Goal: Task Accomplishment & Management: Manage account settings

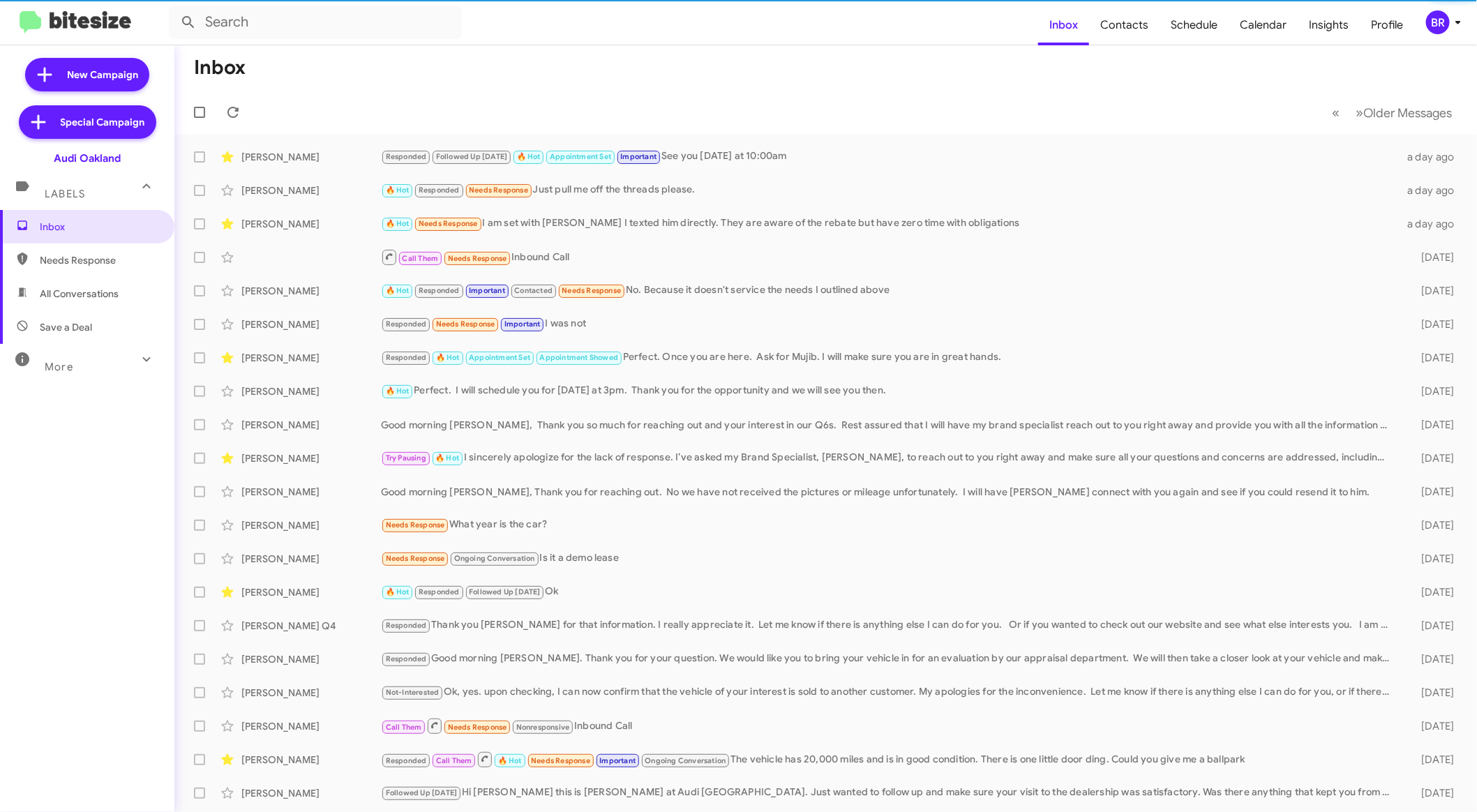
click at [99, 370] on div "More" at bounding box center [73, 360] width 124 height 25
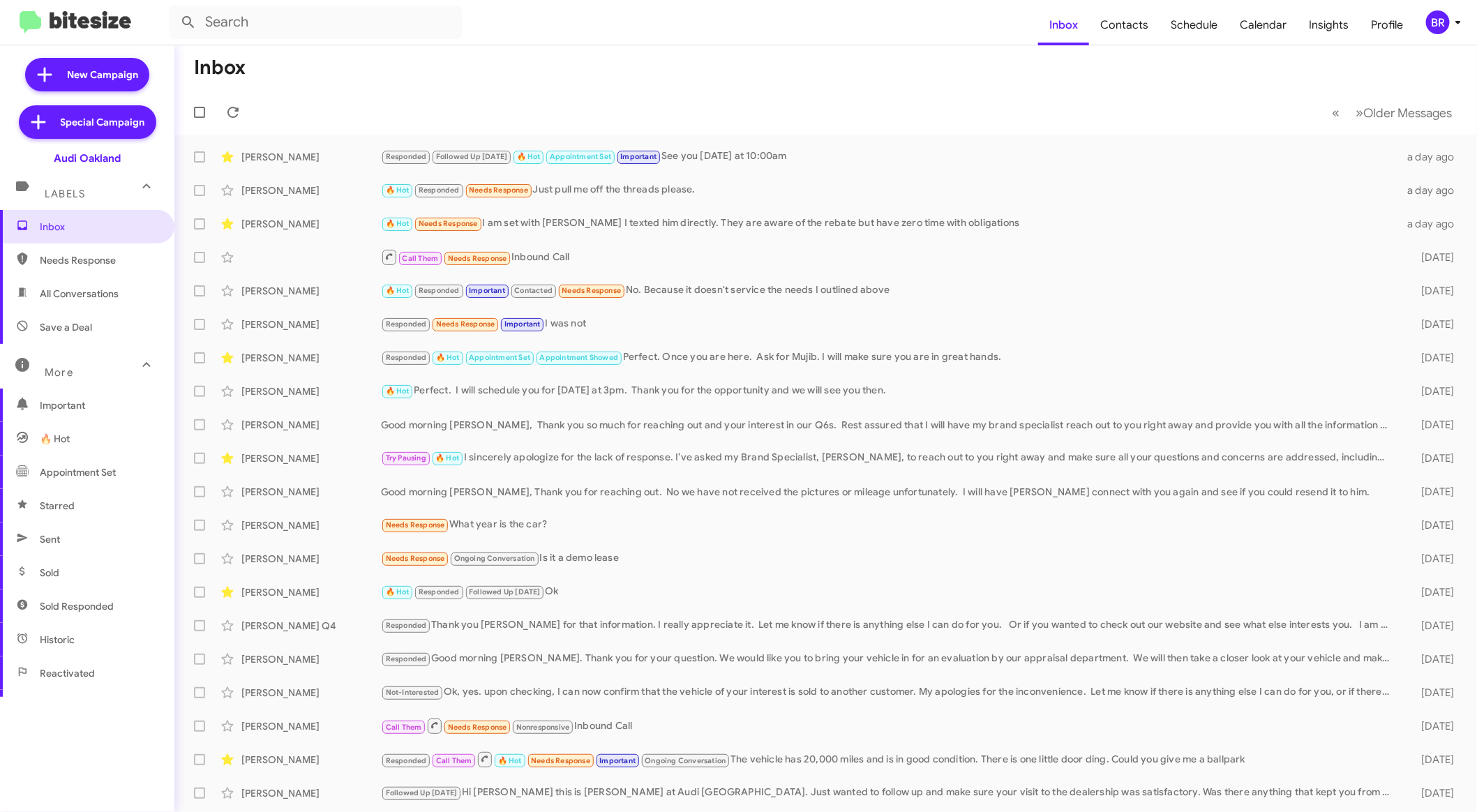
click at [91, 568] on span "Sold" at bounding box center [87, 572] width 174 height 33
type input "in:sold"
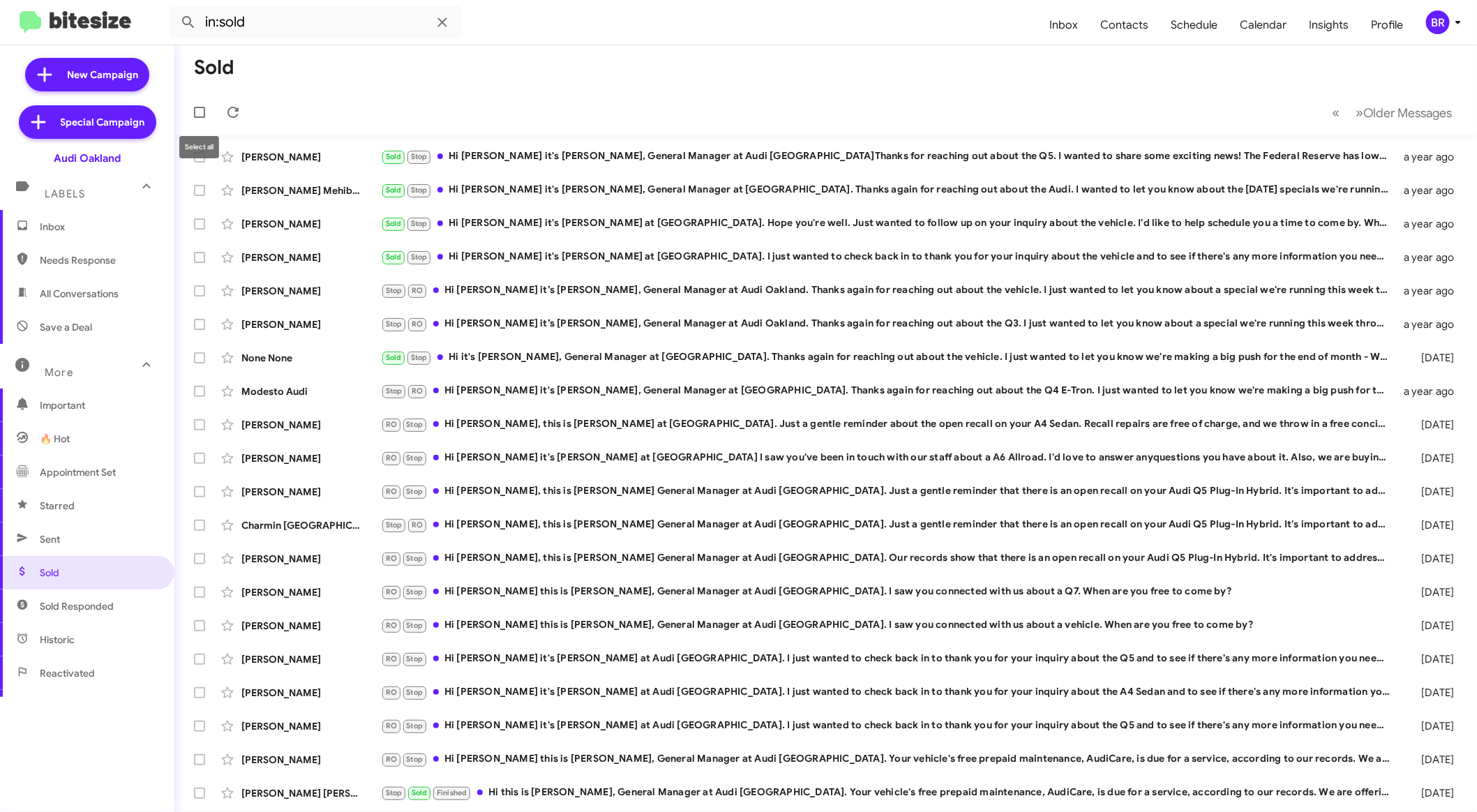
click at [201, 116] on span at bounding box center [199, 112] width 11 height 11
click at [200, 118] on input "checkbox" at bounding box center [199, 118] width 1 height 1
checkbox input "true"
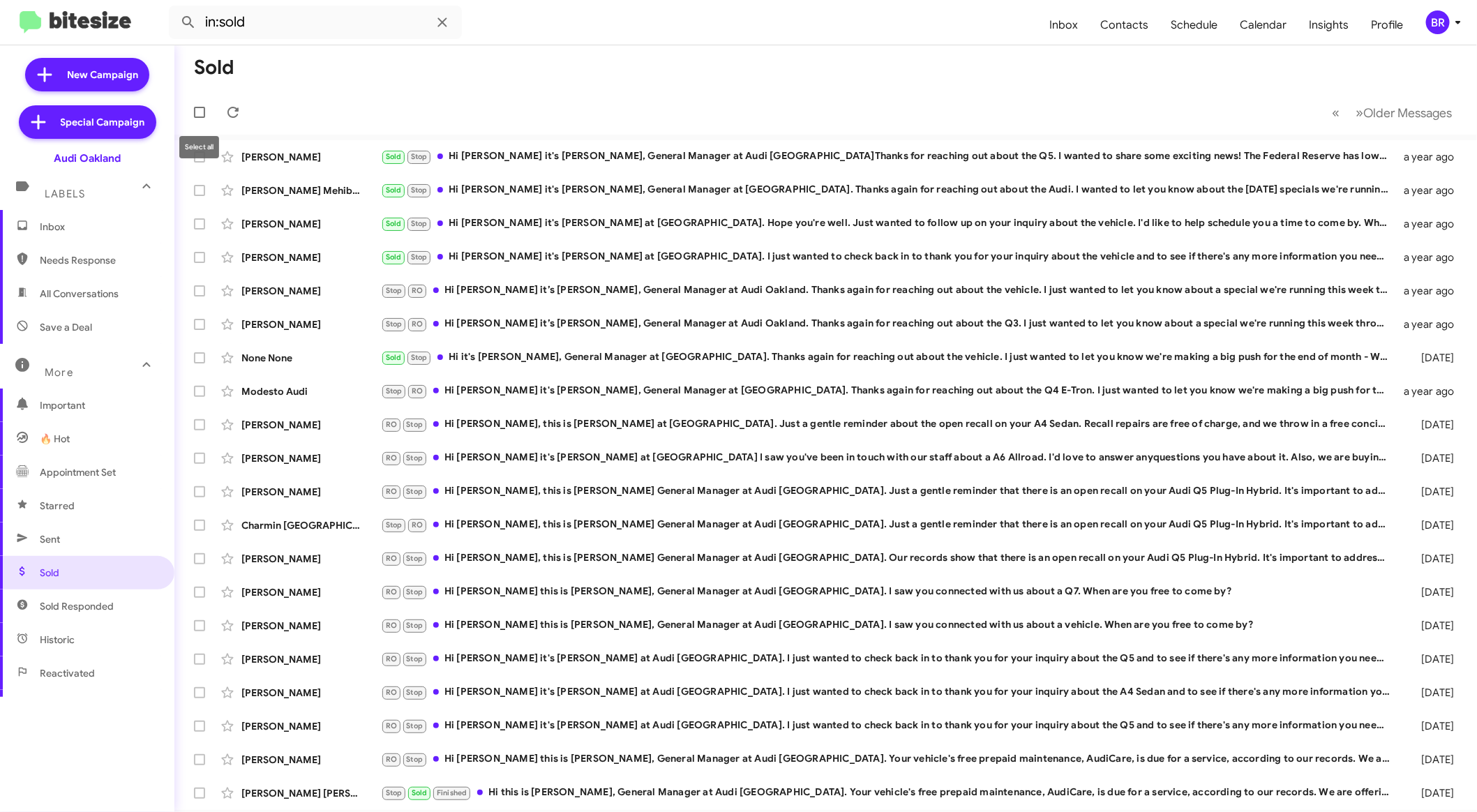
checkbox input "true"
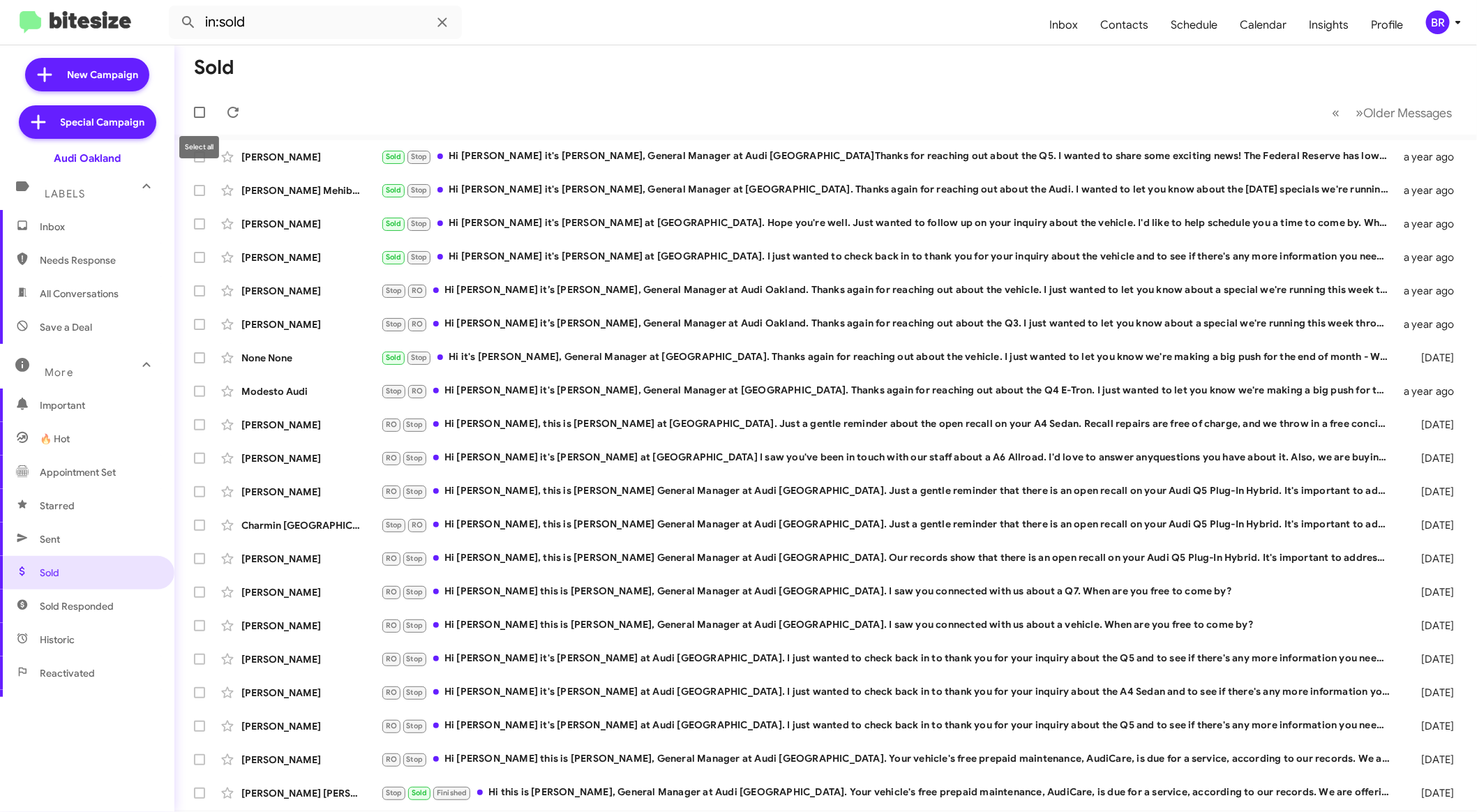
checkbox input "true"
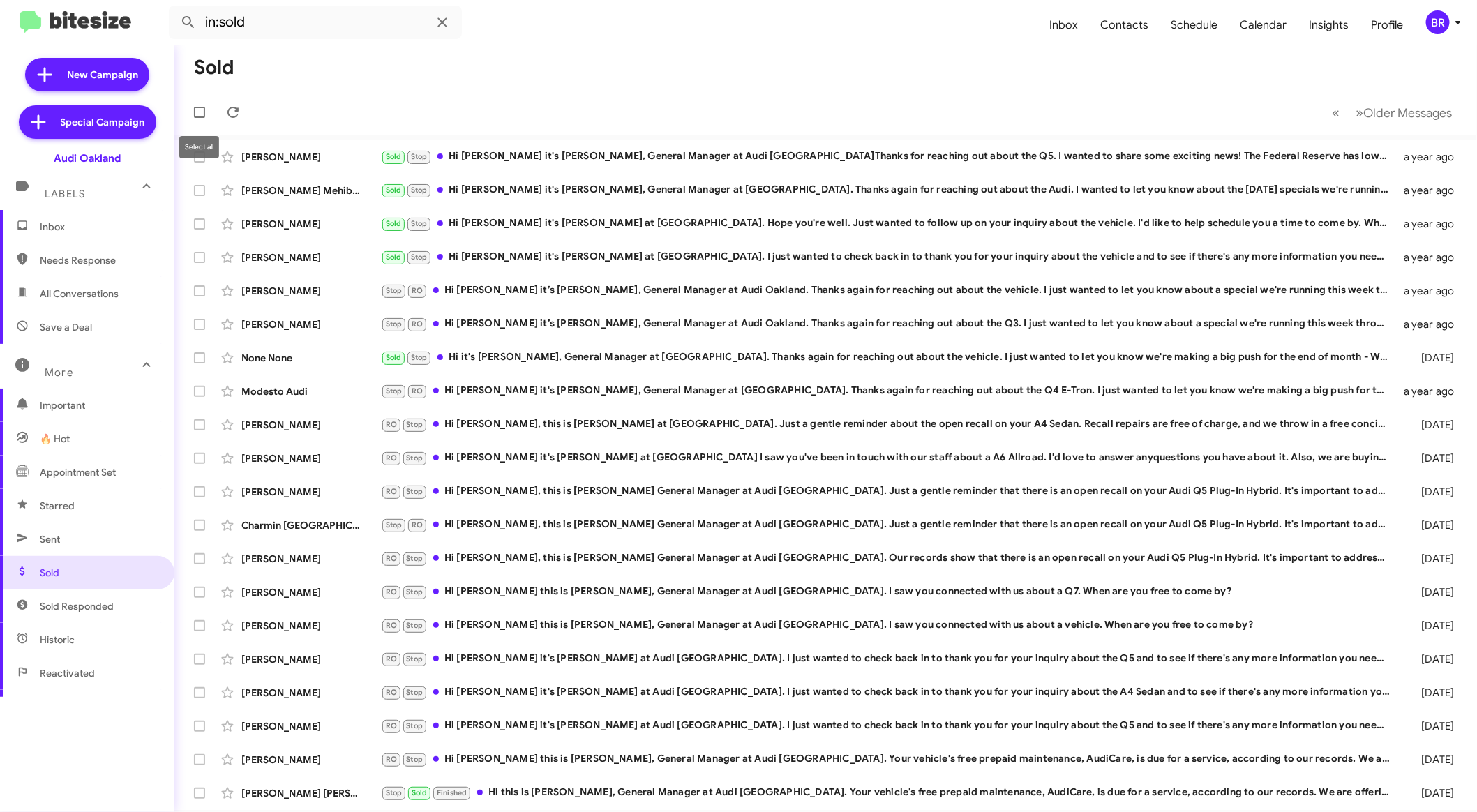
checkbox input "true"
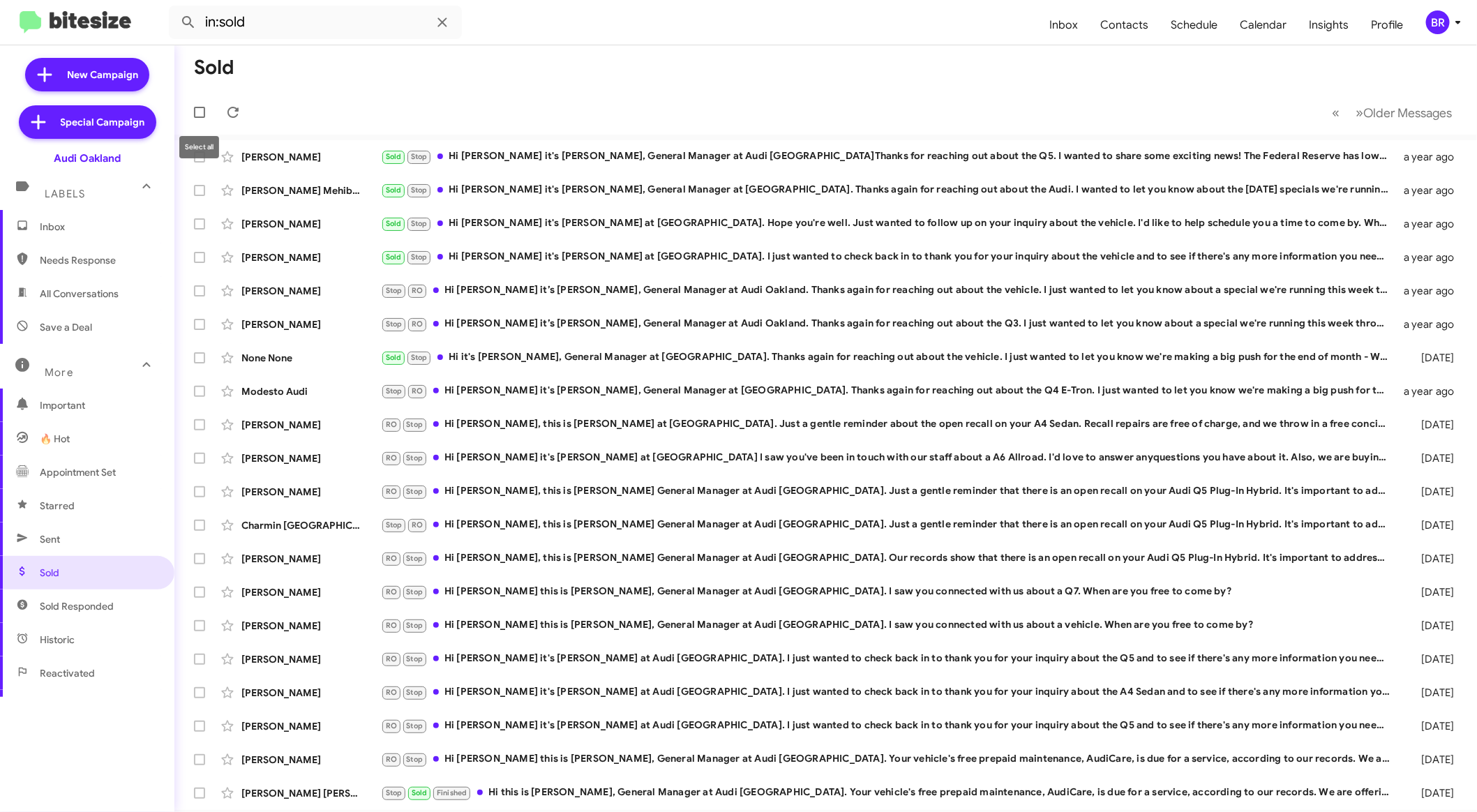
checkbox input "true"
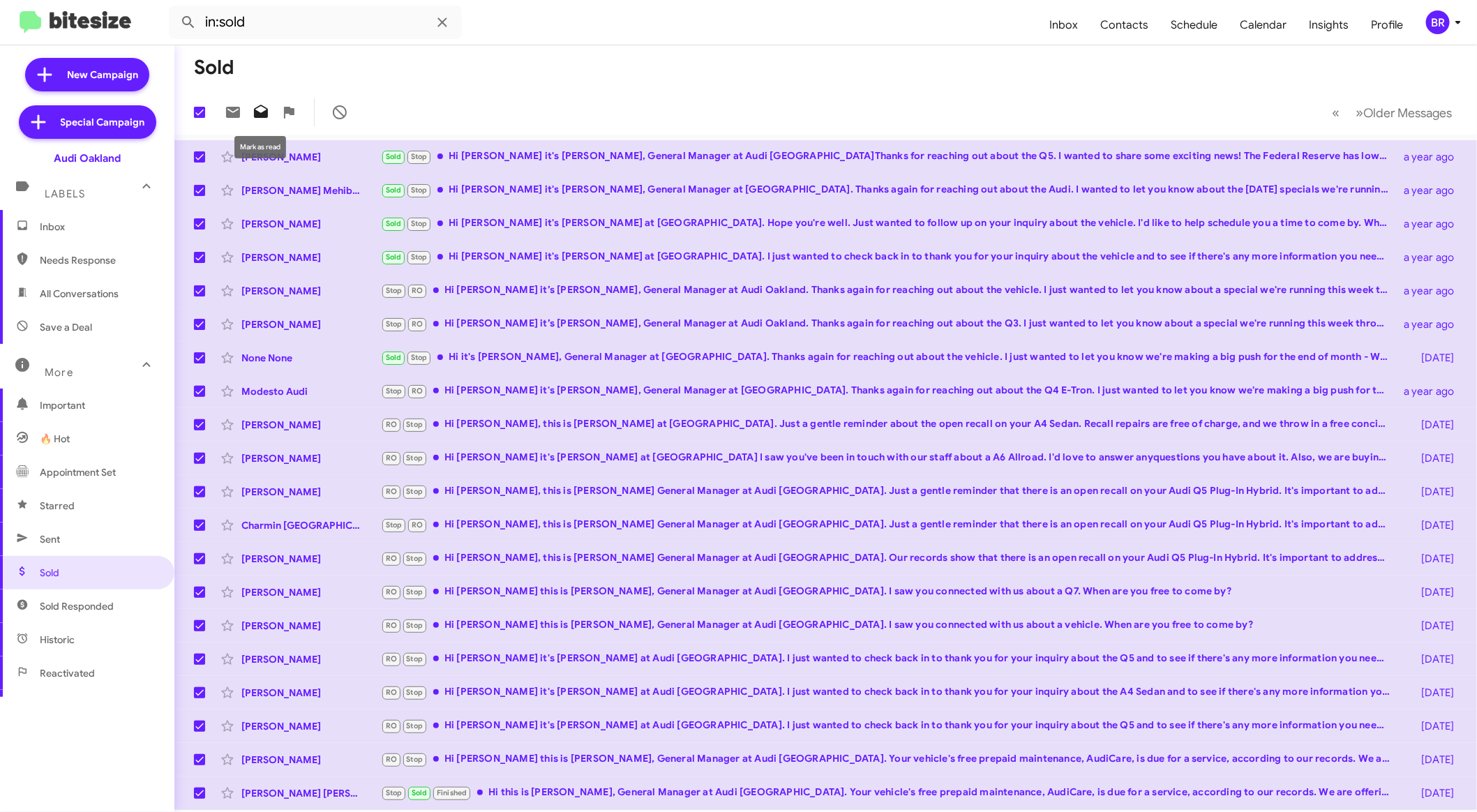
click at [258, 111] on icon at bounding box center [261, 113] width 17 height 17
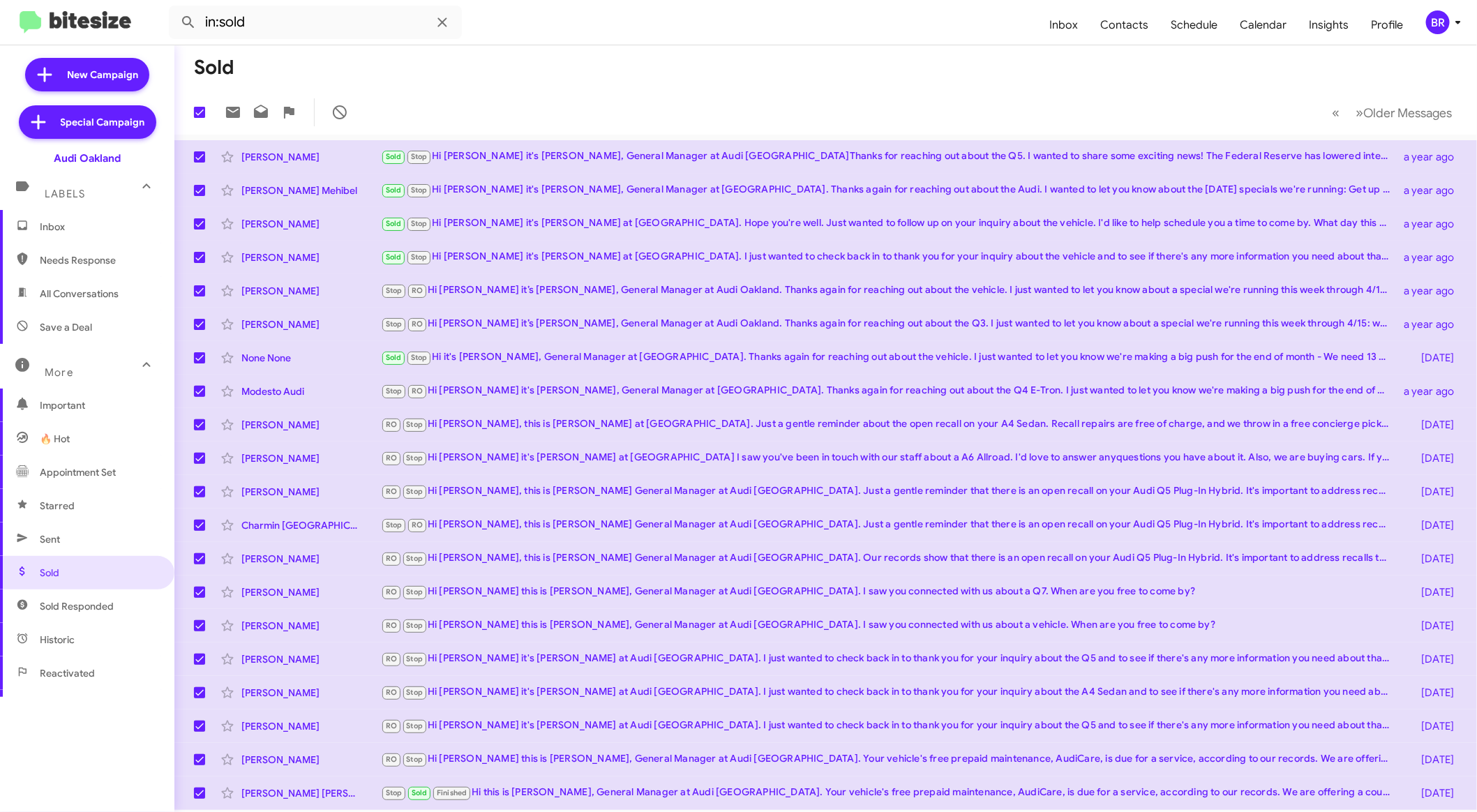
click at [294, 56] on mat-toolbar-row "Sold" at bounding box center [825, 68] width 1303 height 45
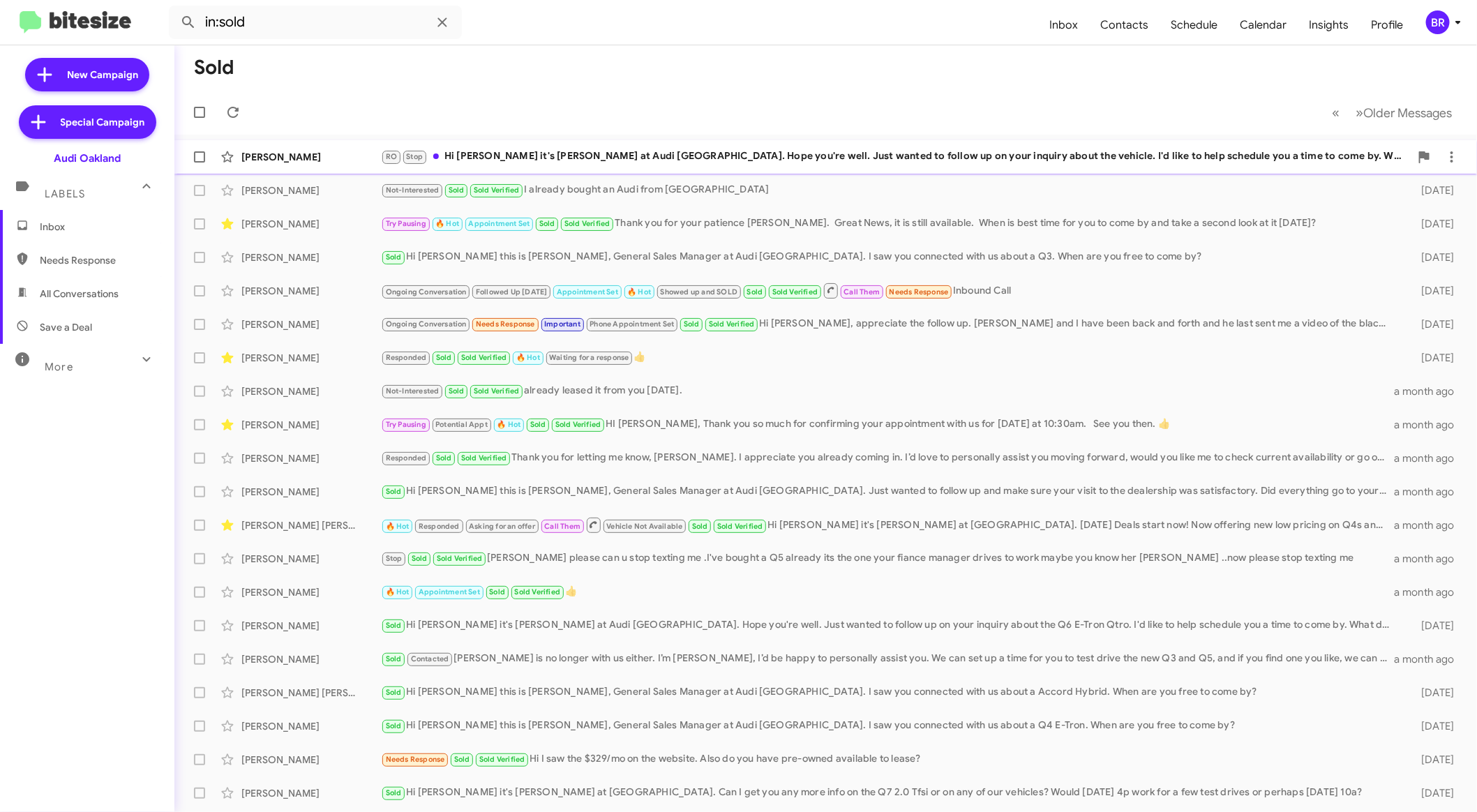
click at [201, 157] on span at bounding box center [199, 157] width 11 height 11
click at [200, 163] on input "checkbox" at bounding box center [199, 163] width 1 height 1
checkbox input "true"
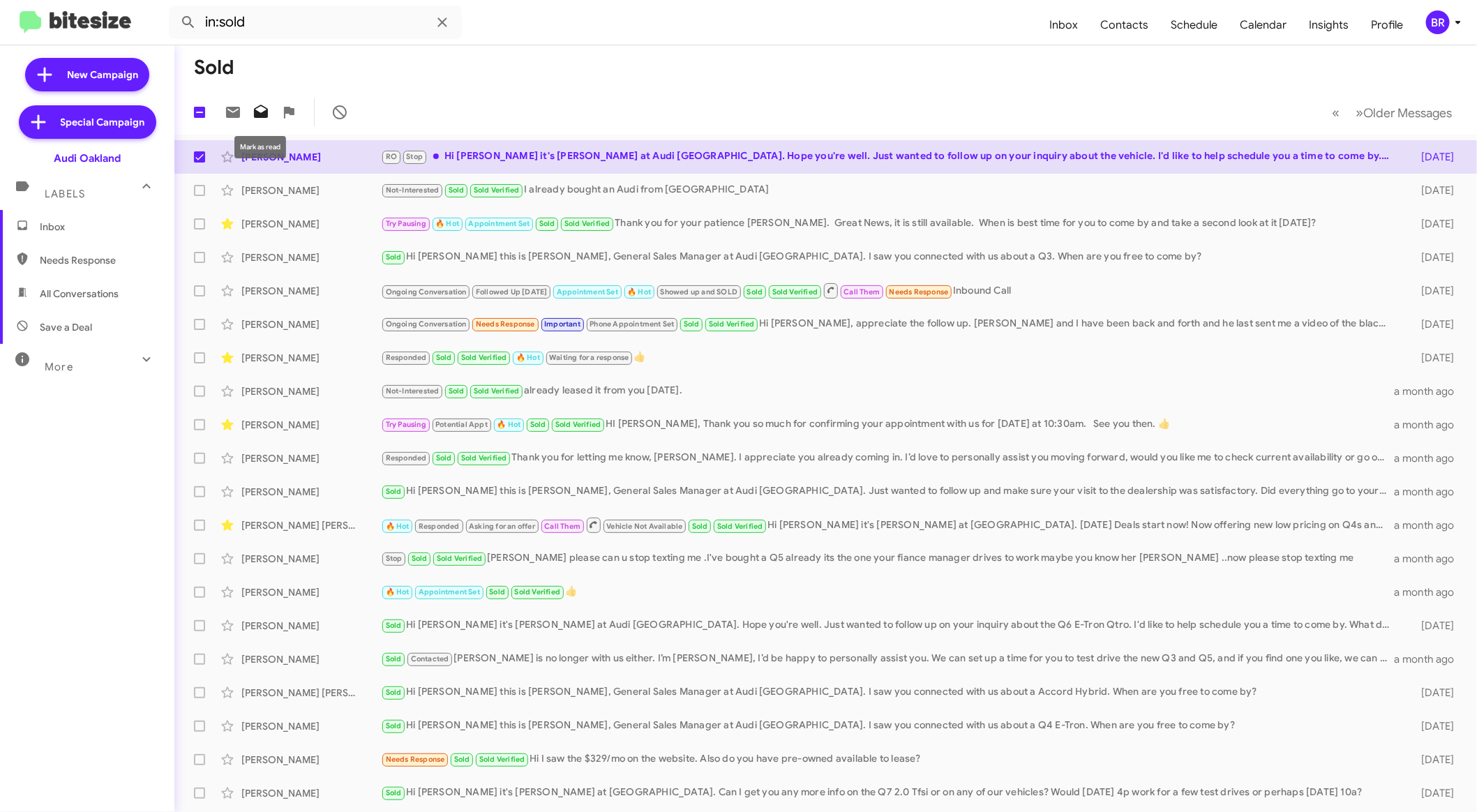
click at [254, 109] on icon at bounding box center [261, 111] width 14 height 13
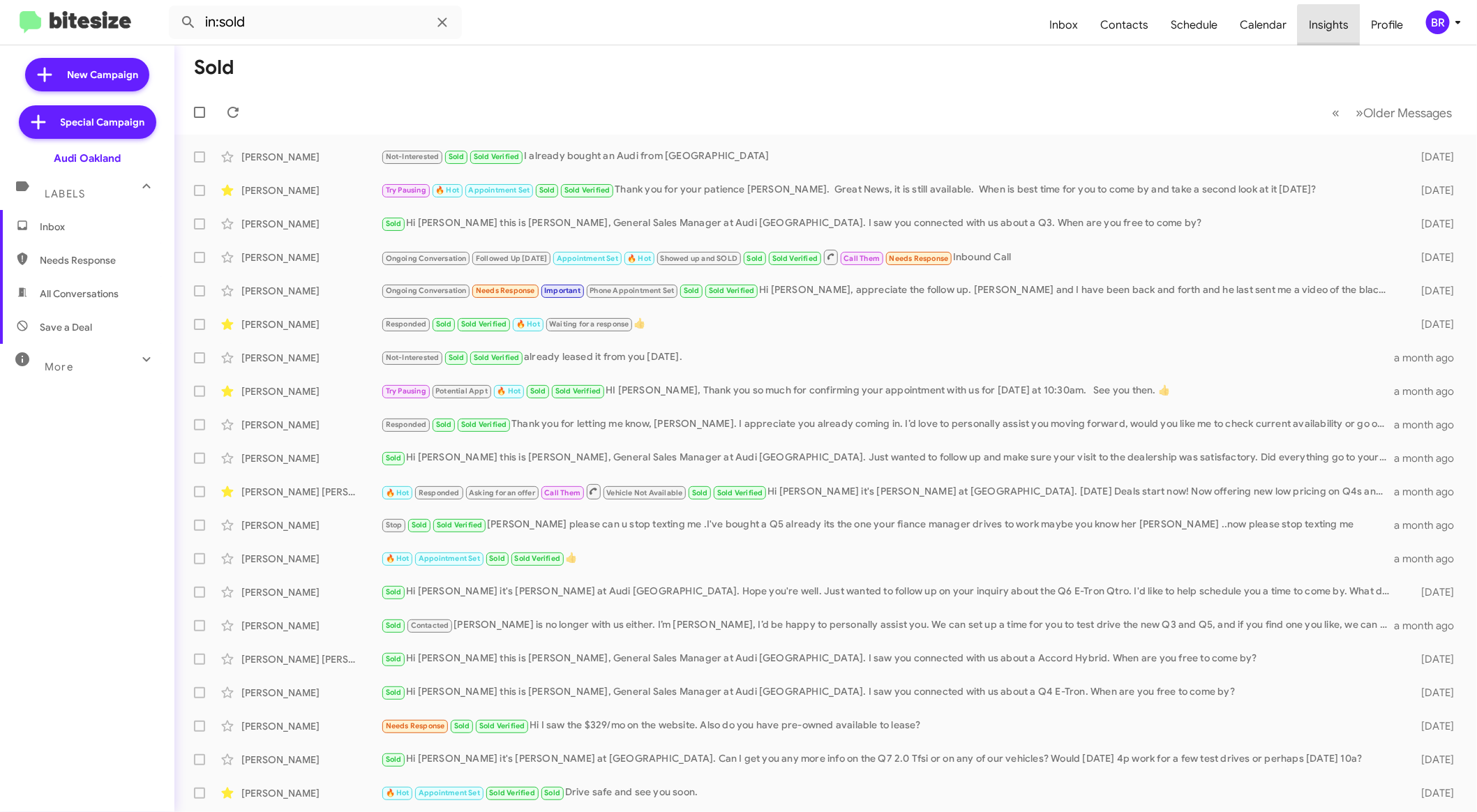
click at [1332, 30] on span "Insights" at bounding box center [1328, 25] width 62 height 40
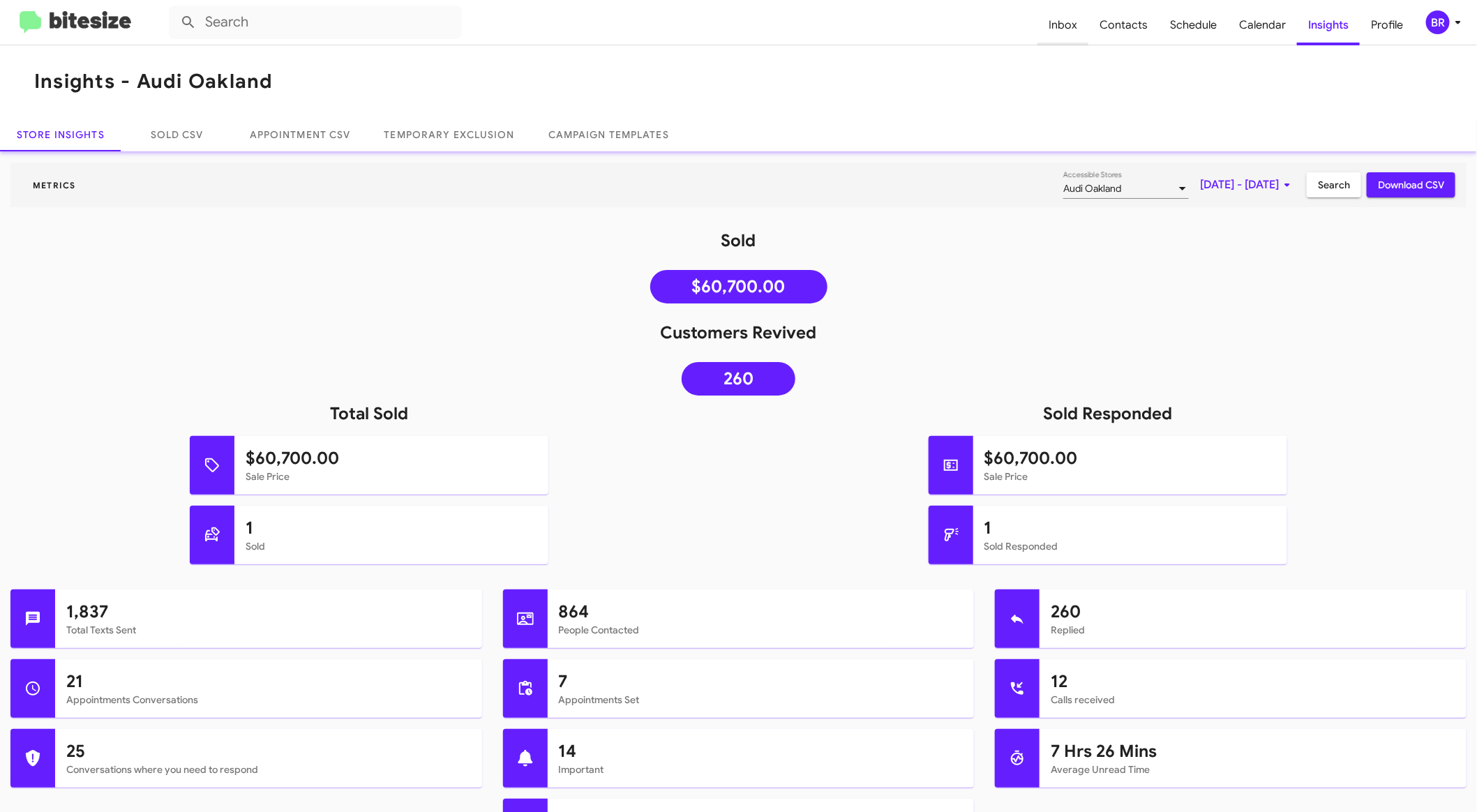
click at [1062, 26] on span "Inbox" at bounding box center [1063, 25] width 51 height 40
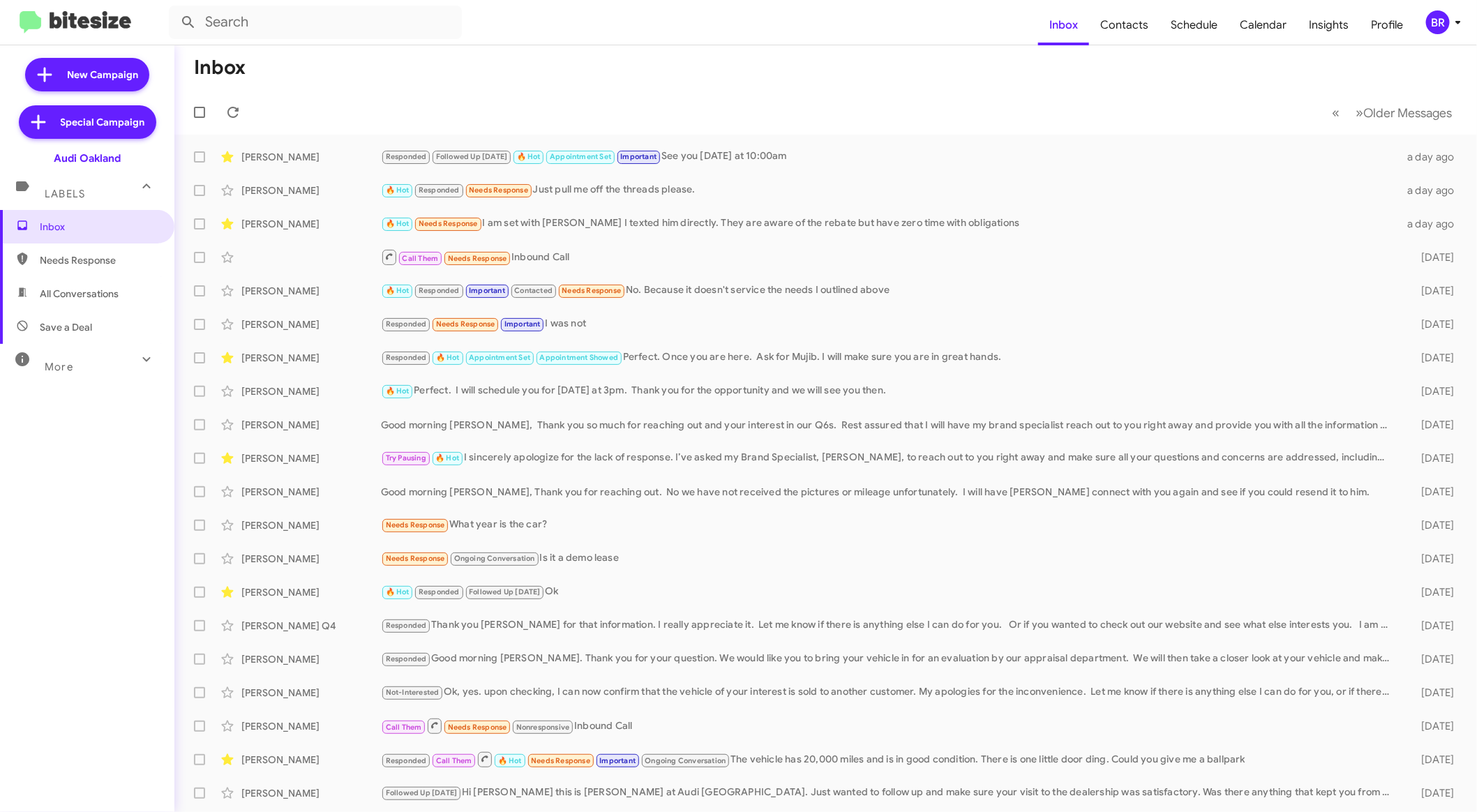
click at [94, 376] on mat-expansion-panel-header "More" at bounding box center [87, 360] width 174 height 33
click at [66, 564] on span "Sold" at bounding box center [87, 572] width 174 height 33
type input "in:sold"
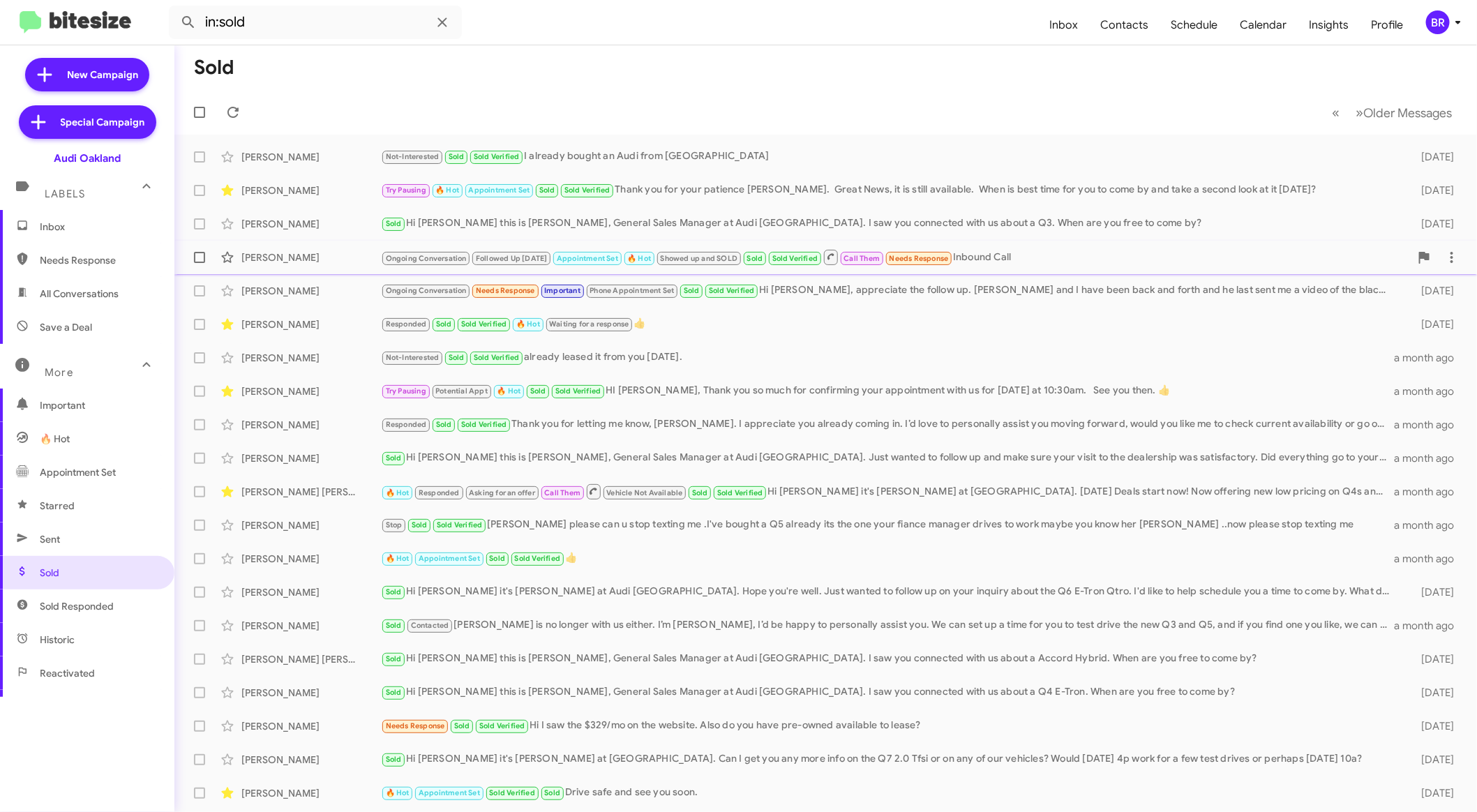
click at [1007, 260] on div "Ongoing Conversation Followed Up Today Appointment Set 🔥 Hot Showed up and SOLD…" at bounding box center [895, 257] width 1029 height 18
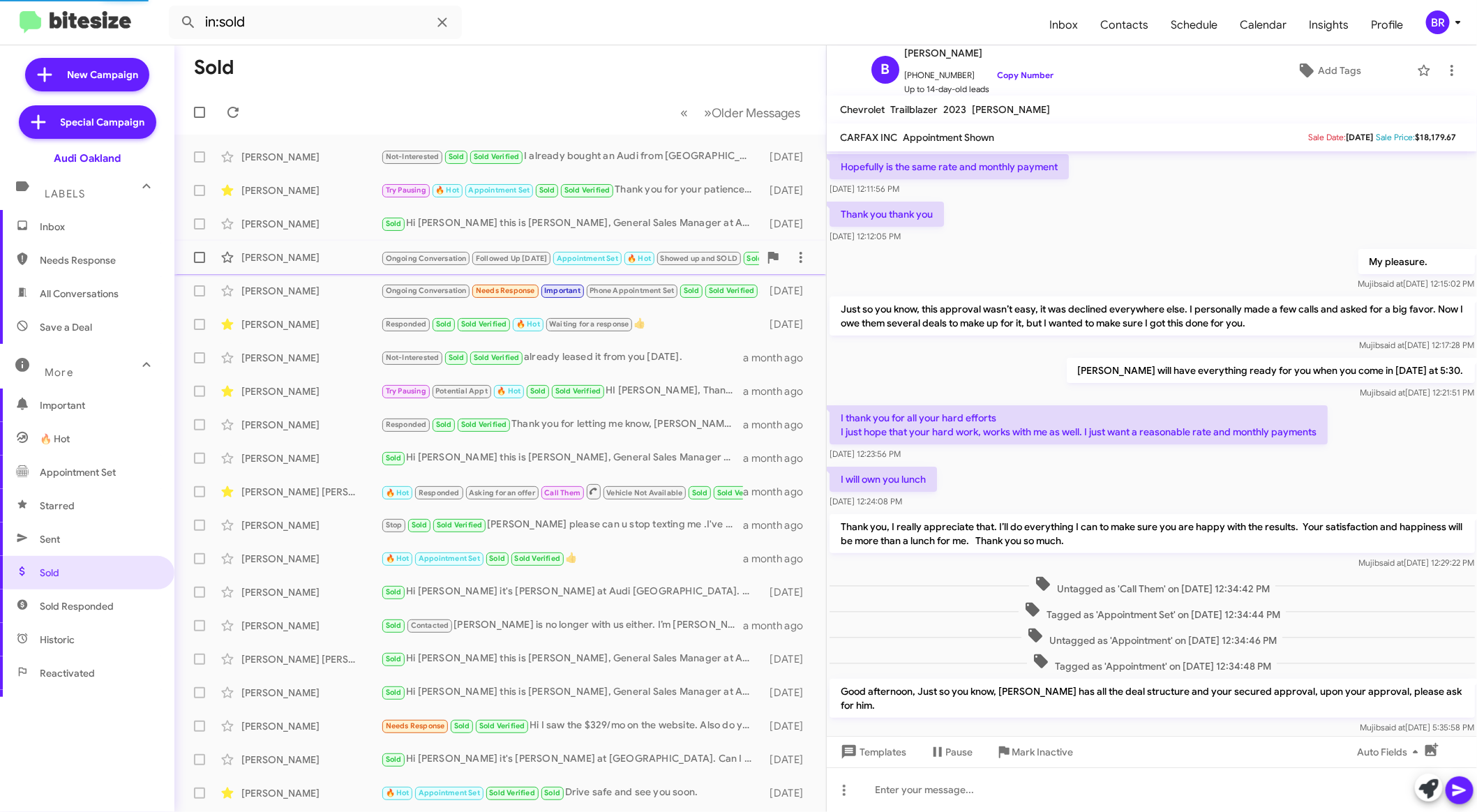
scroll to position [302, 0]
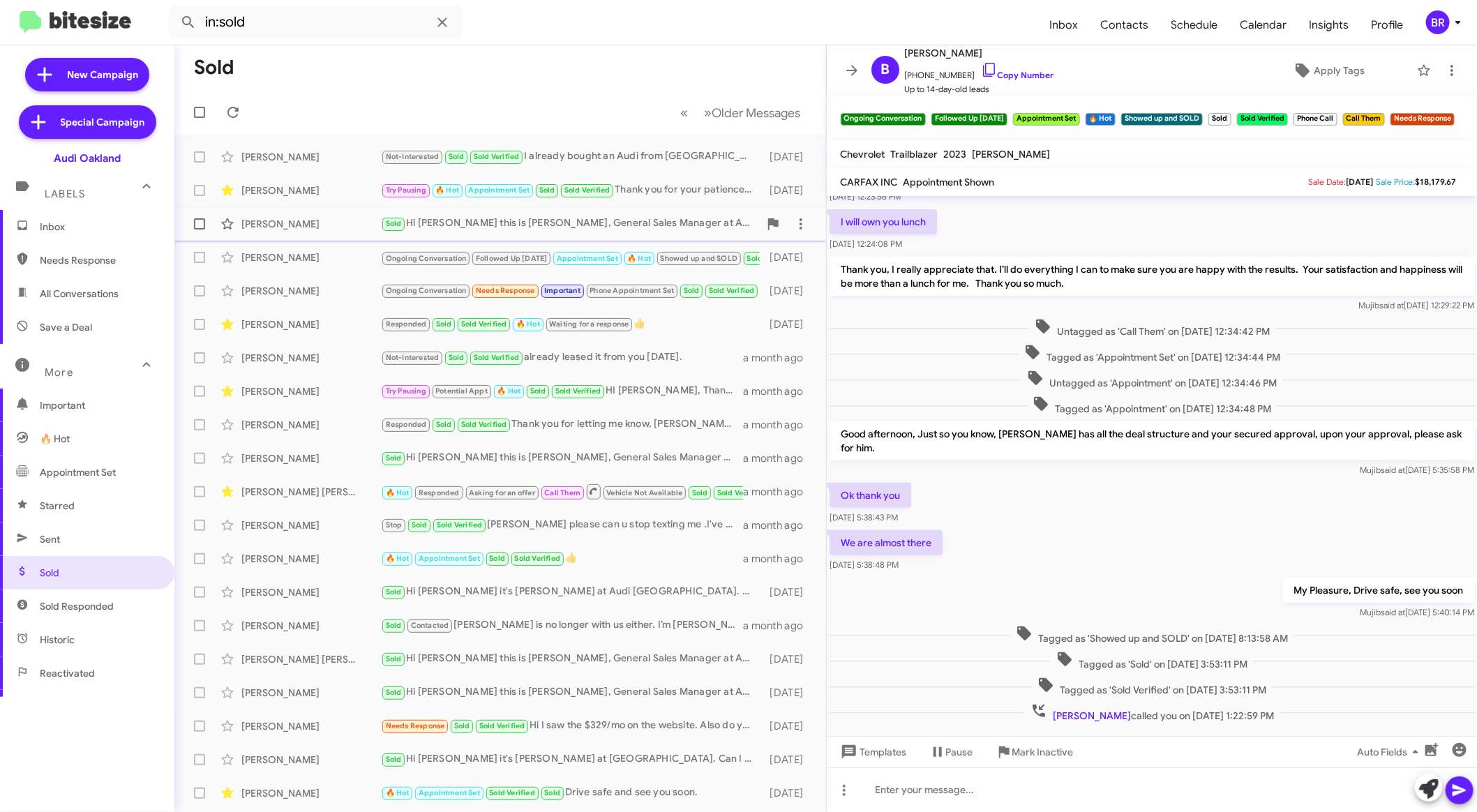
click at [673, 217] on div "Sold Hi Shannon this is Mujib Syed, General Sales Manager at Audi Oakland. I sa…" at bounding box center [570, 223] width 378 height 16
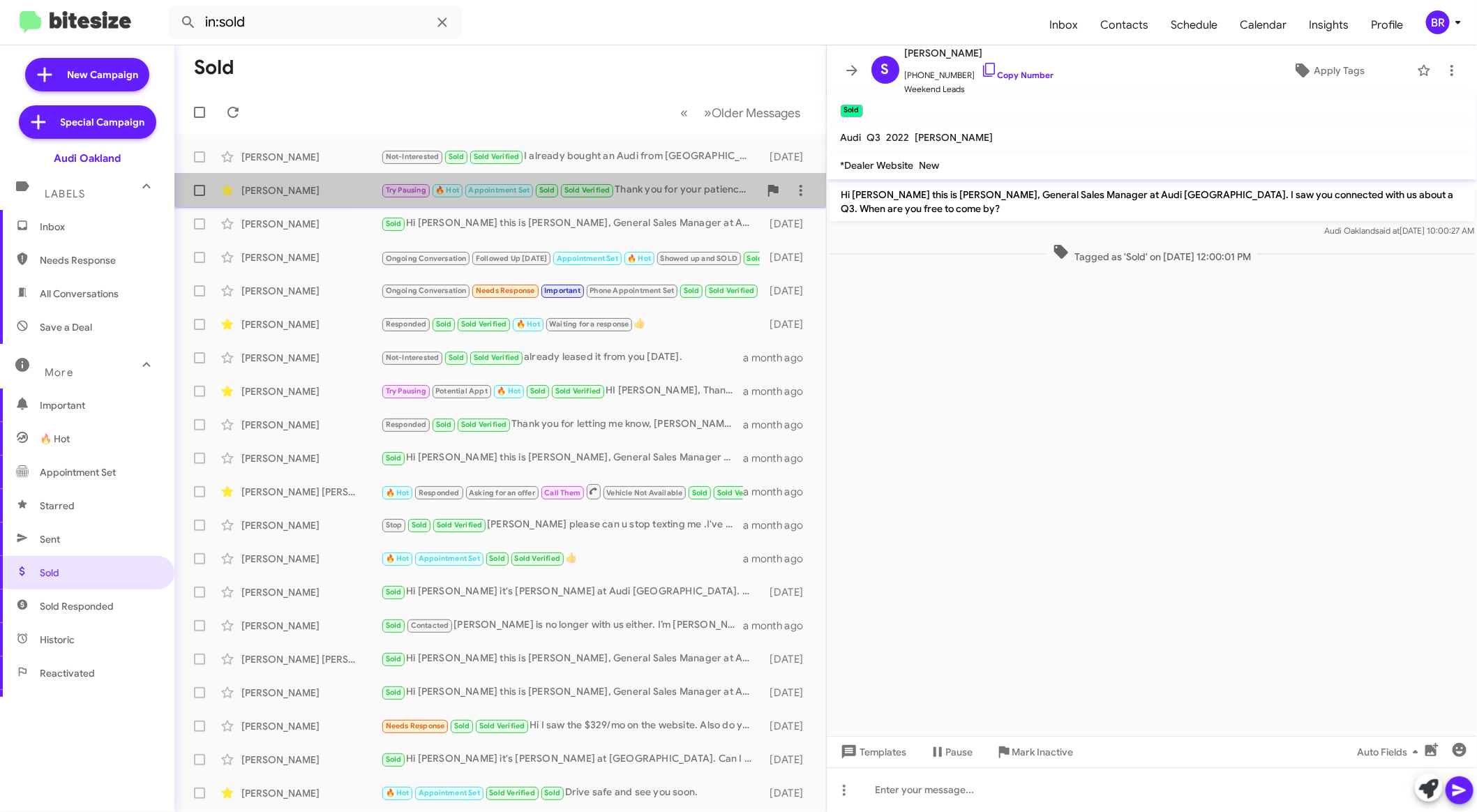
click at [678, 181] on div "Larry Jones Try Pausing 🔥 Hot Appointment Set Sold Sold Verified Thank you for …" at bounding box center [501, 190] width 629 height 28
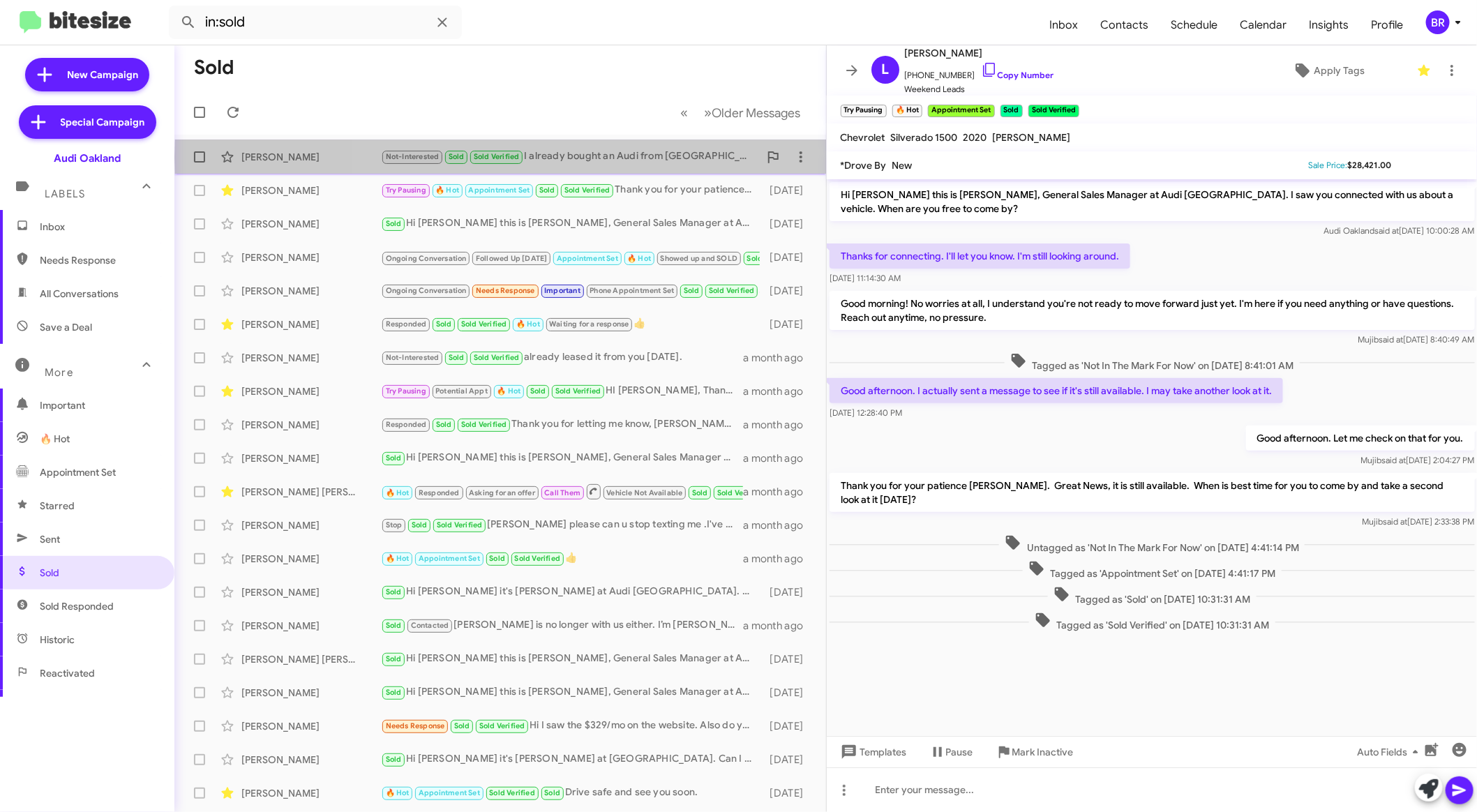
click at [664, 157] on div "Not-Interested Sold Sold Verified I already bought an Audi from Oakland" at bounding box center [570, 157] width 378 height 16
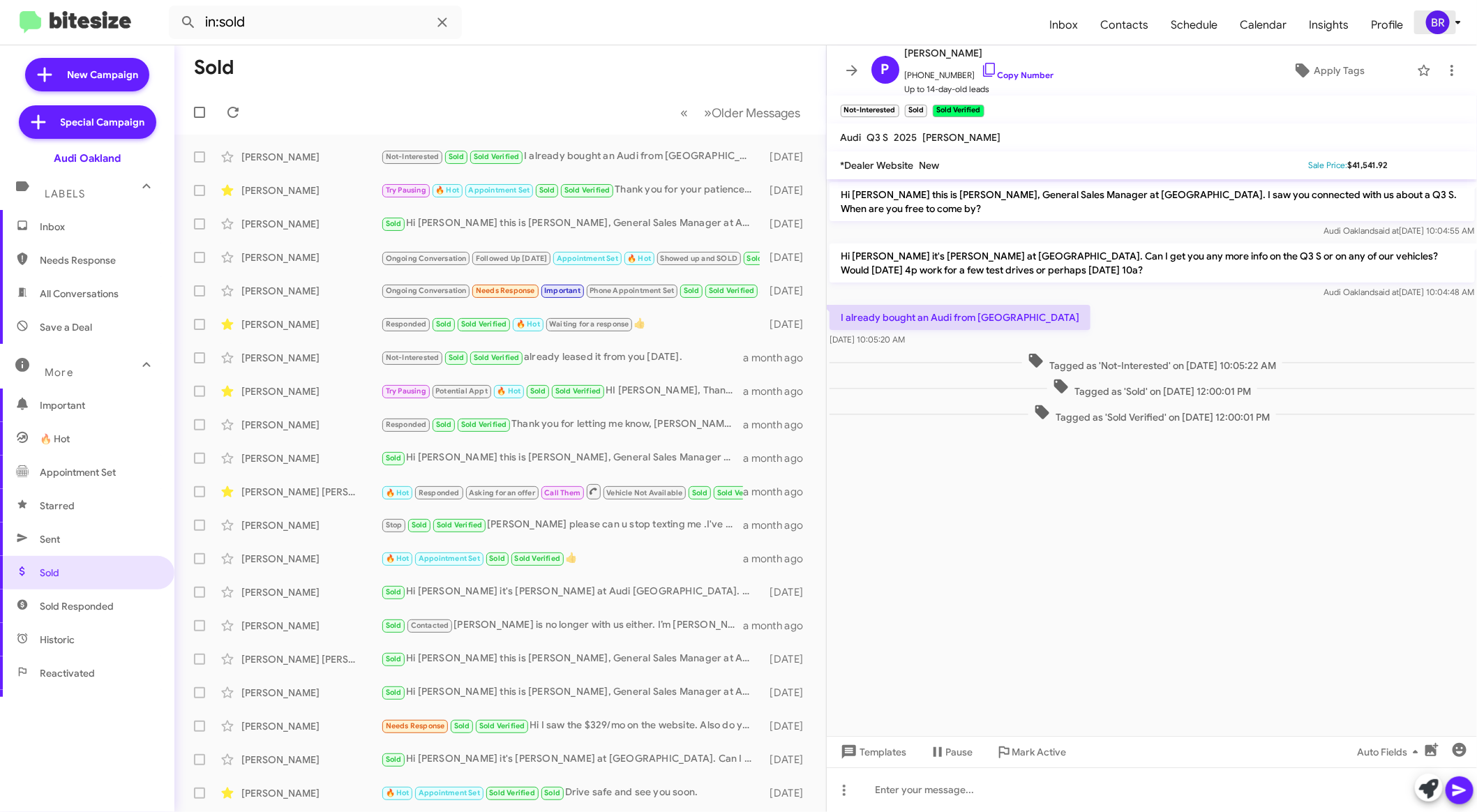
click at [1448, 32] on span "BR" at bounding box center [1446, 22] width 42 height 24
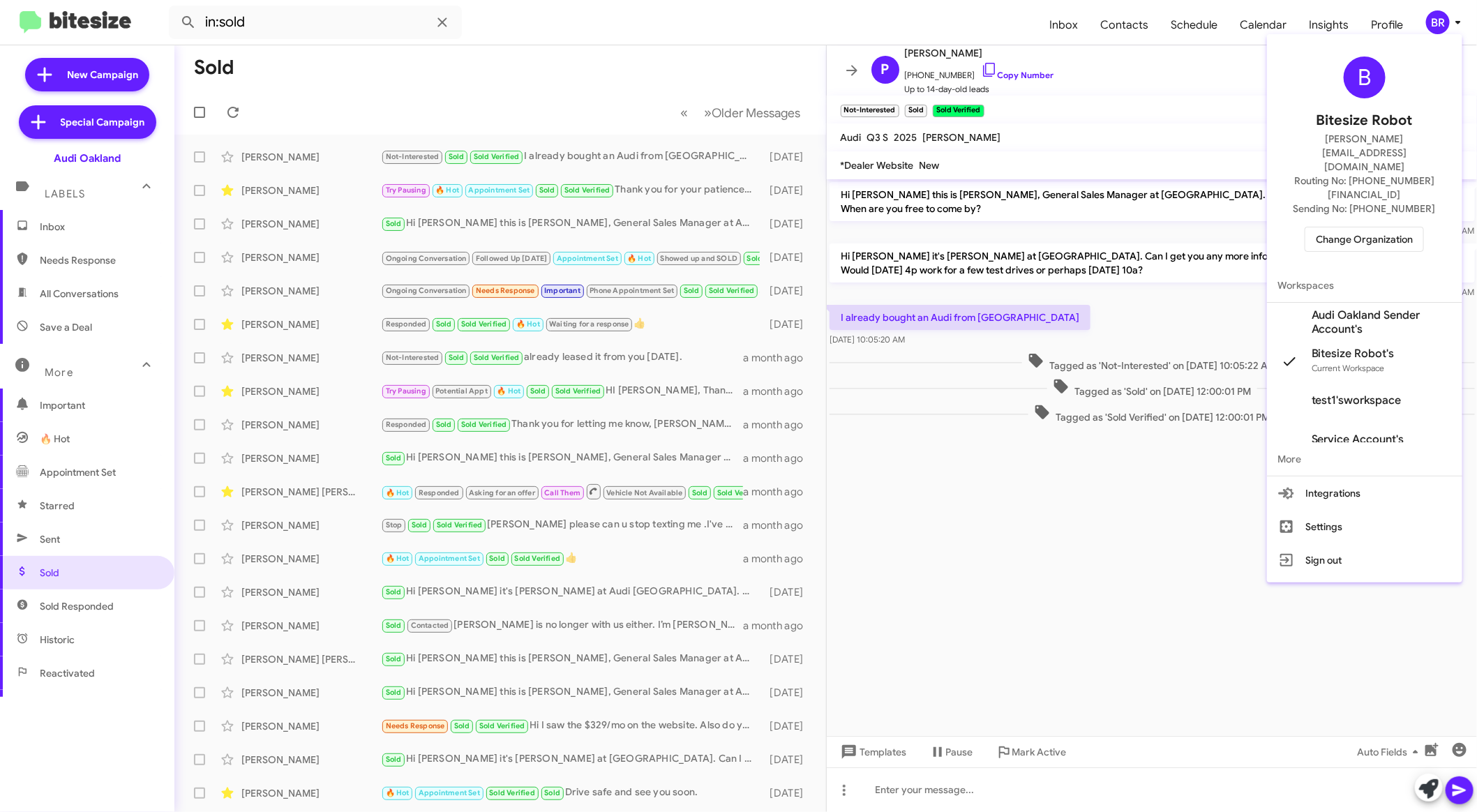
click at [1386, 227] on span "Change Organization" at bounding box center [1364, 239] width 97 height 24
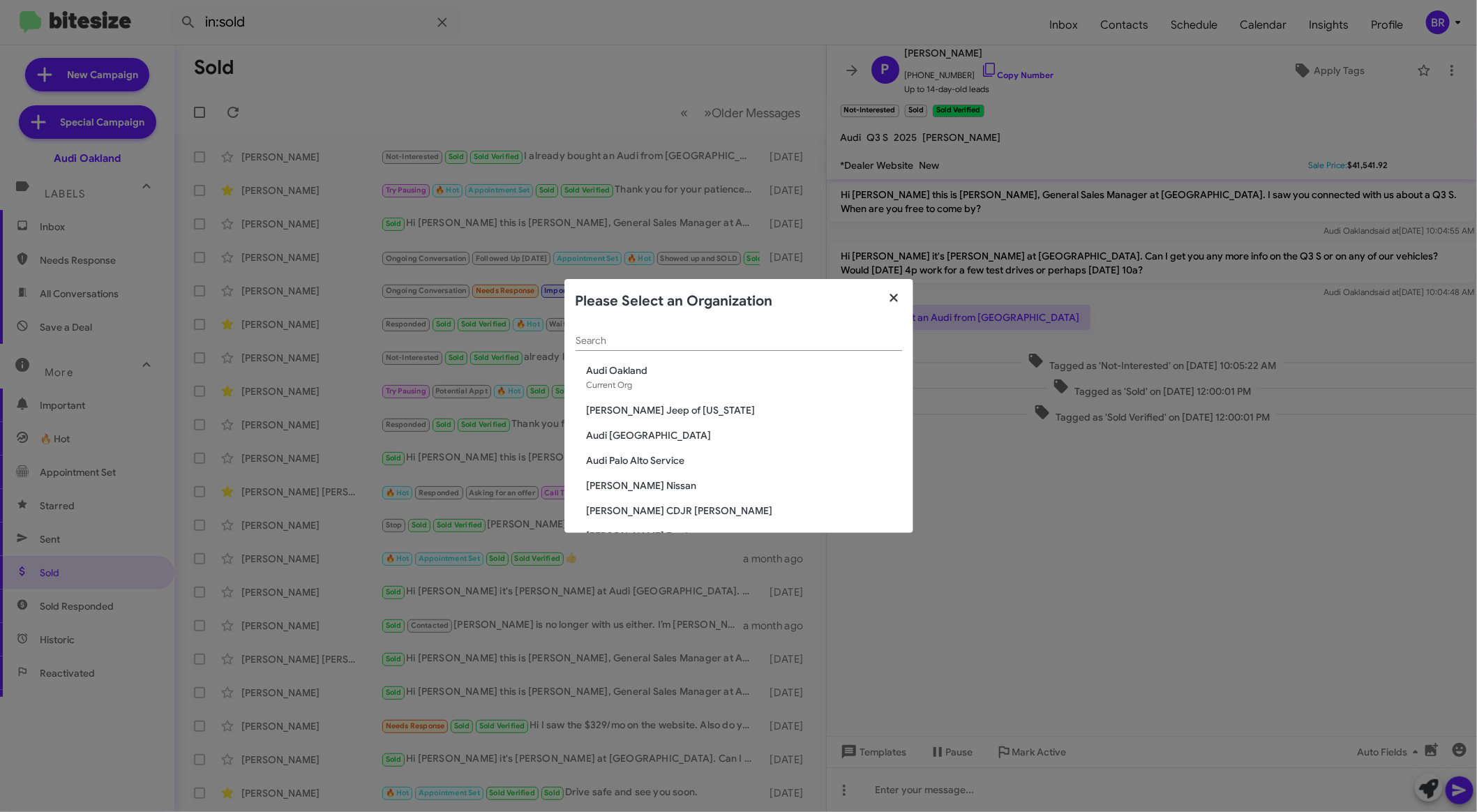
click at [884, 289] on button "button" at bounding box center [894, 298] width 39 height 39
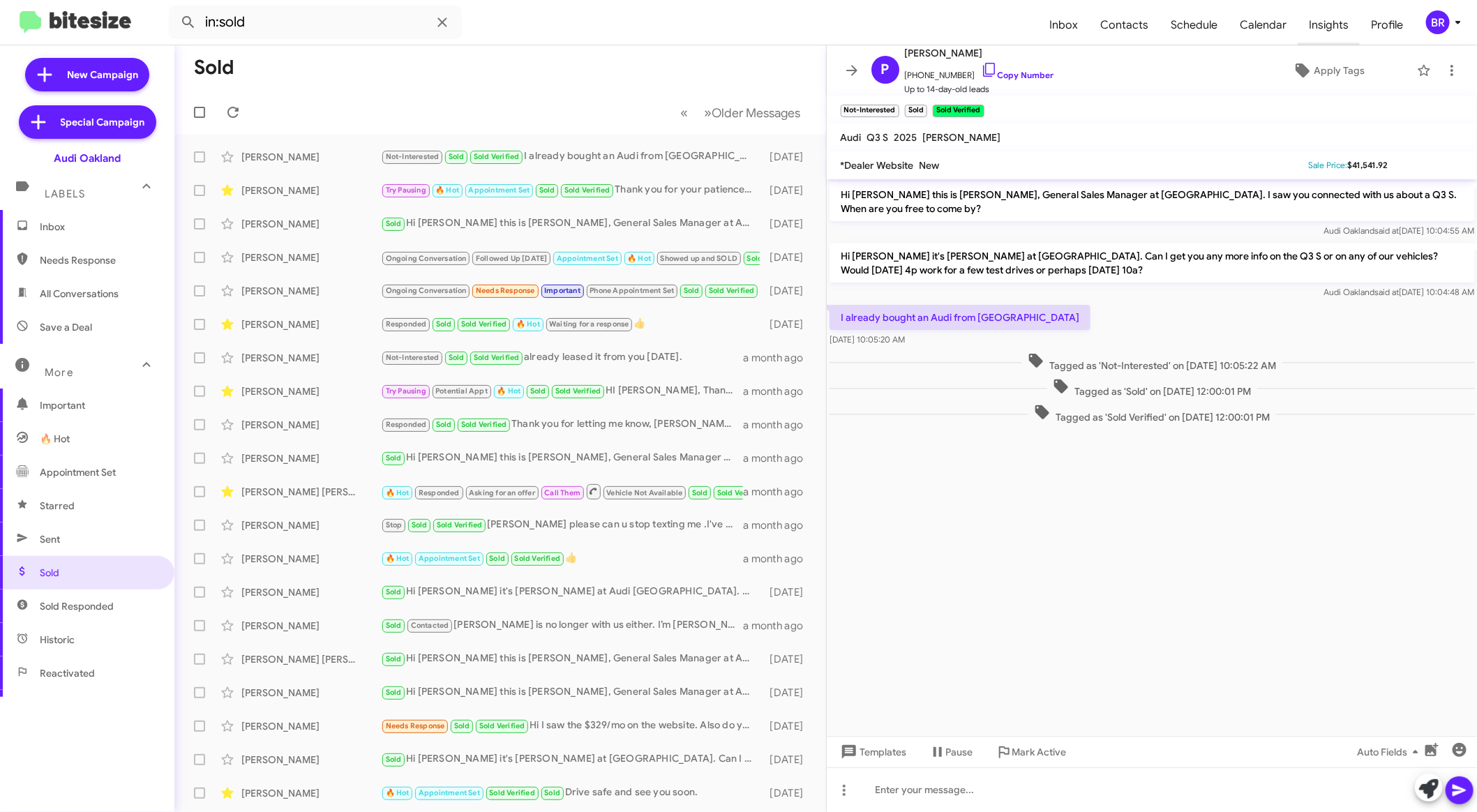
click at [1338, 19] on span "Insights" at bounding box center [1328, 25] width 62 height 40
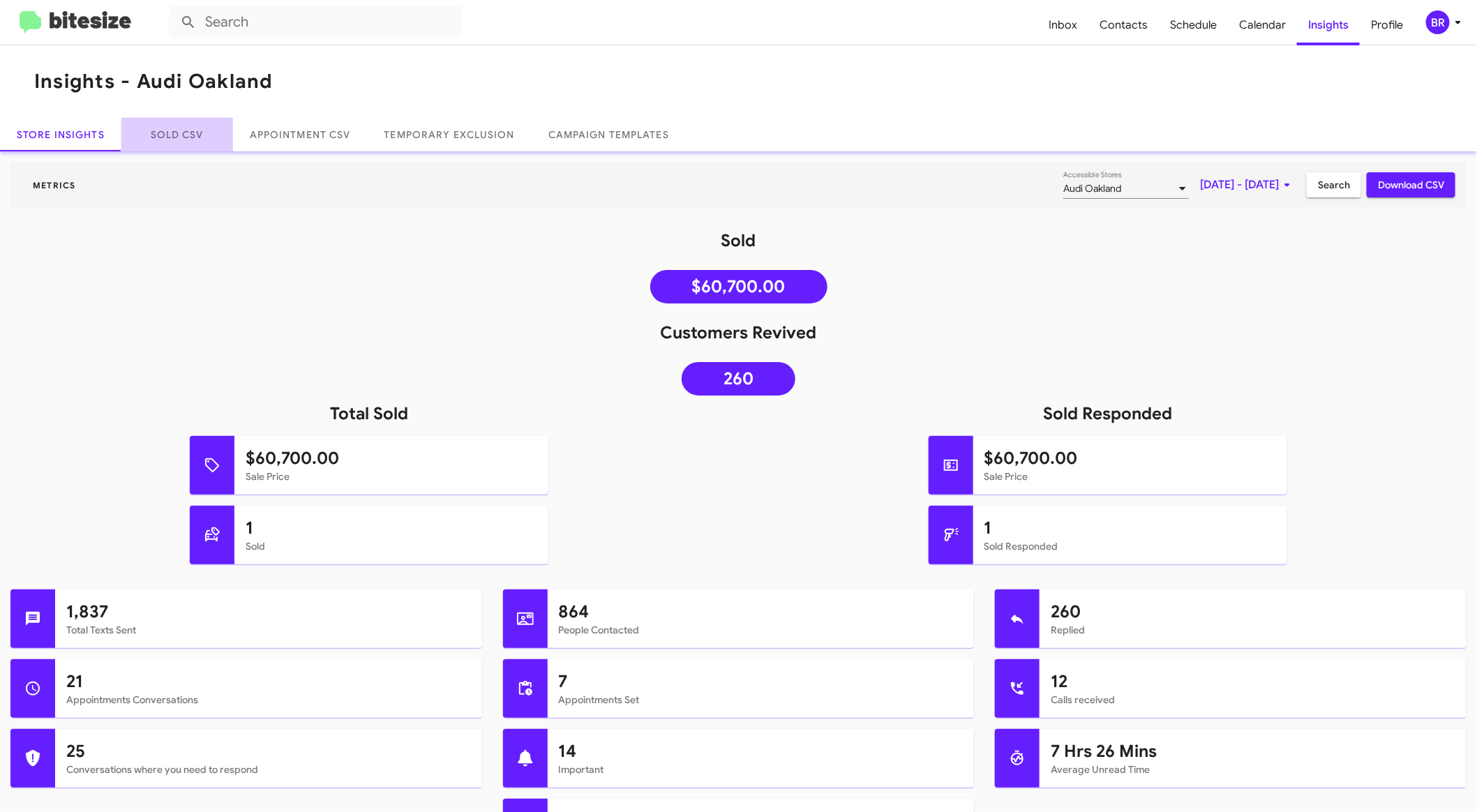
click at [177, 138] on link "Sold CSV" at bounding box center [177, 134] width 112 height 33
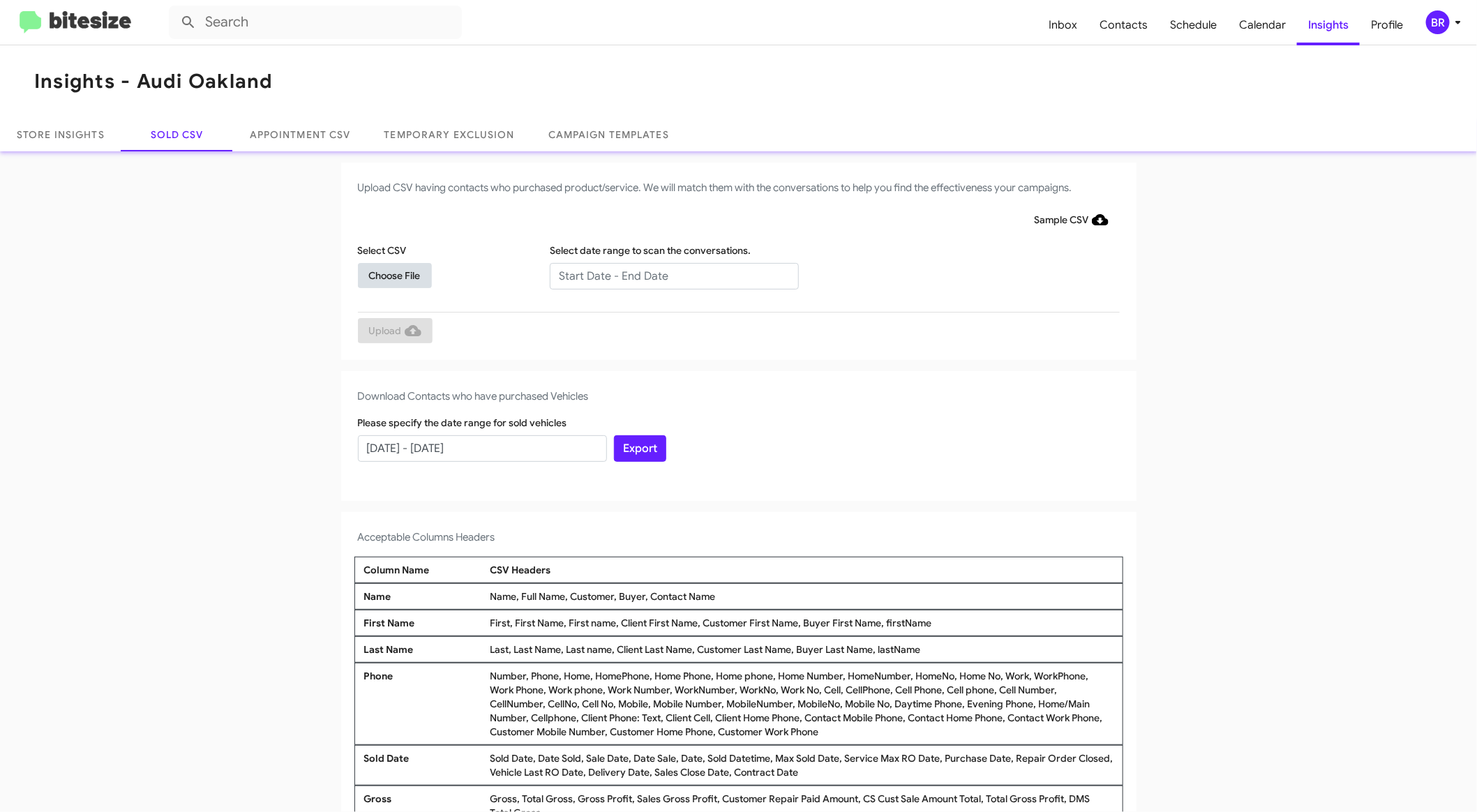
click at [394, 278] on span "Choose File" at bounding box center [394, 275] width 52 height 25
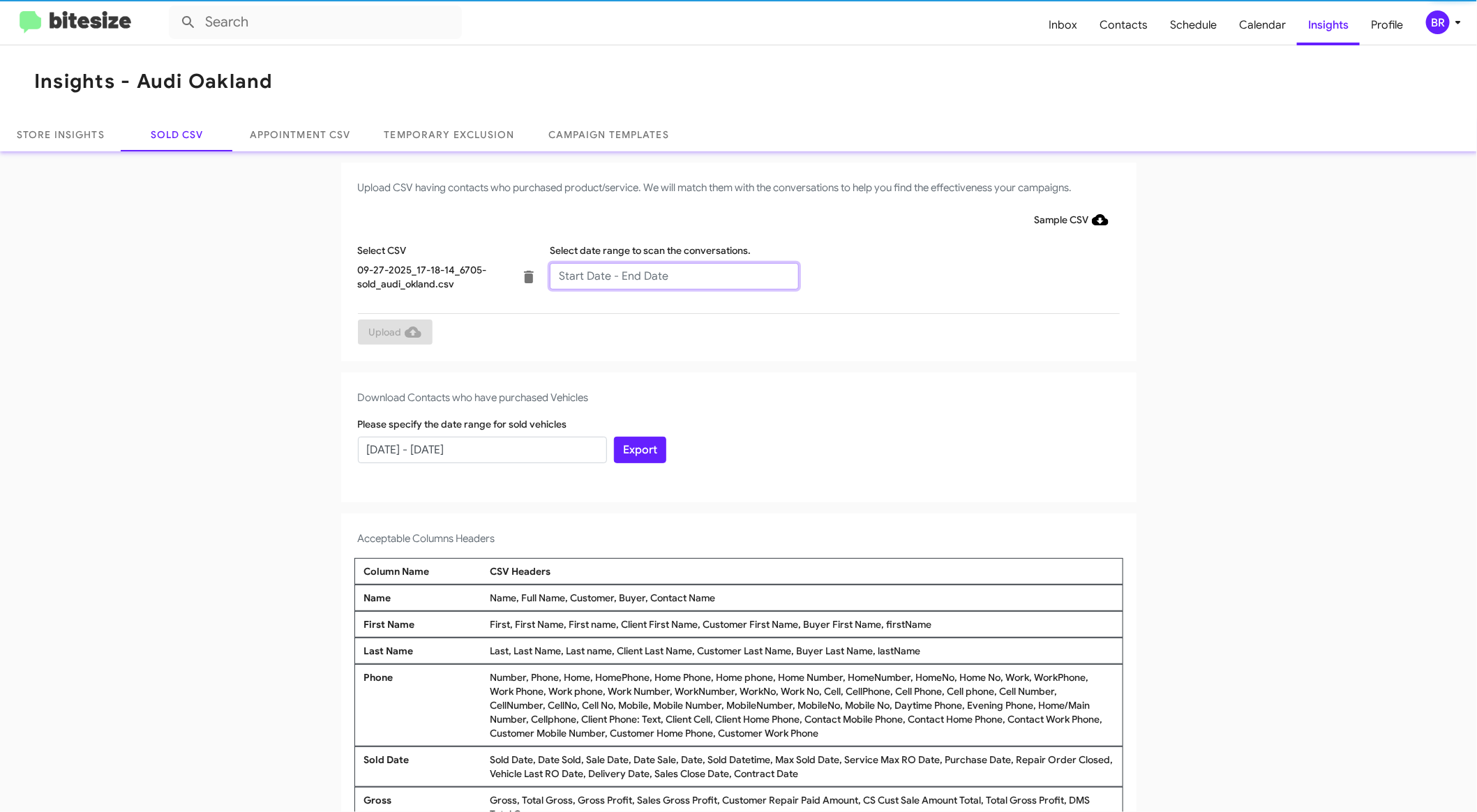
click at [612, 281] on input "text" at bounding box center [674, 276] width 249 height 26
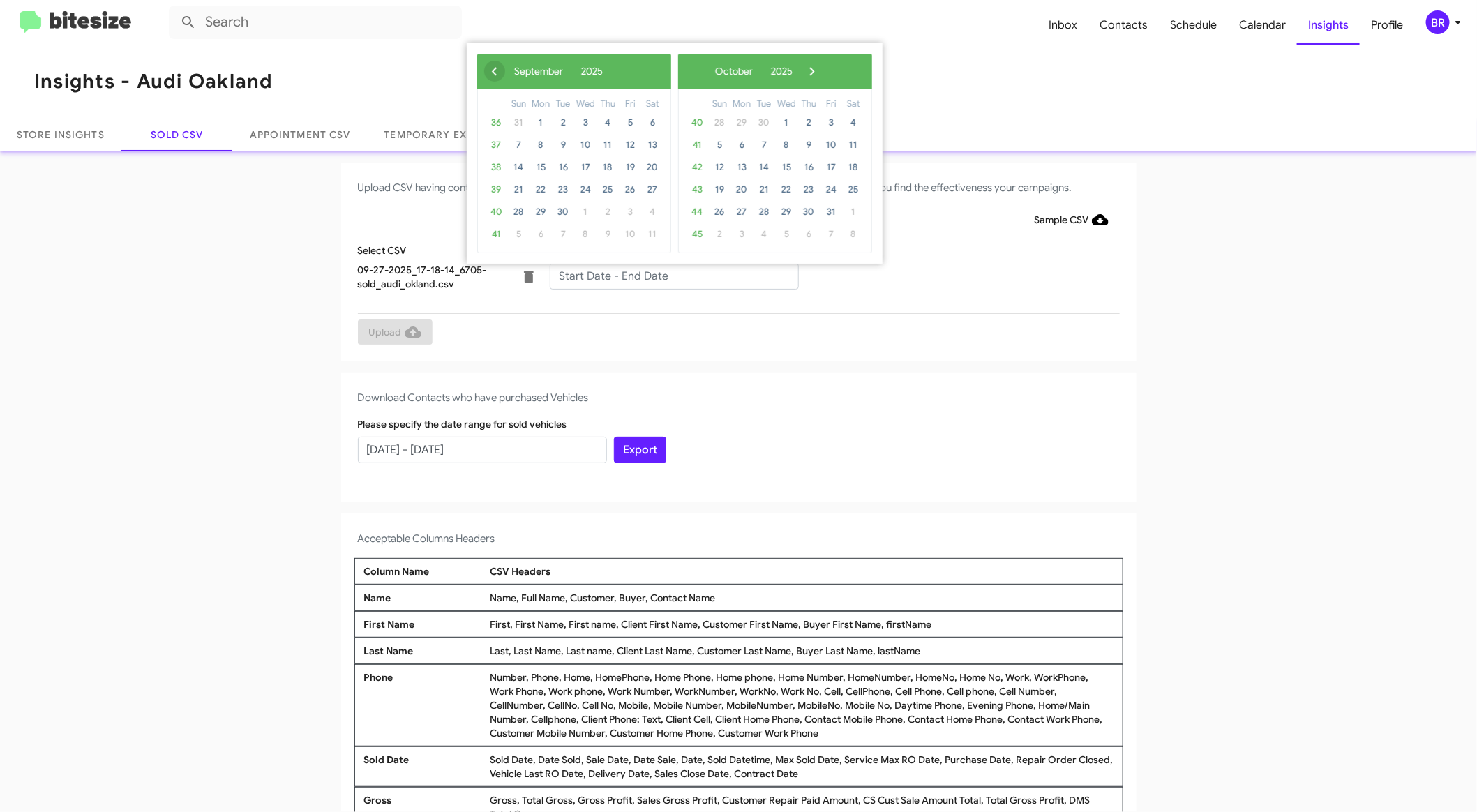
click at [498, 78] on span "‹" at bounding box center [494, 71] width 21 height 21
click at [587, 189] on span "20" at bounding box center [585, 190] width 22 height 22
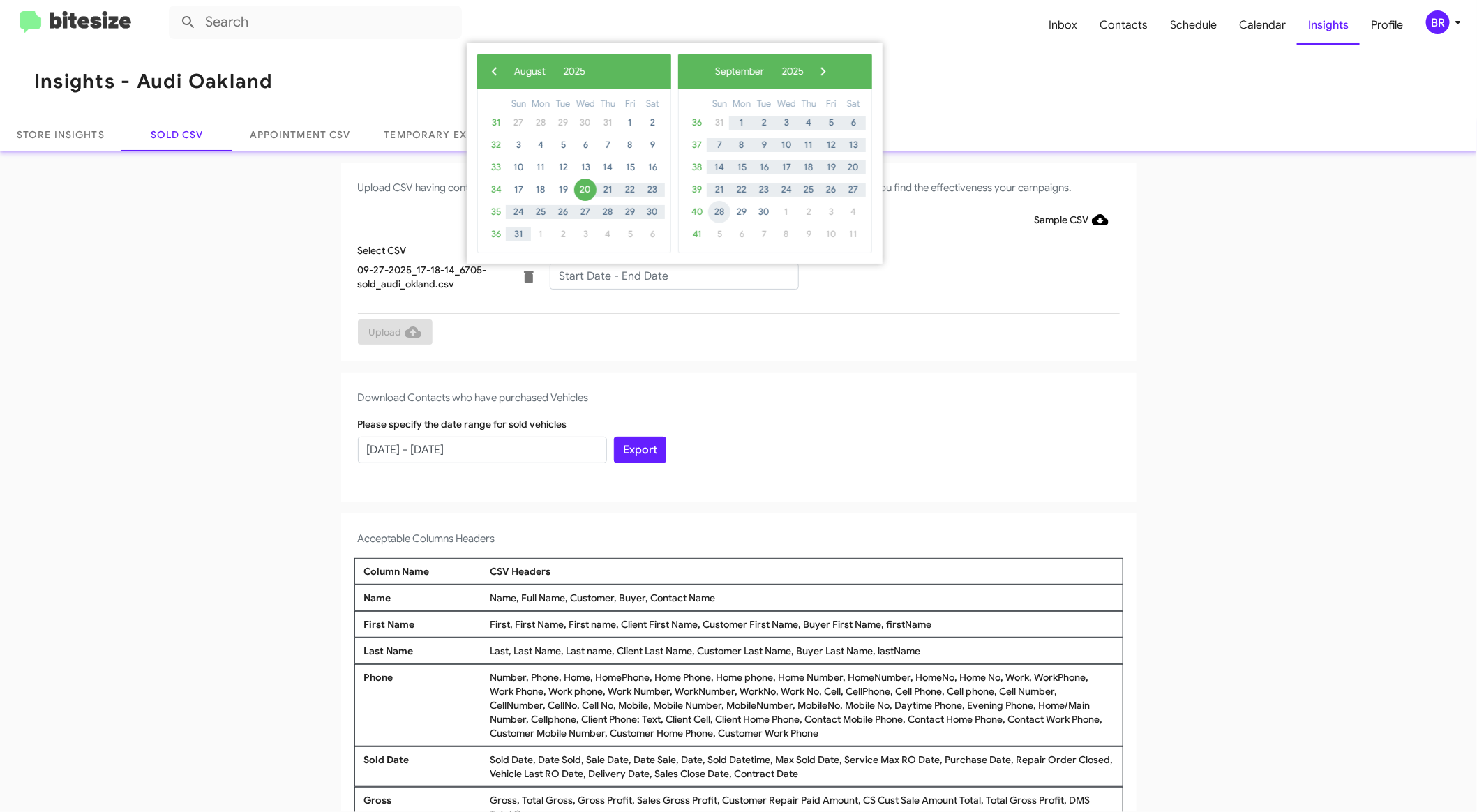
click at [723, 211] on span "28" at bounding box center [719, 211] width 22 height 22
type input "08/20/2025 - 09/28/2025"
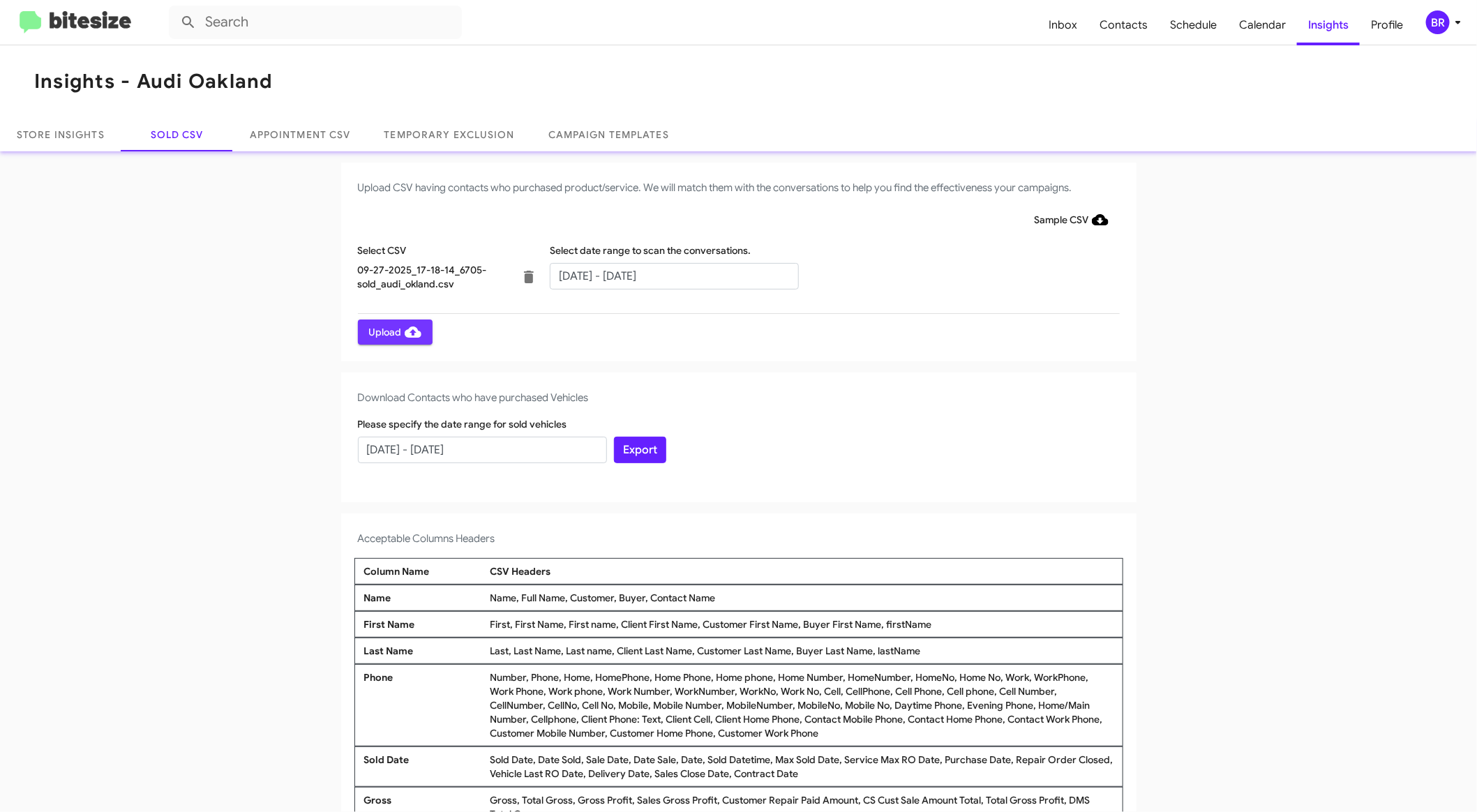
click at [381, 332] on span "Upload" at bounding box center [395, 332] width 52 height 25
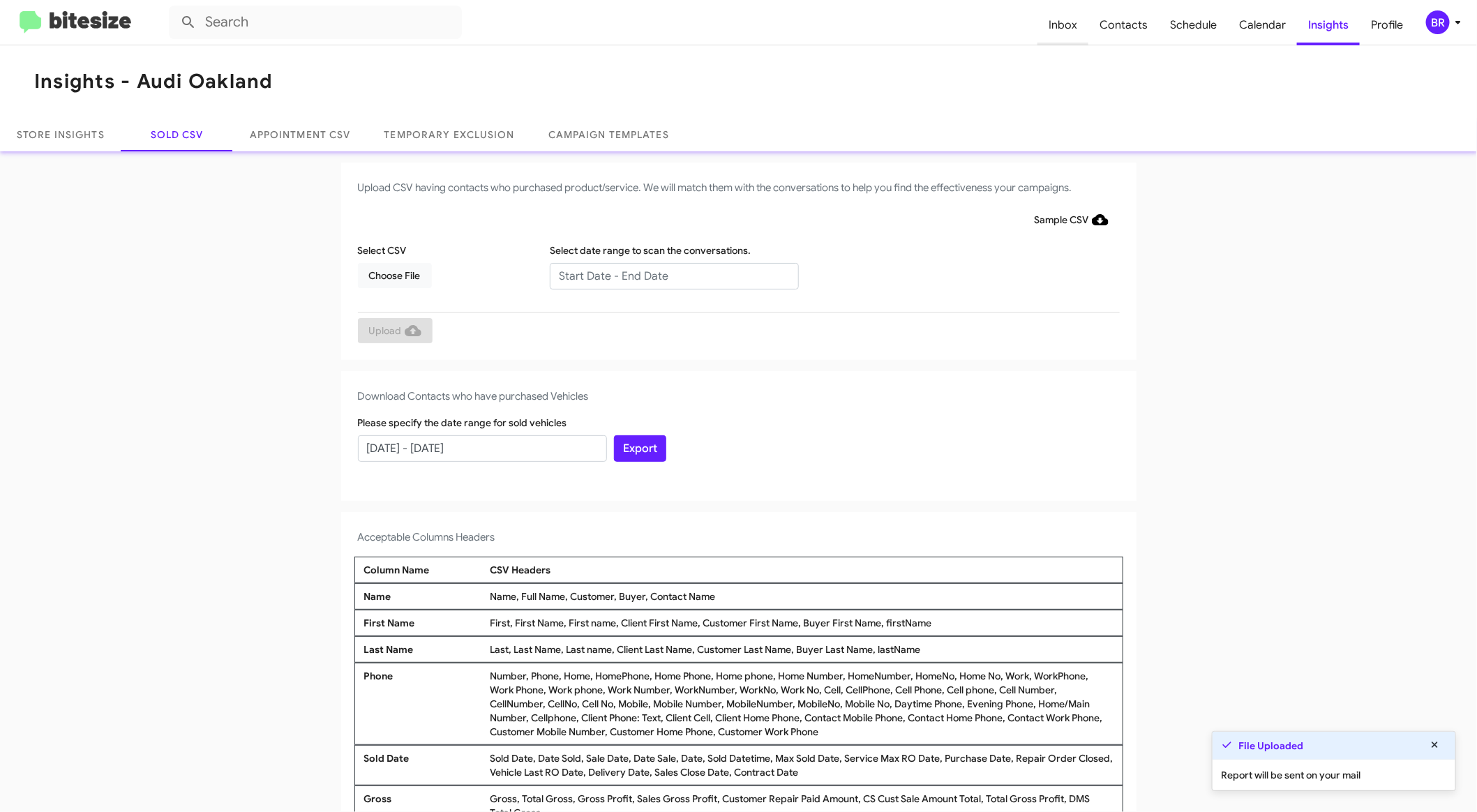
click at [1063, 16] on span "Inbox" at bounding box center [1063, 25] width 51 height 40
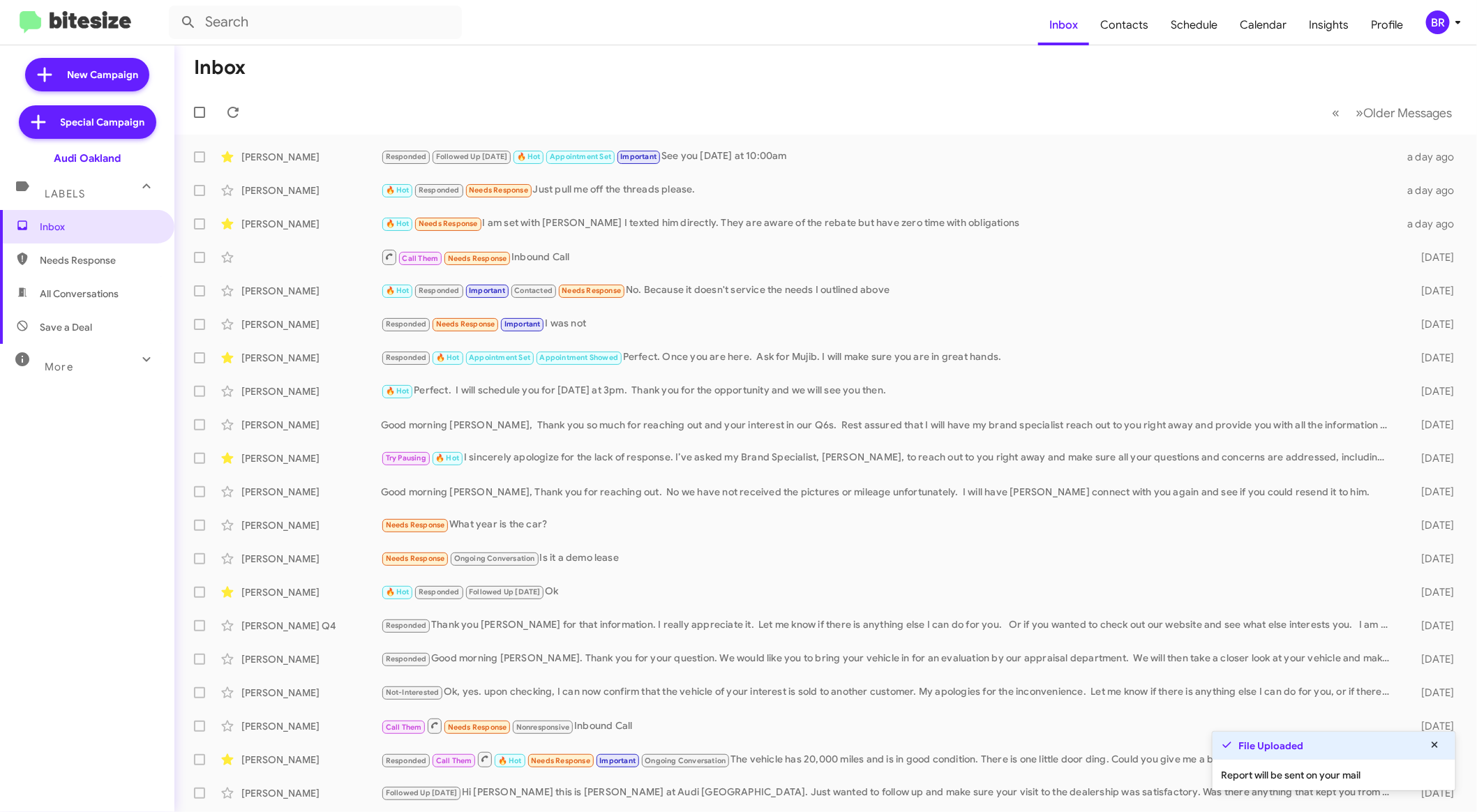
click at [98, 366] on div "More" at bounding box center [73, 360] width 124 height 25
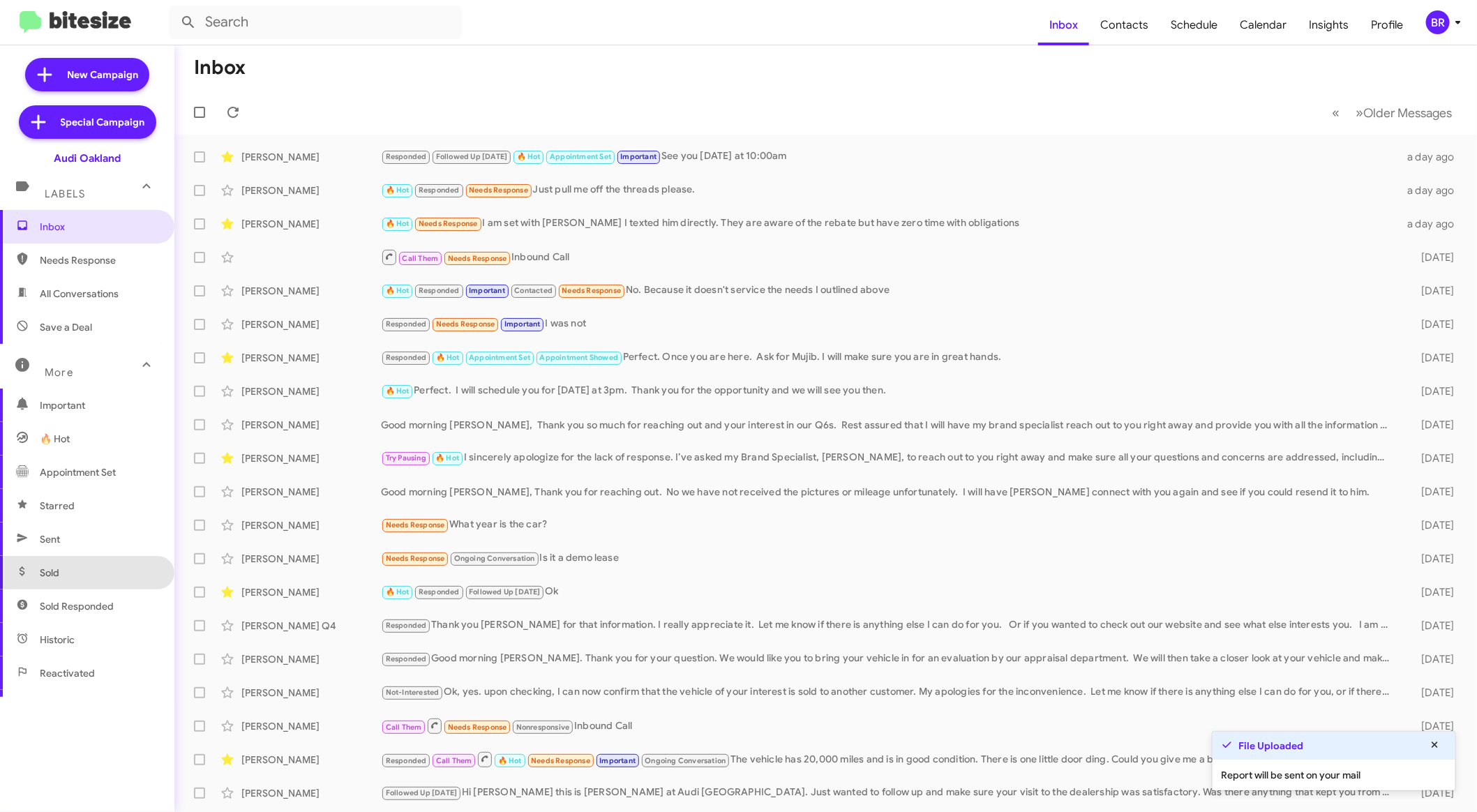
click at [89, 558] on span "Sold" at bounding box center [87, 572] width 174 height 33
type input "in:sold"
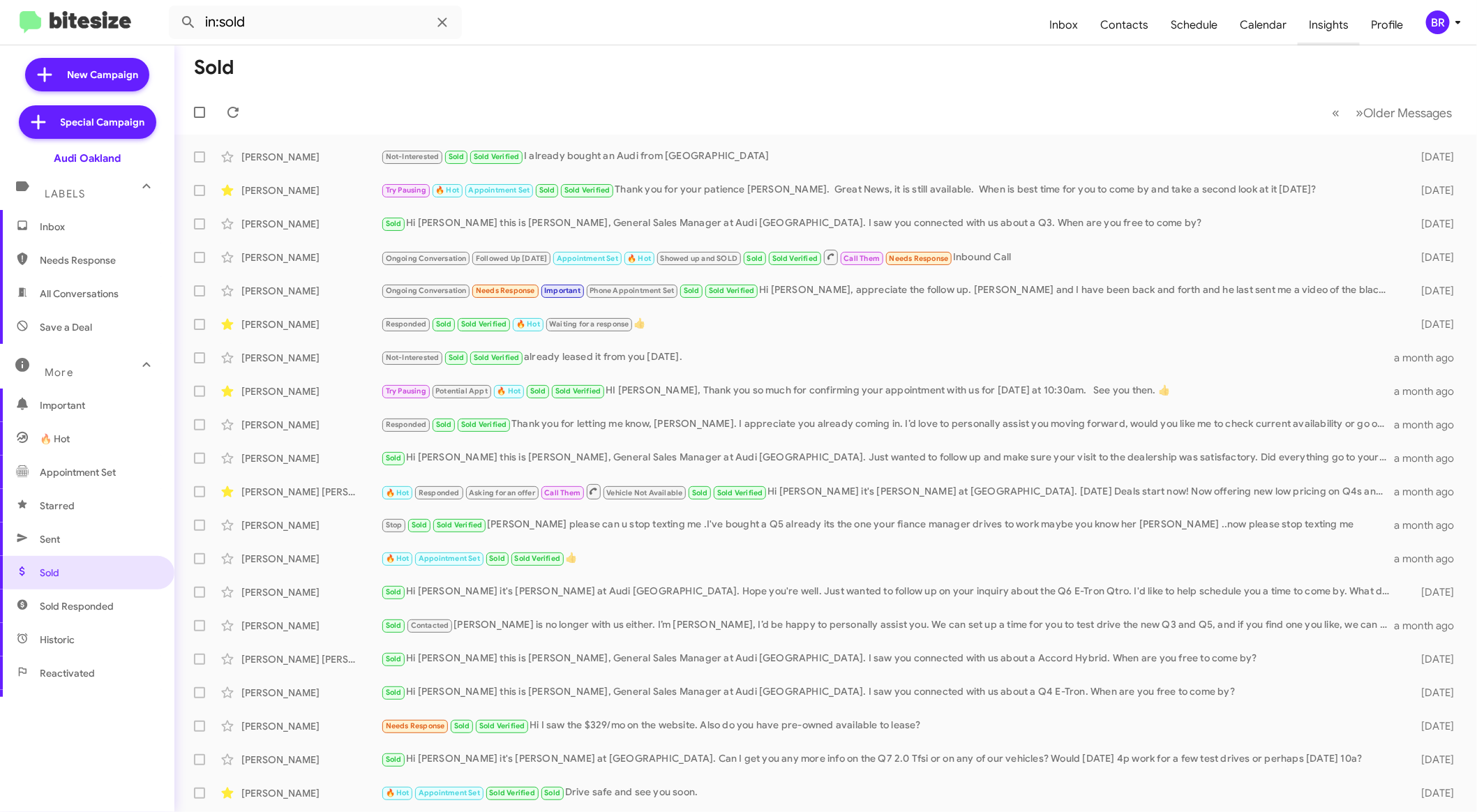
click at [1315, 15] on span "Insights" at bounding box center [1328, 25] width 62 height 40
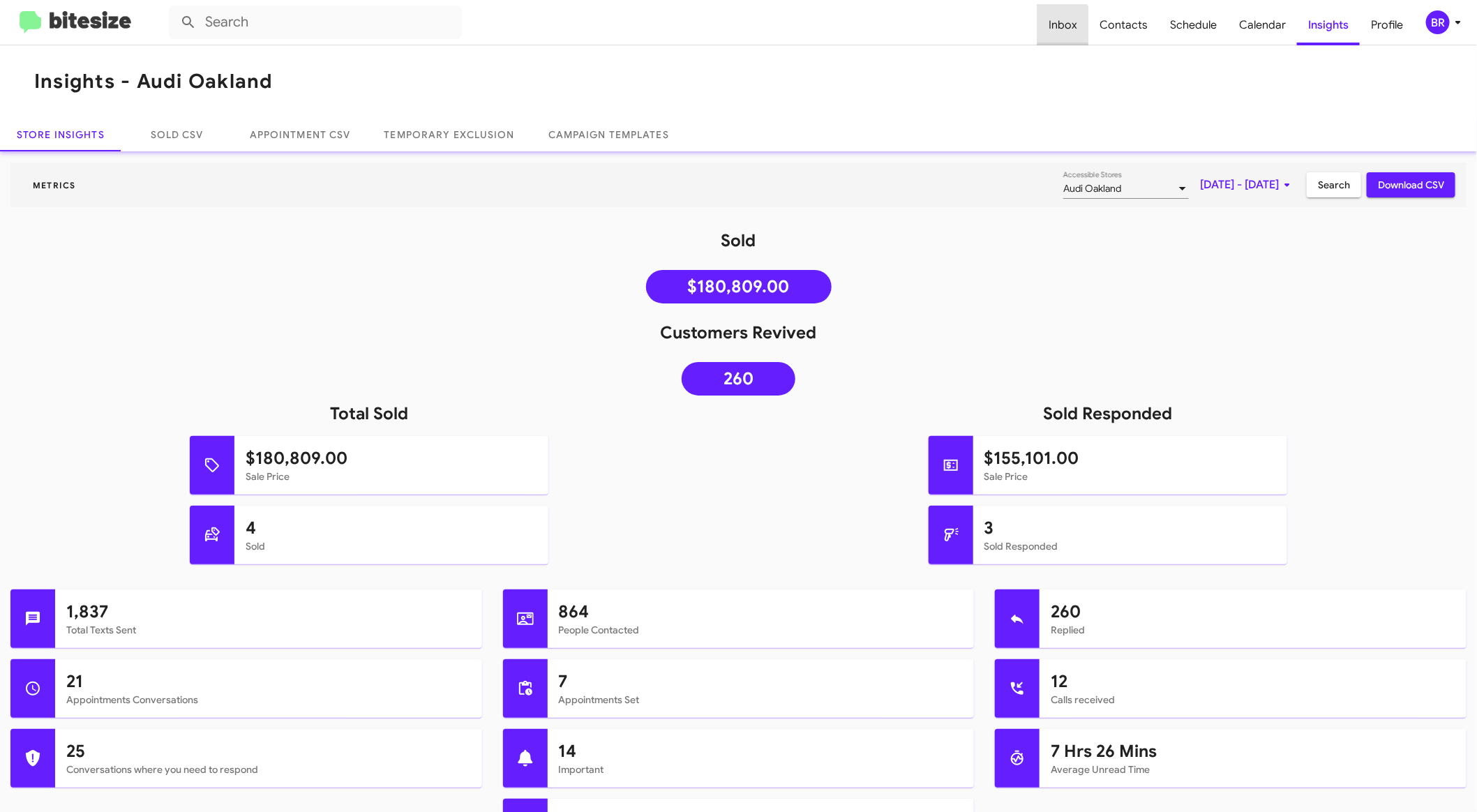
click at [1057, 29] on span "Inbox" at bounding box center [1063, 25] width 51 height 40
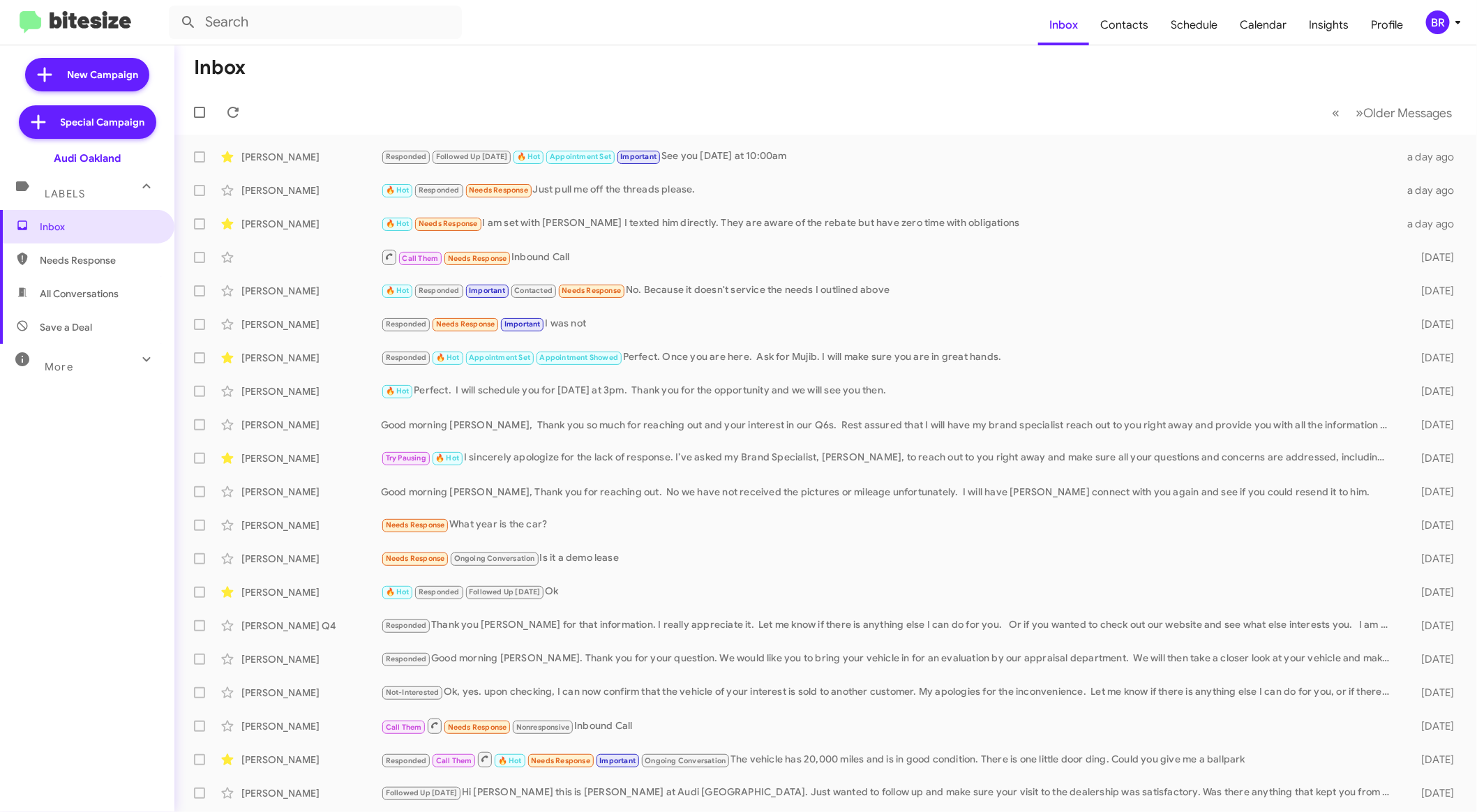
click at [114, 353] on div "More" at bounding box center [73, 360] width 124 height 25
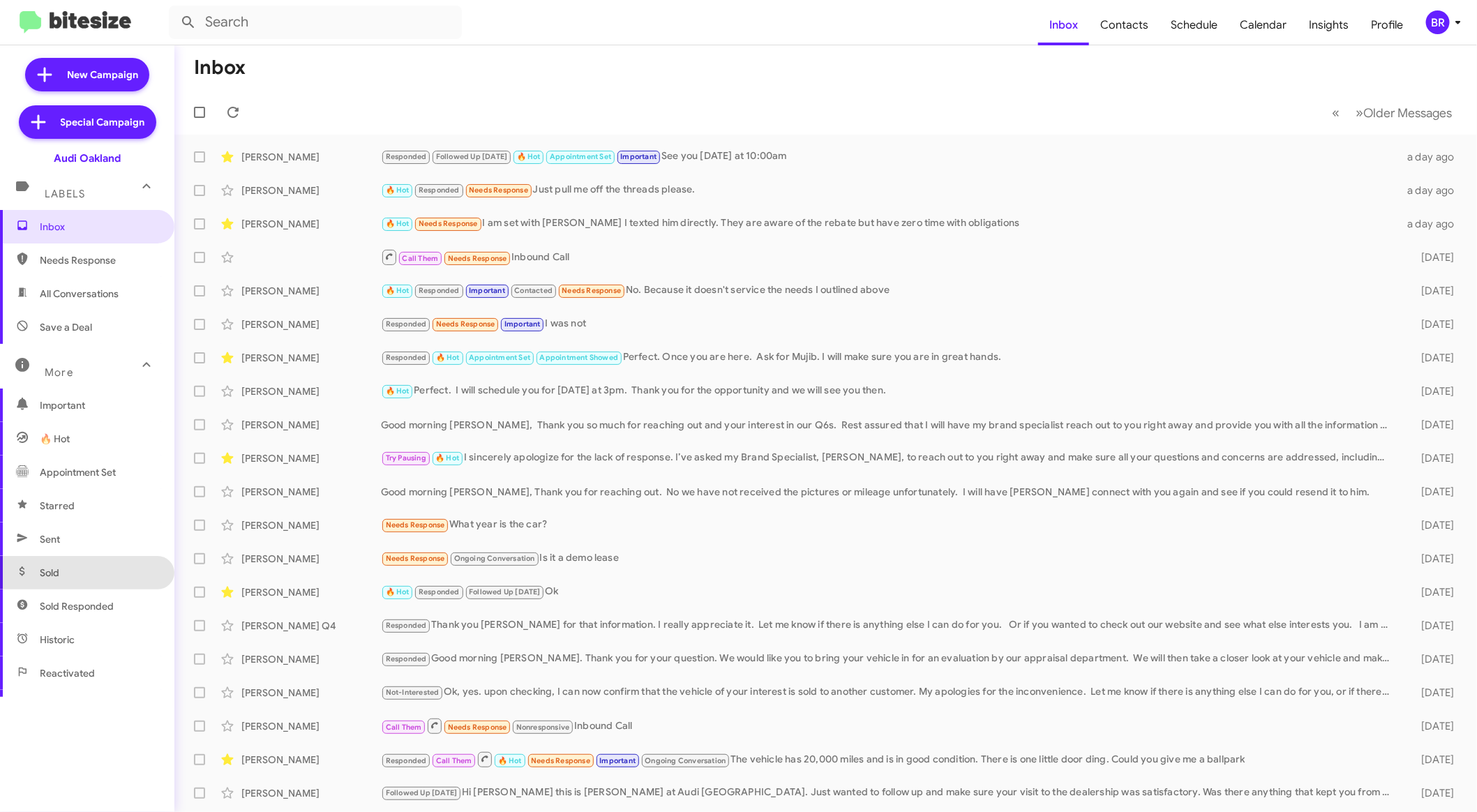
click at [113, 571] on span "Sold" at bounding box center [87, 572] width 174 height 33
type input "in:sold"
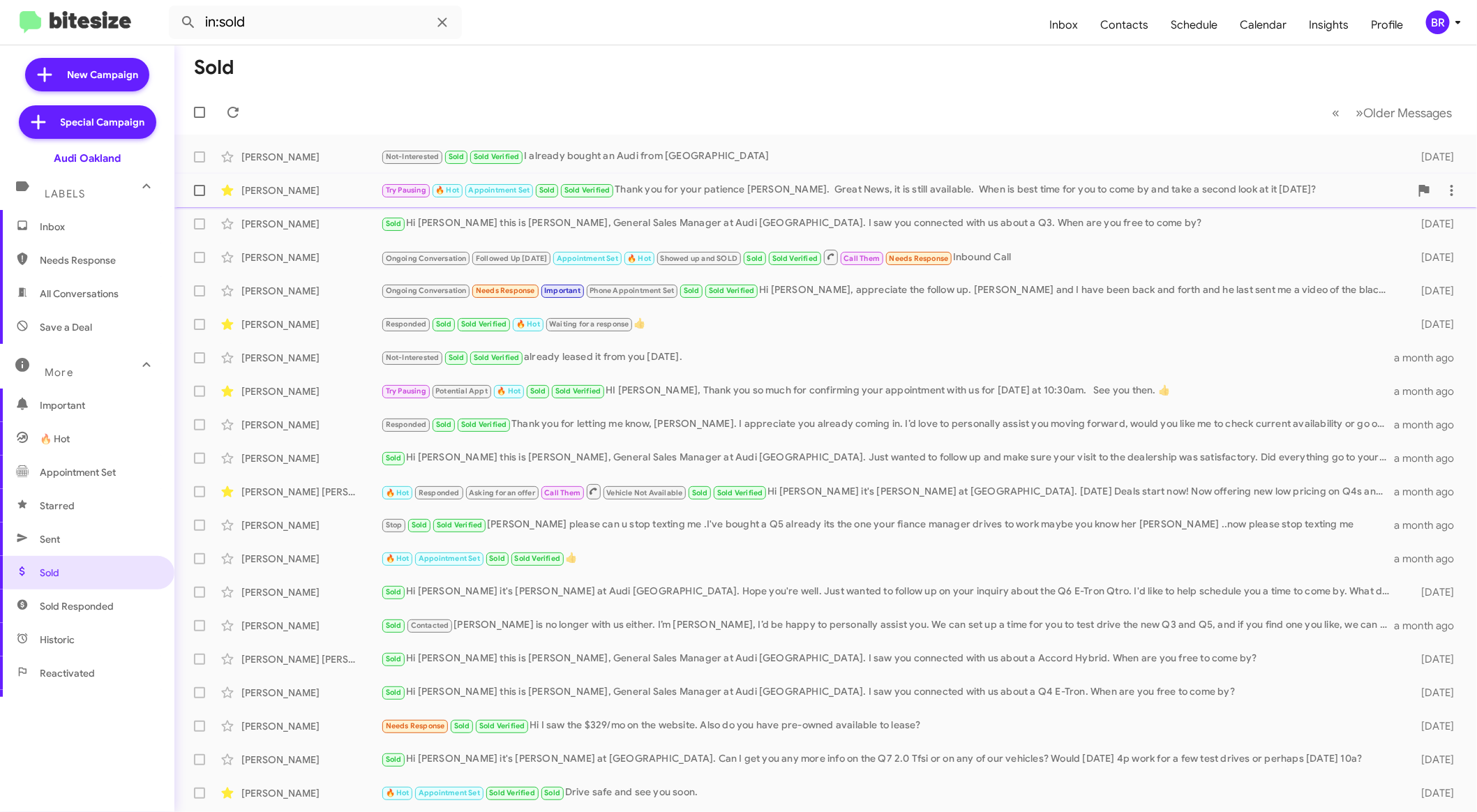
click at [901, 177] on div "Larry Jones Try Pausing 🔥 Hot Appointment Set Sold Sold Verified Thank you for …" at bounding box center [826, 190] width 1280 height 28
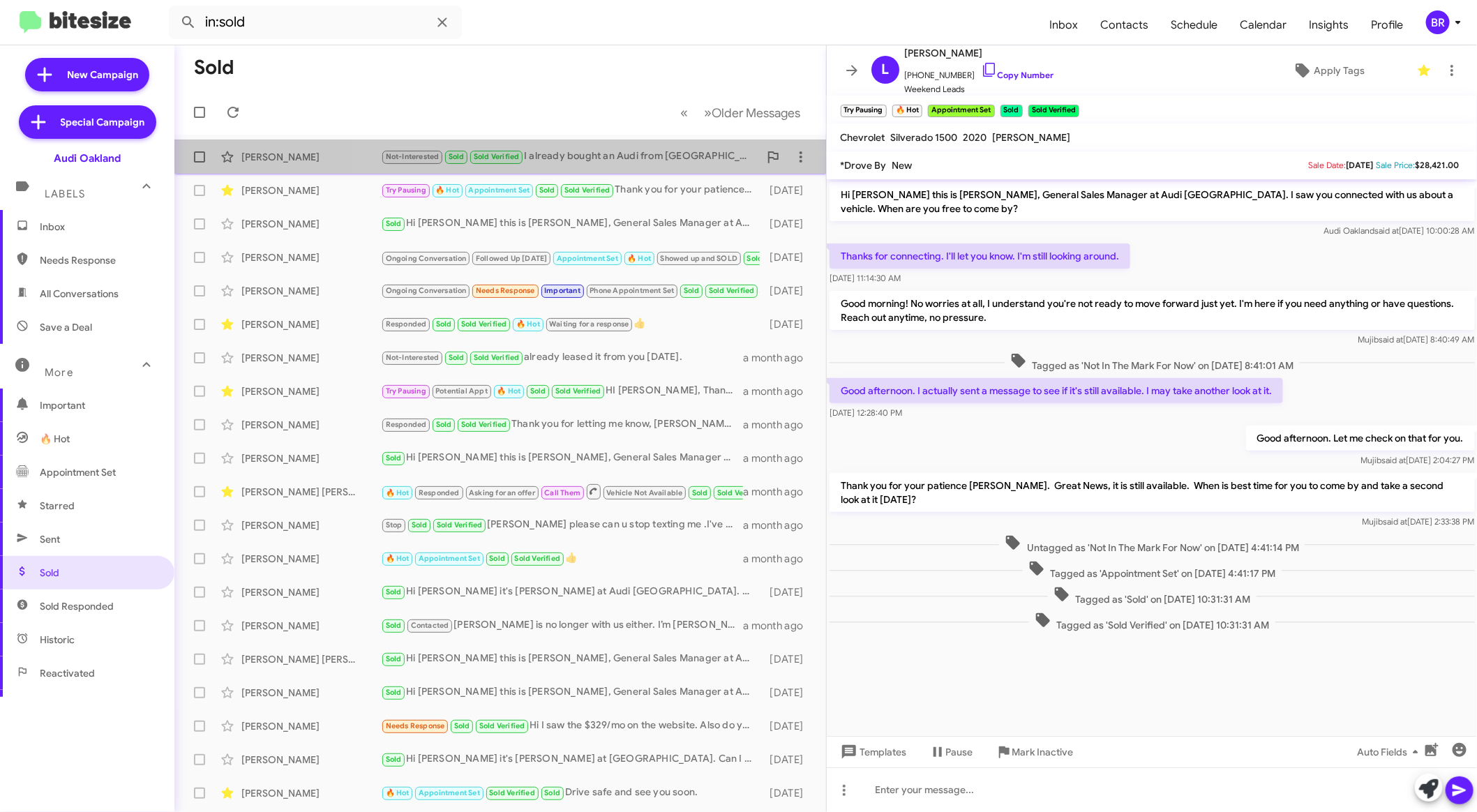
click at [671, 163] on div "Not-Interested Sold Sold Verified I already bought an Audi from Oakland" at bounding box center [570, 157] width 378 height 16
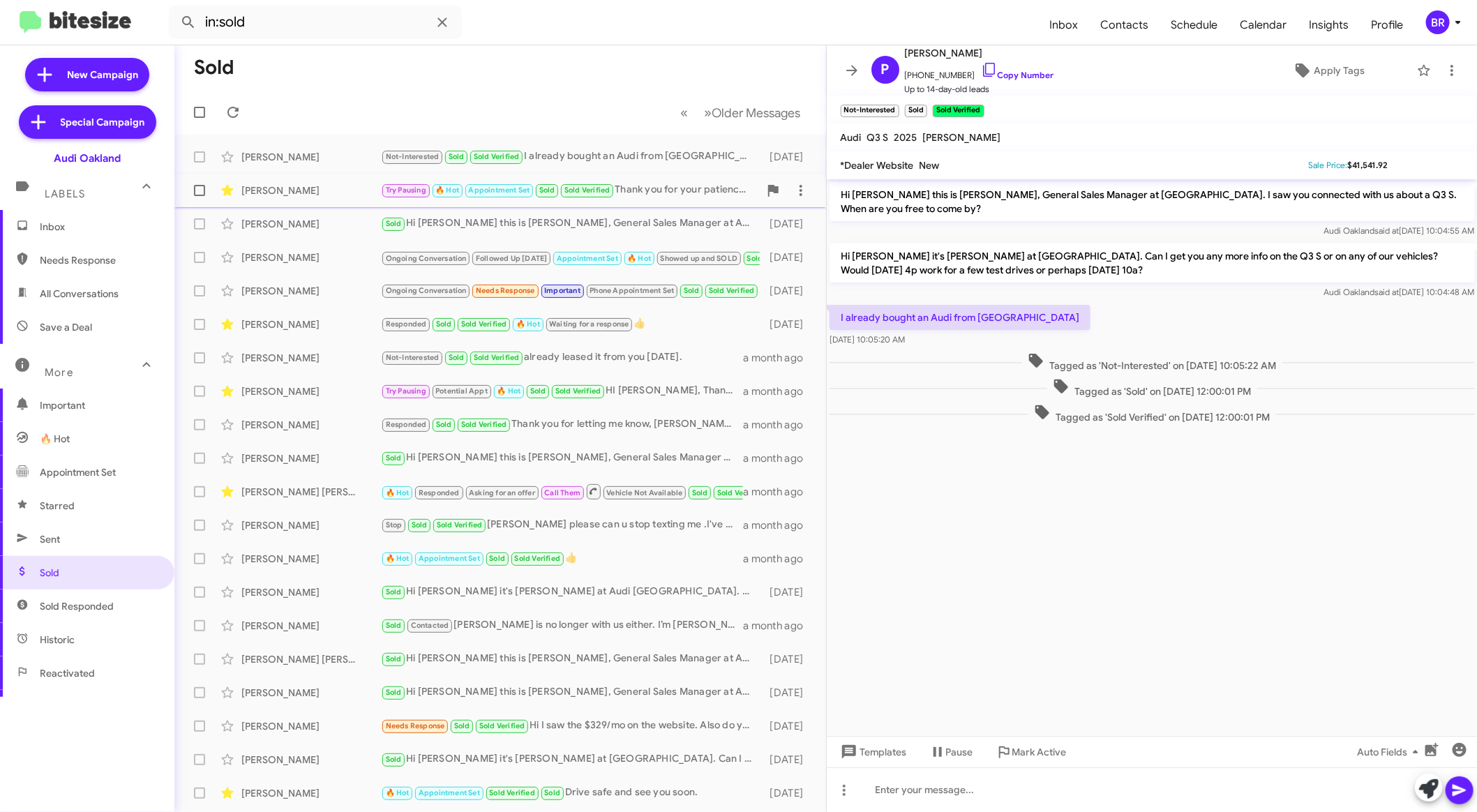
click at [663, 185] on div "Try Pausing 🔥 Hot Appointment Set Sold Sold Verified Thank you for your patienc…" at bounding box center [570, 190] width 378 height 16
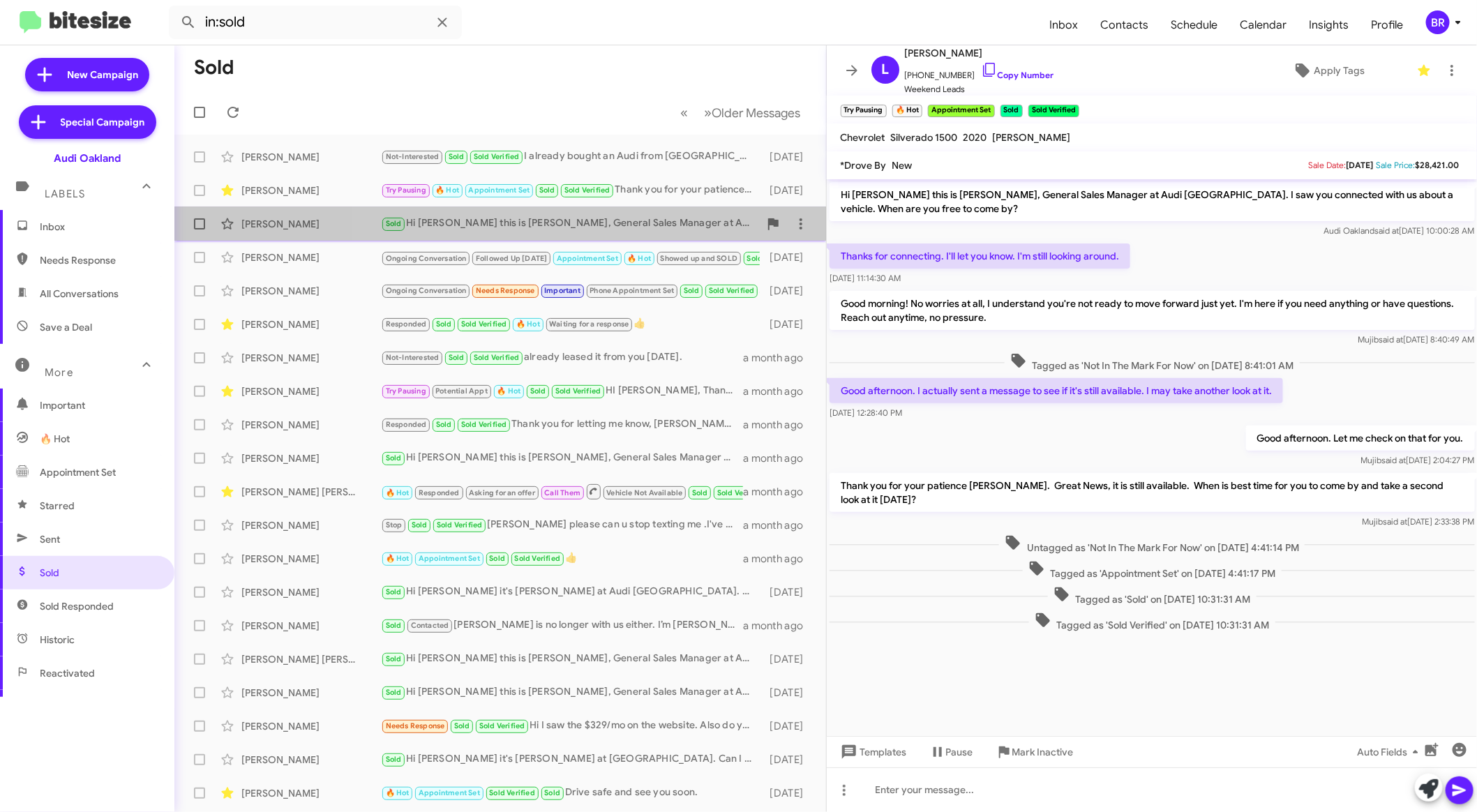
click at [662, 219] on div "Sold Hi Shannon this is Mujib Syed, General Sales Manager at Audi Oakland. I sa…" at bounding box center [570, 223] width 378 height 16
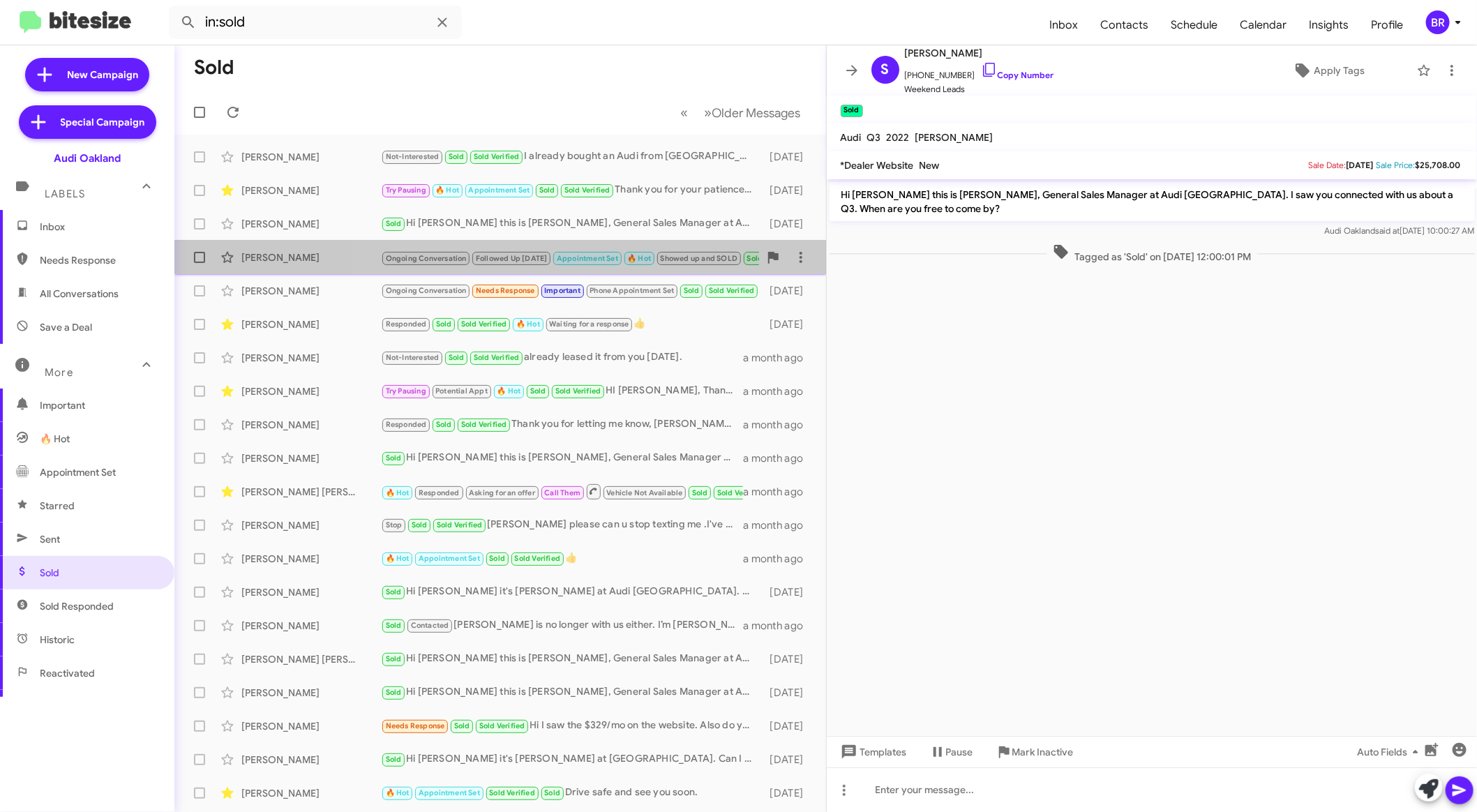
click at [660, 254] on span "Showed up and SOLD" at bounding box center [699, 258] width 77 height 9
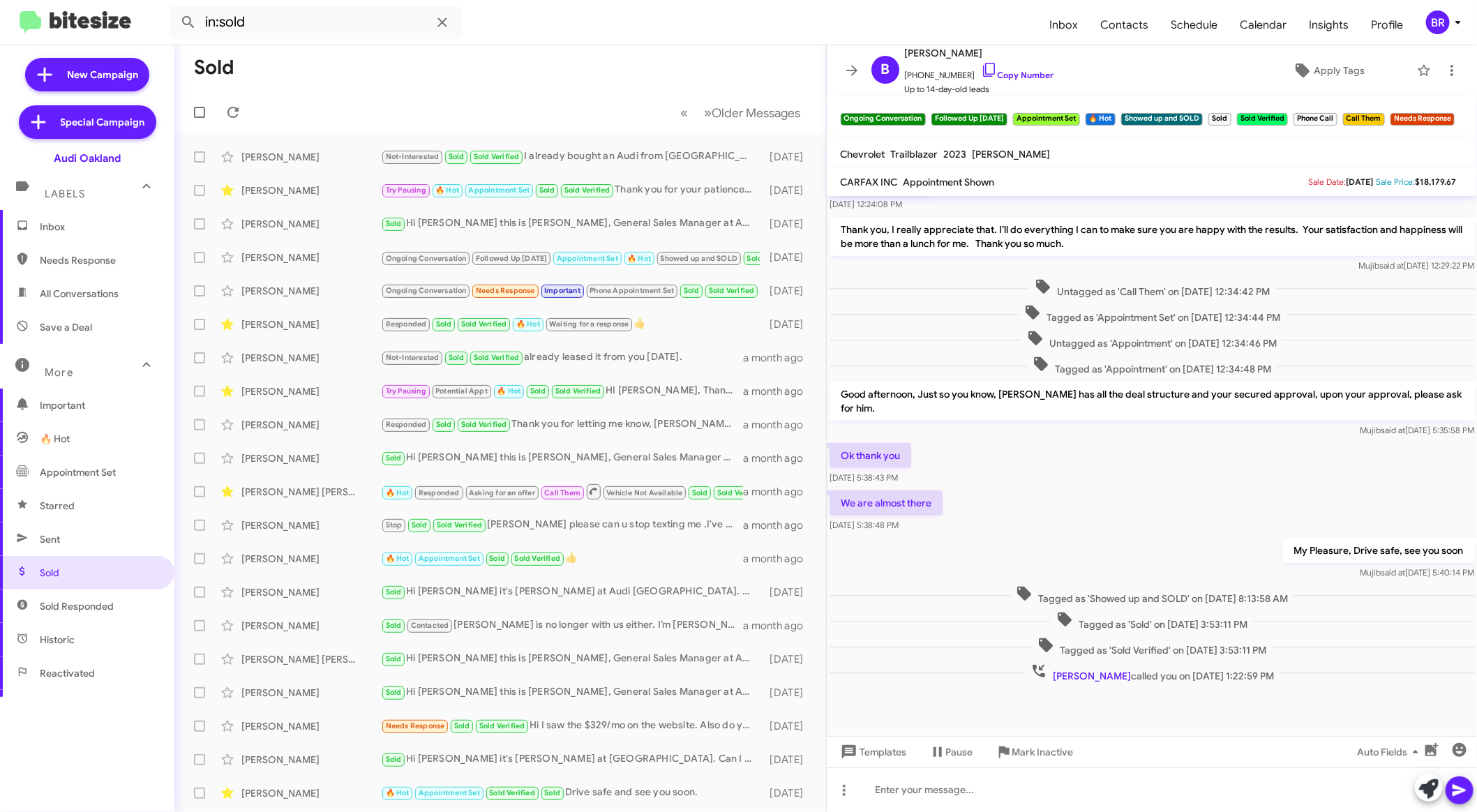
scroll to position [346, 0]
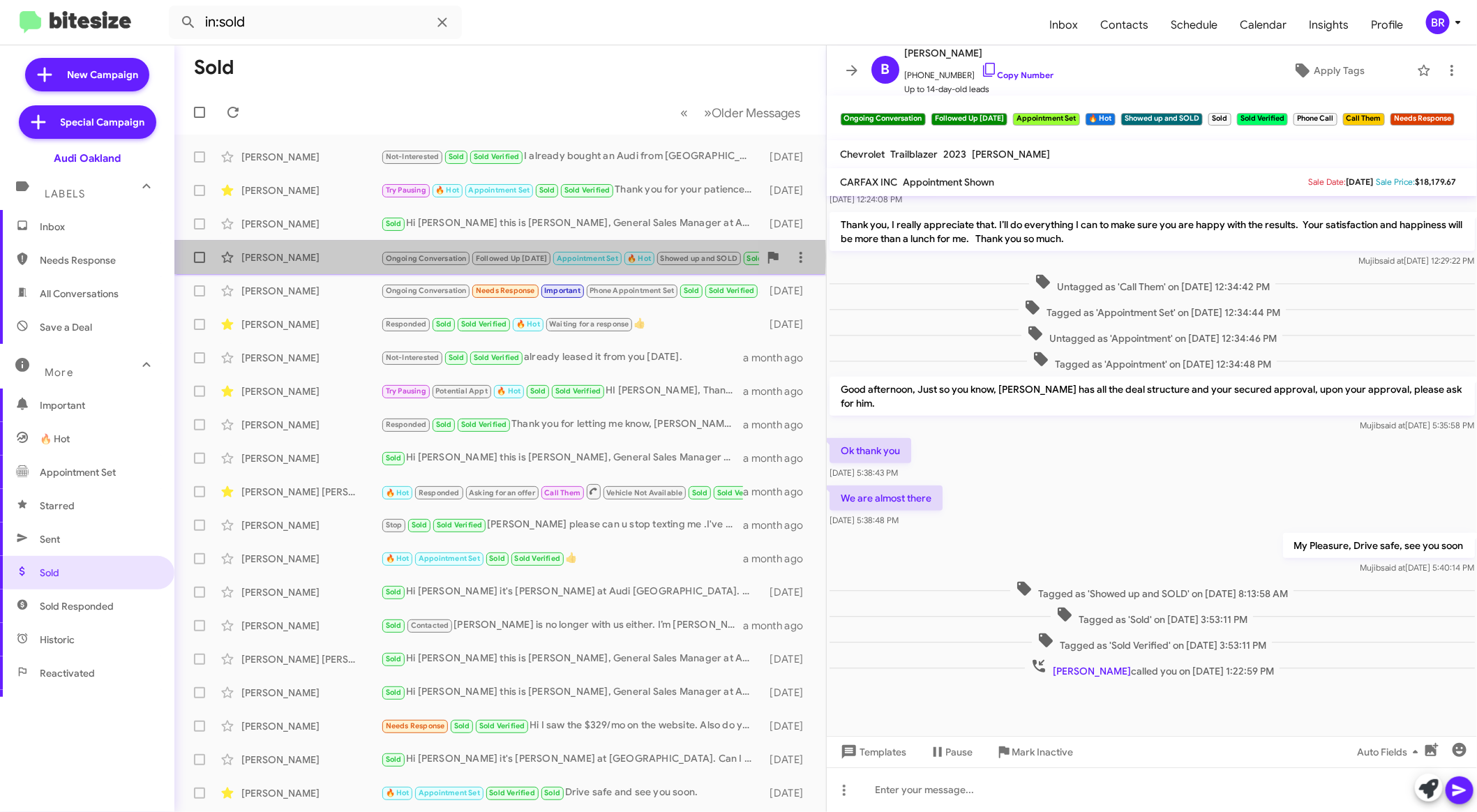
click at [349, 256] on div "Berenice Barrios" at bounding box center [311, 258] width 140 height 14
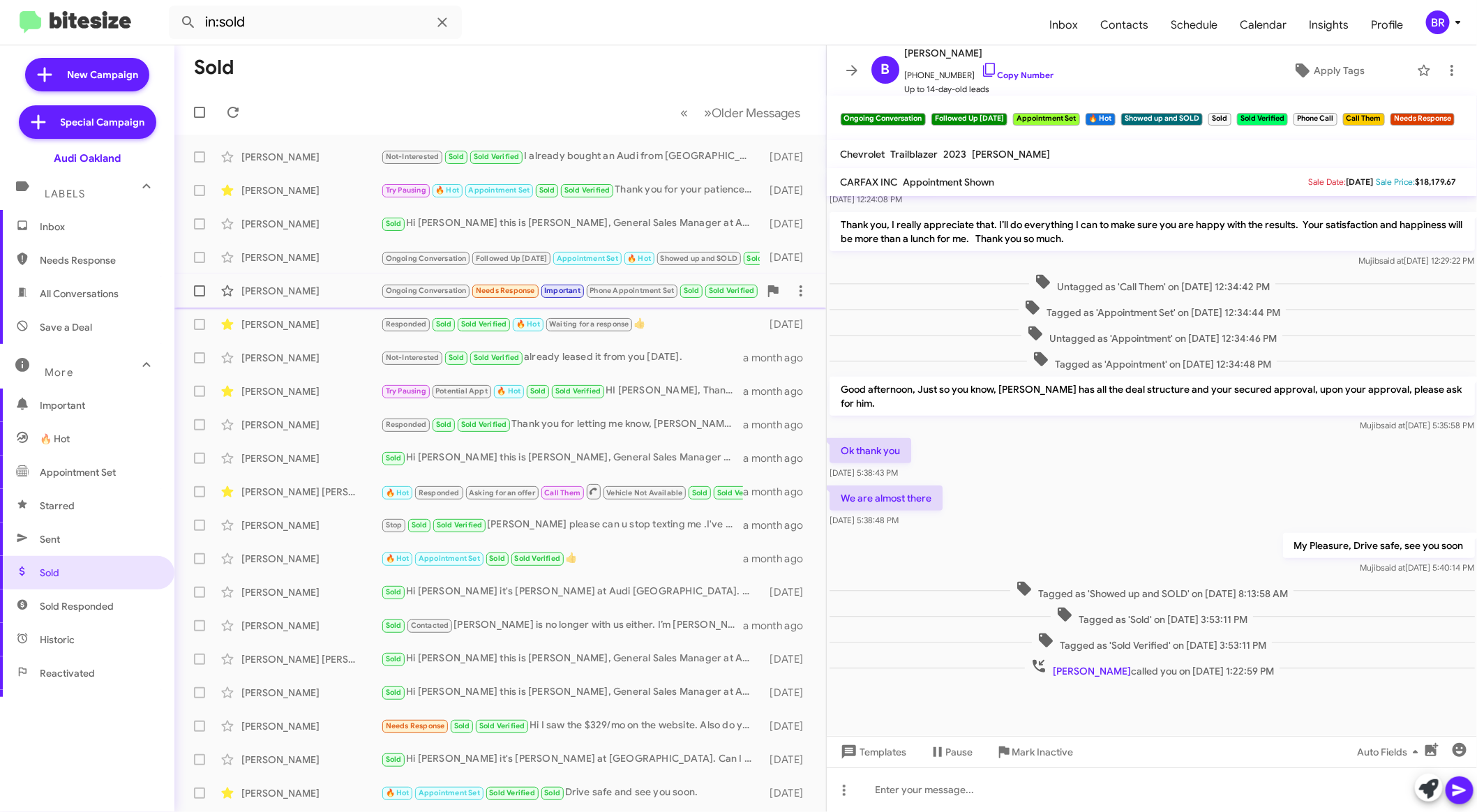
click at [346, 286] on div "Nico Arcino" at bounding box center [311, 291] width 140 height 14
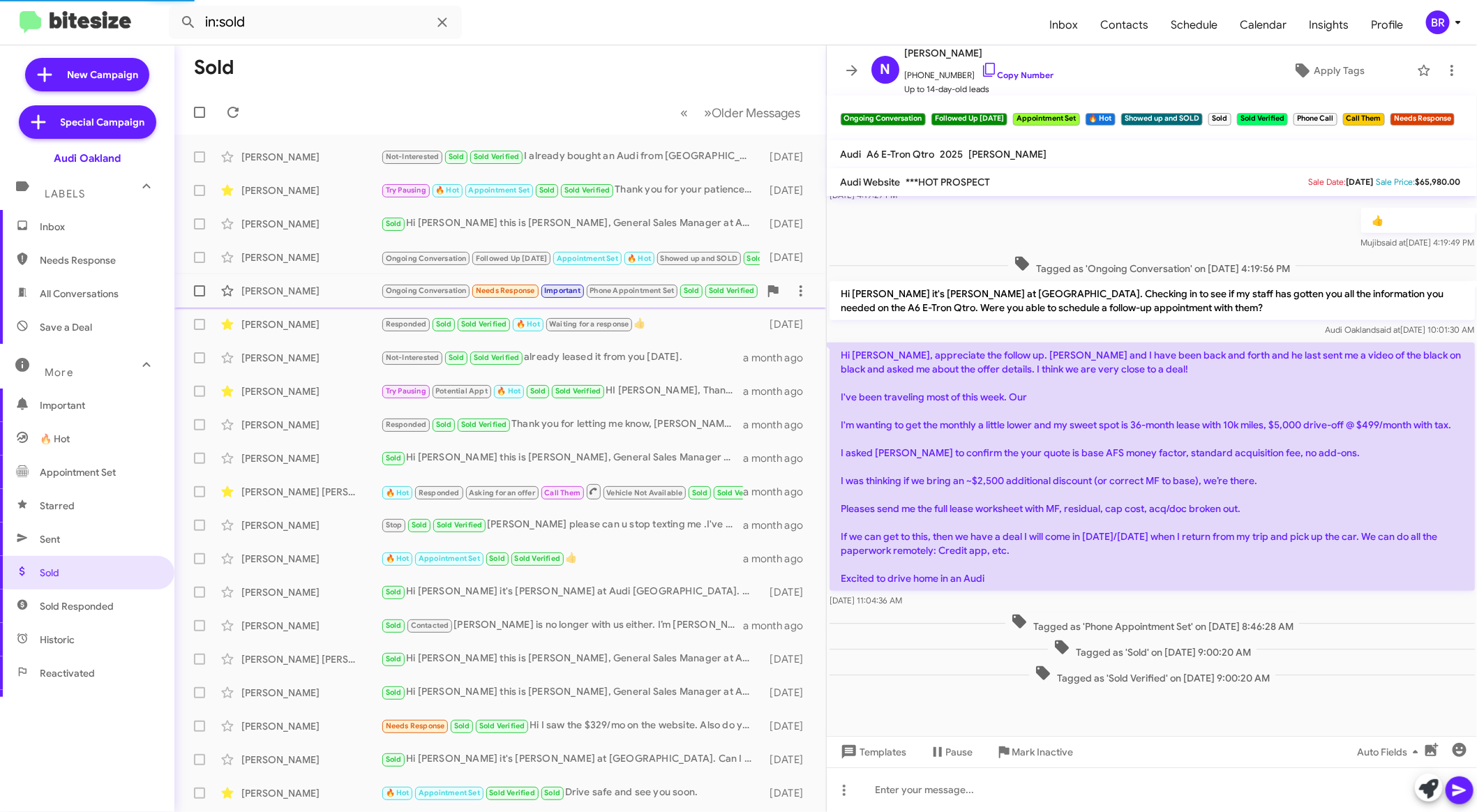
scroll to position [544, 0]
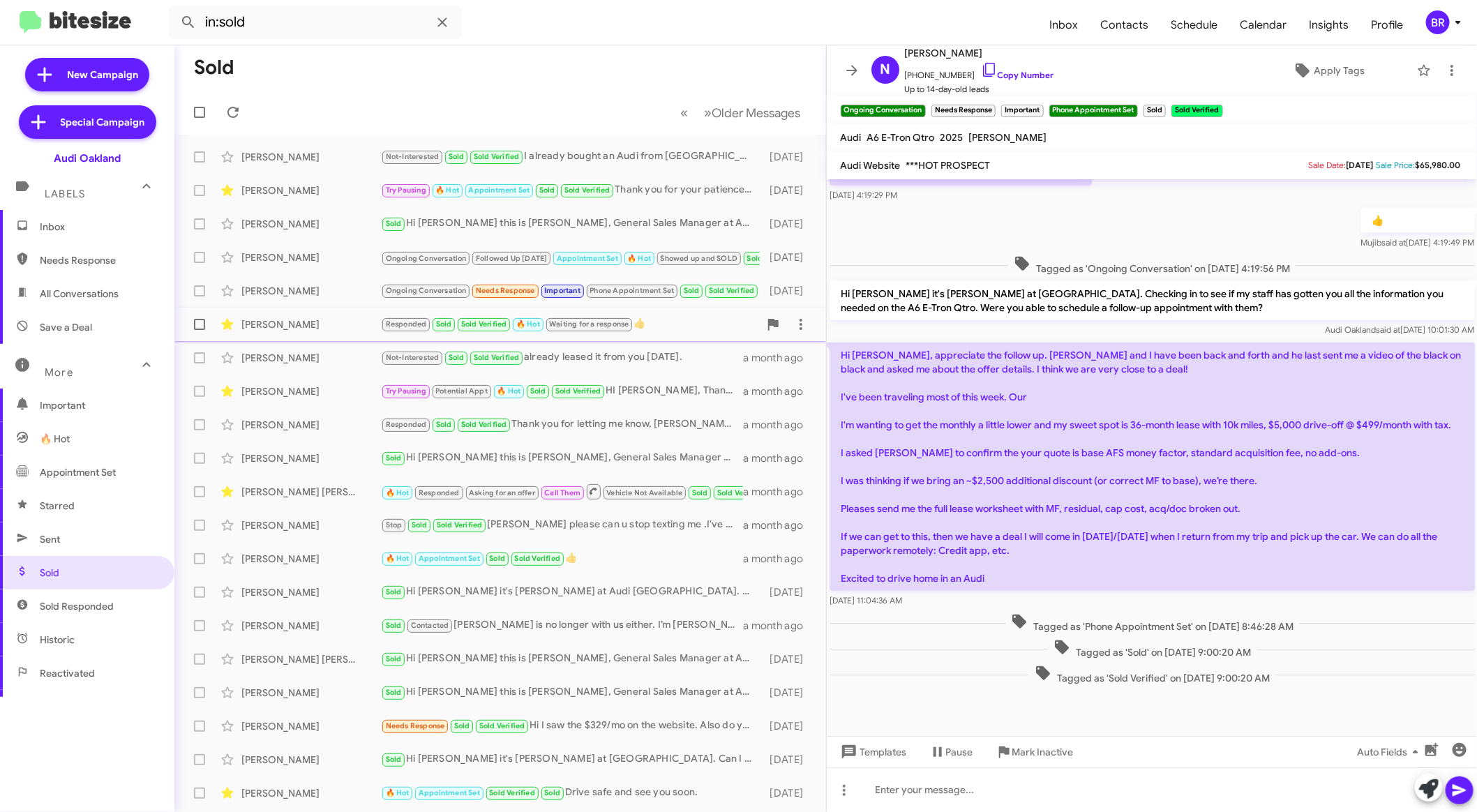
click at [663, 330] on div "Responded Sold Sold Verified 🔥 Hot Waiting for a response 👍" at bounding box center [570, 324] width 378 height 16
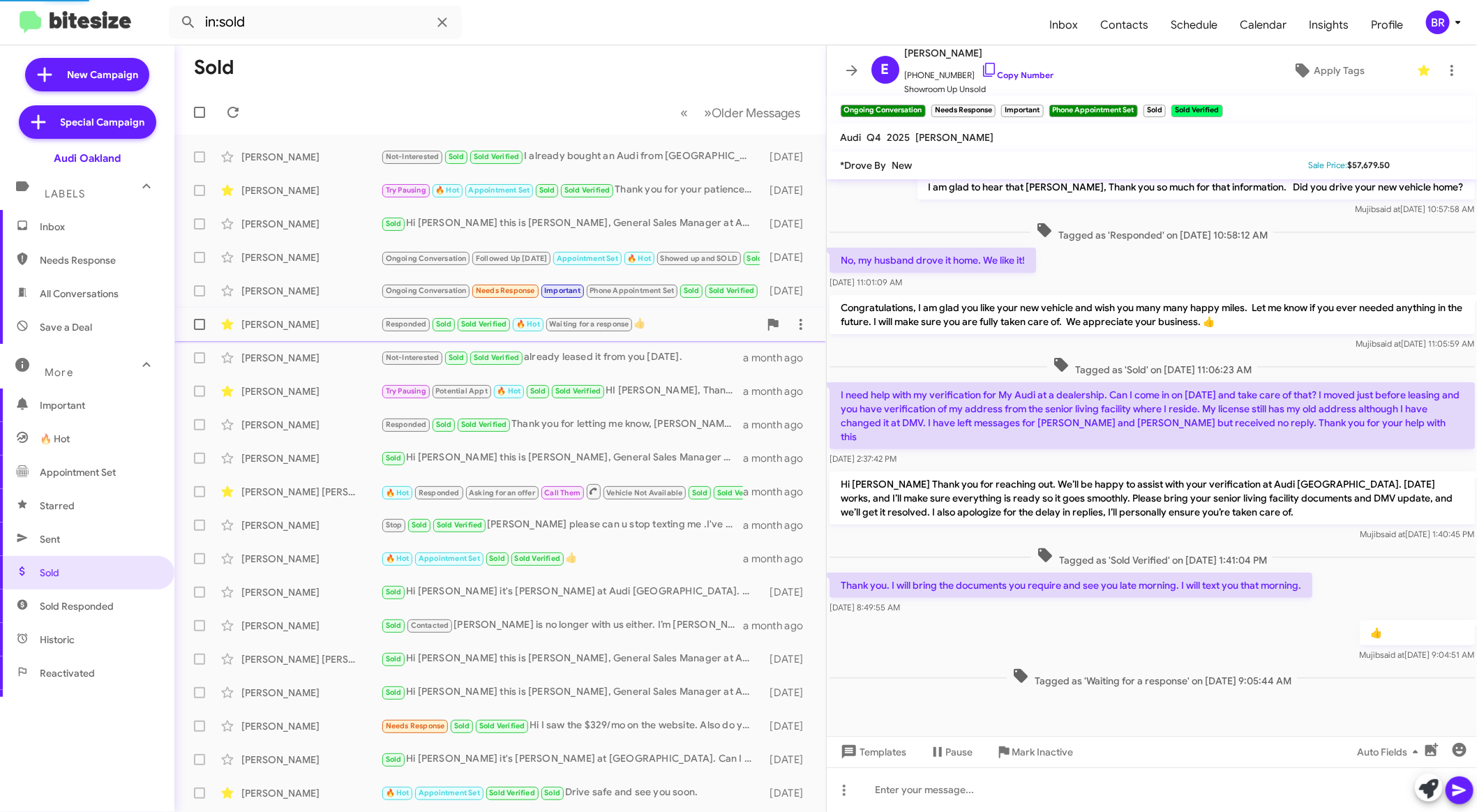
scroll to position [102, 0]
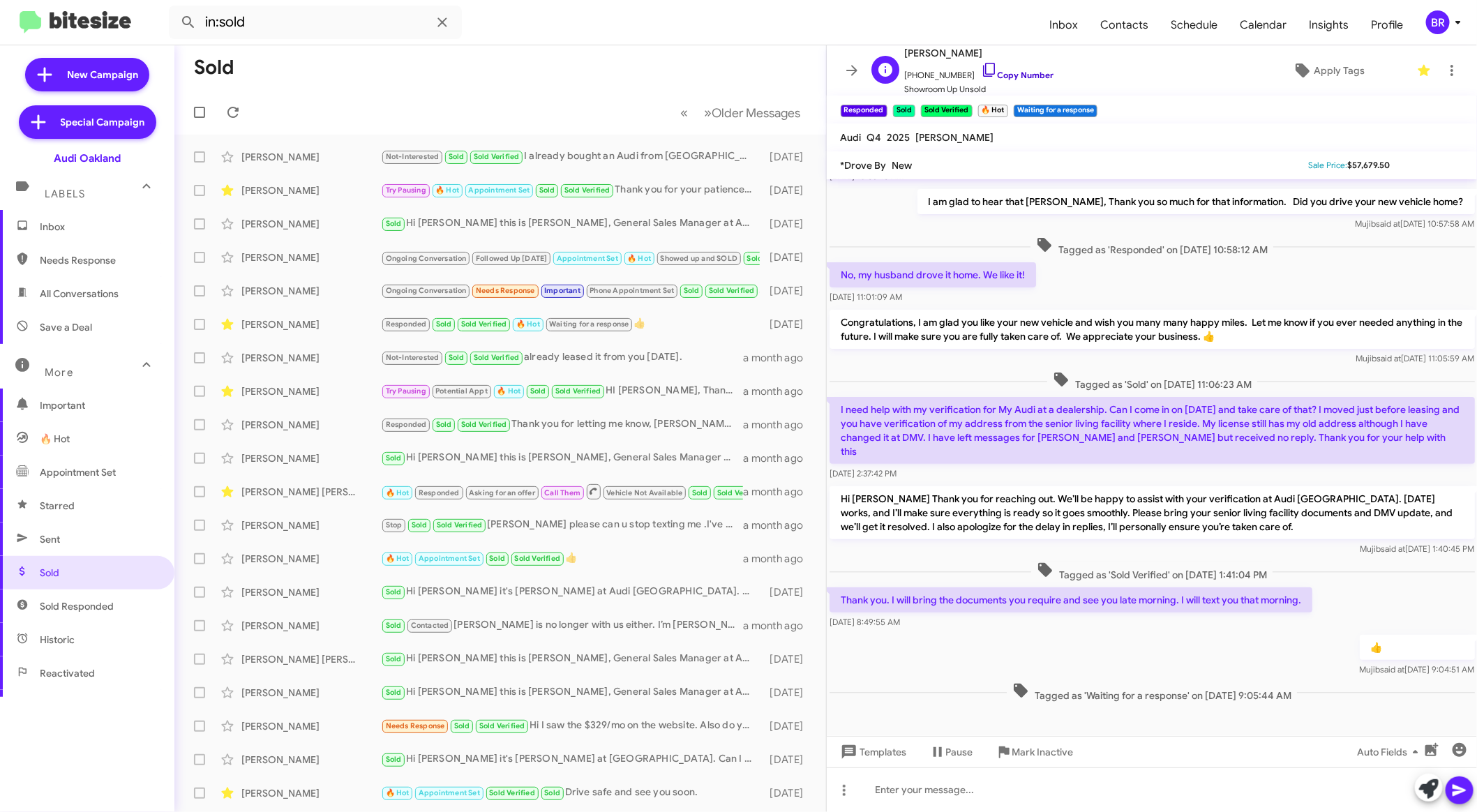
click at [1028, 73] on link "Copy Number" at bounding box center [1017, 75] width 73 height 11
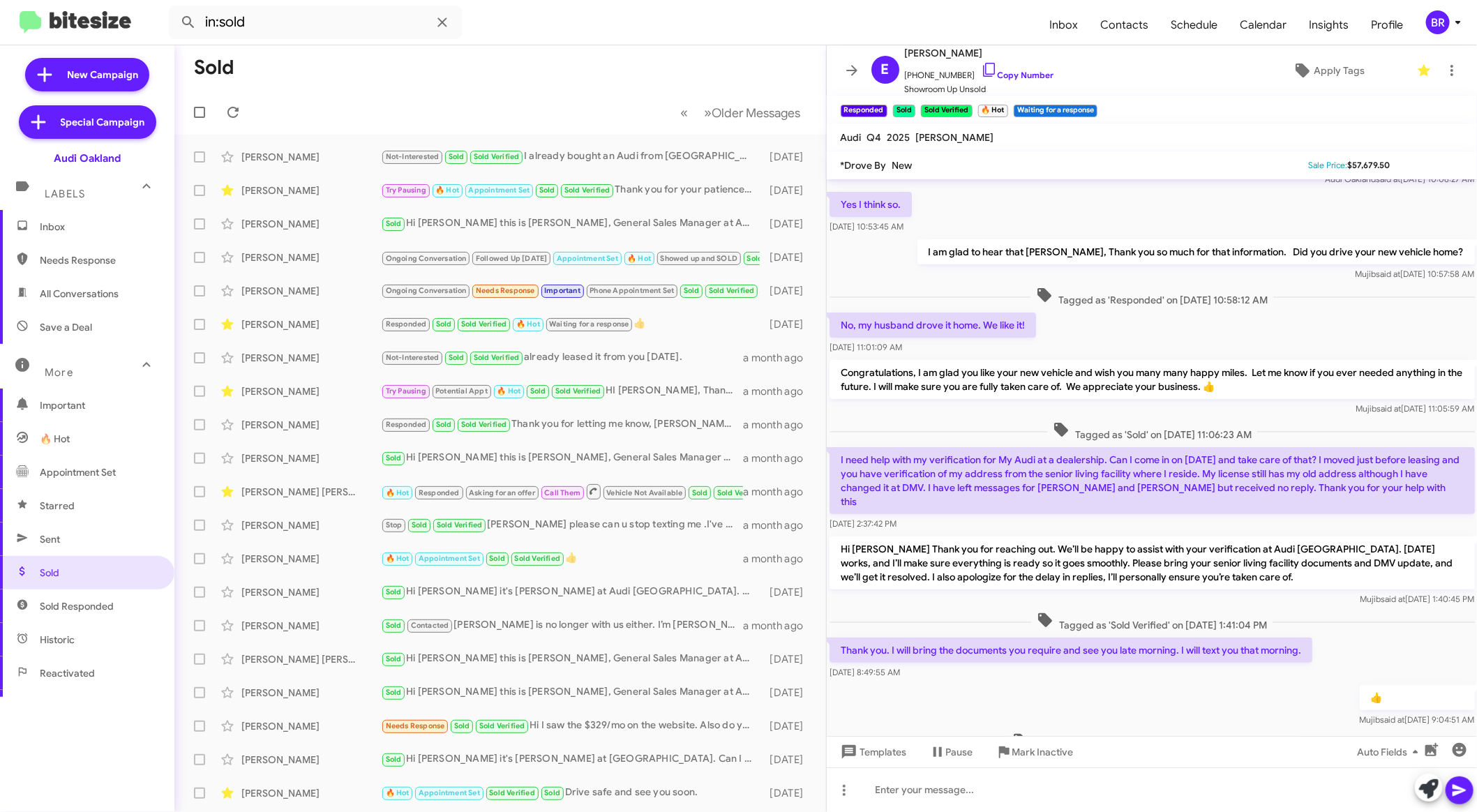
scroll to position [0, 0]
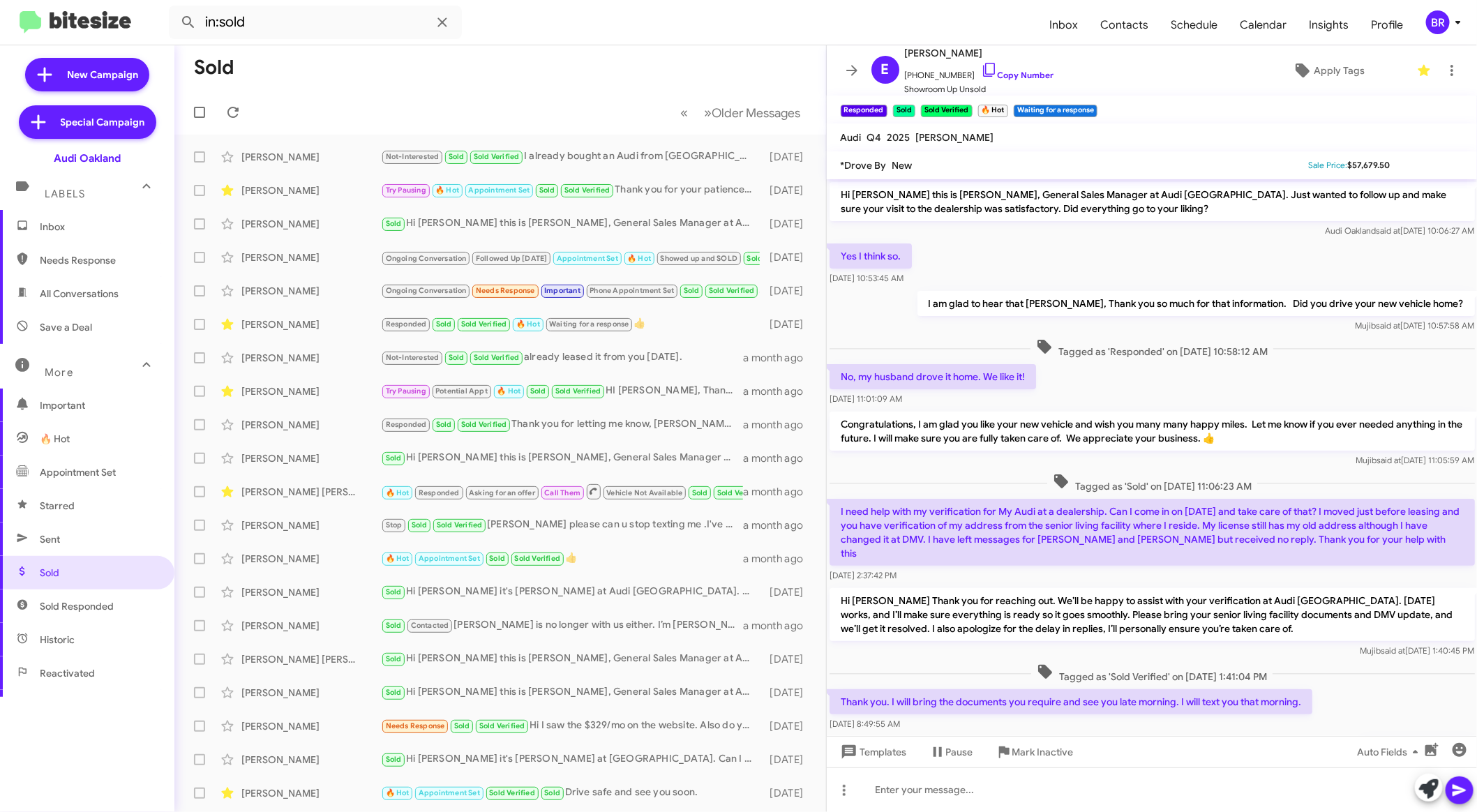
click at [1435, 23] on div "BR" at bounding box center [1438, 22] width 24 height 24
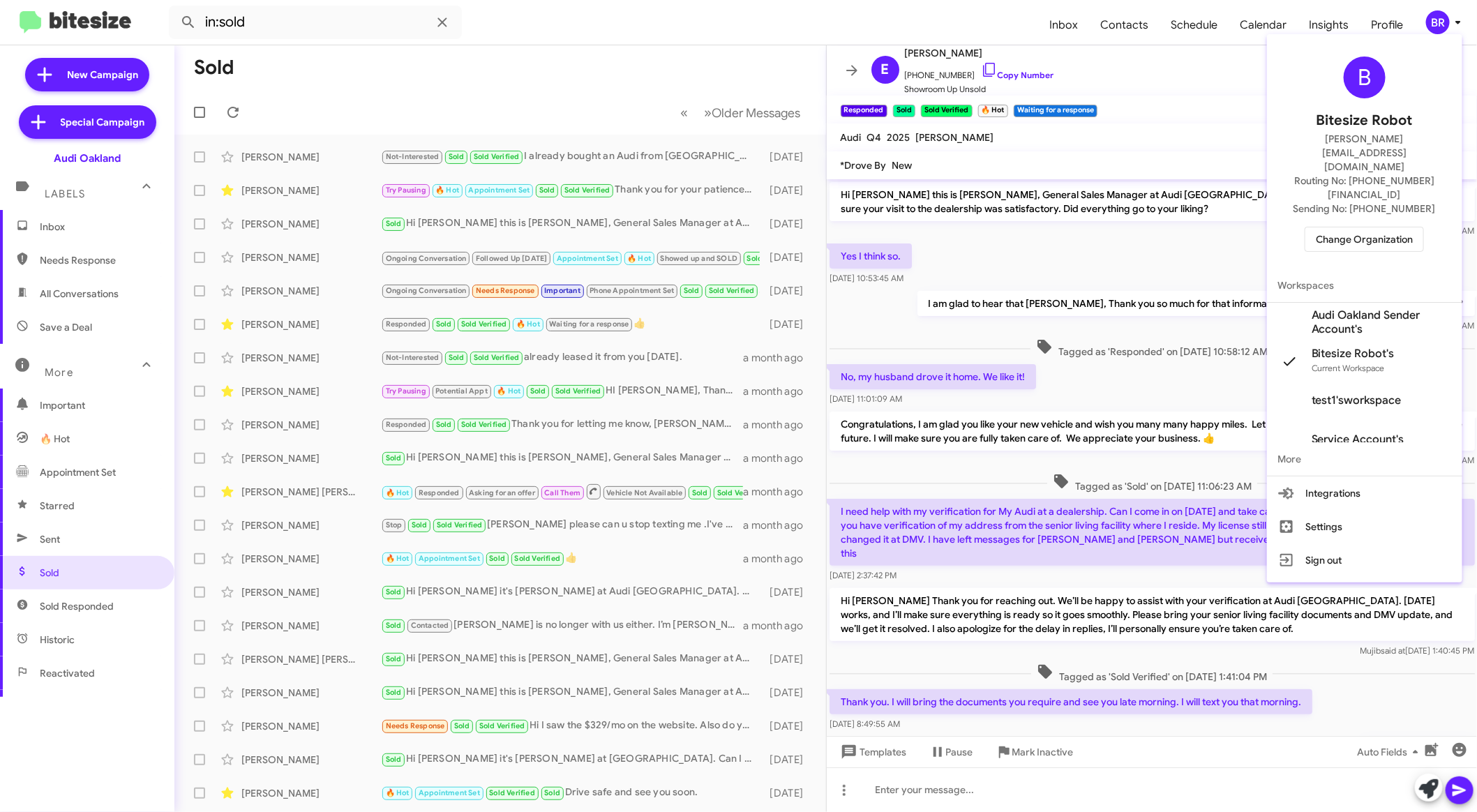
click at [1381, 227] on span "Change Organization" at bounding box center [1364, 239] width 97 height 24
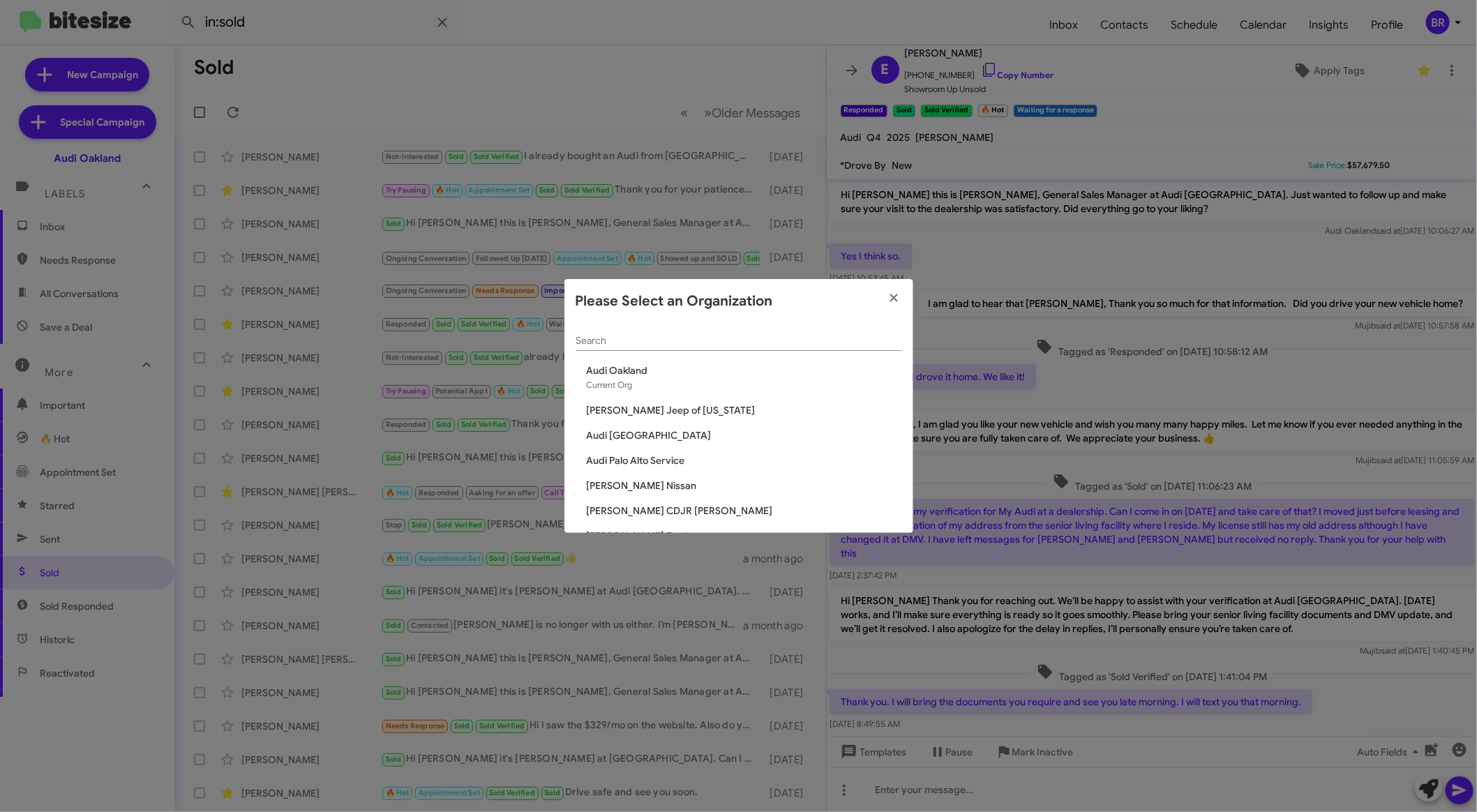
click at [629, 484] on span "[PERSON_NAME] Nissan" at bounding box center [744, 485] width 315 height 14
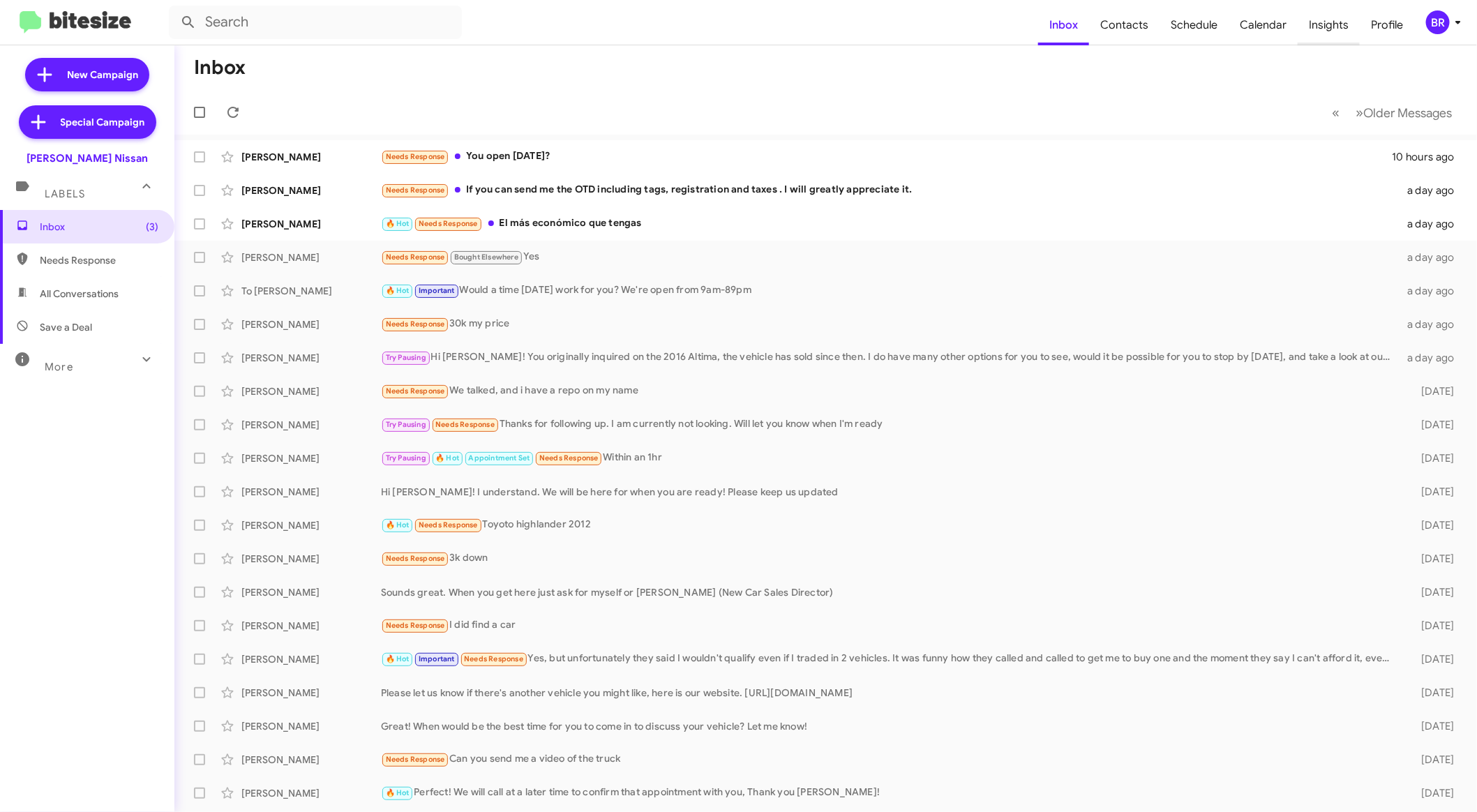
click at [1344, 29] on span "Insights" at bounding box center [1328, 25] width 62 height 40
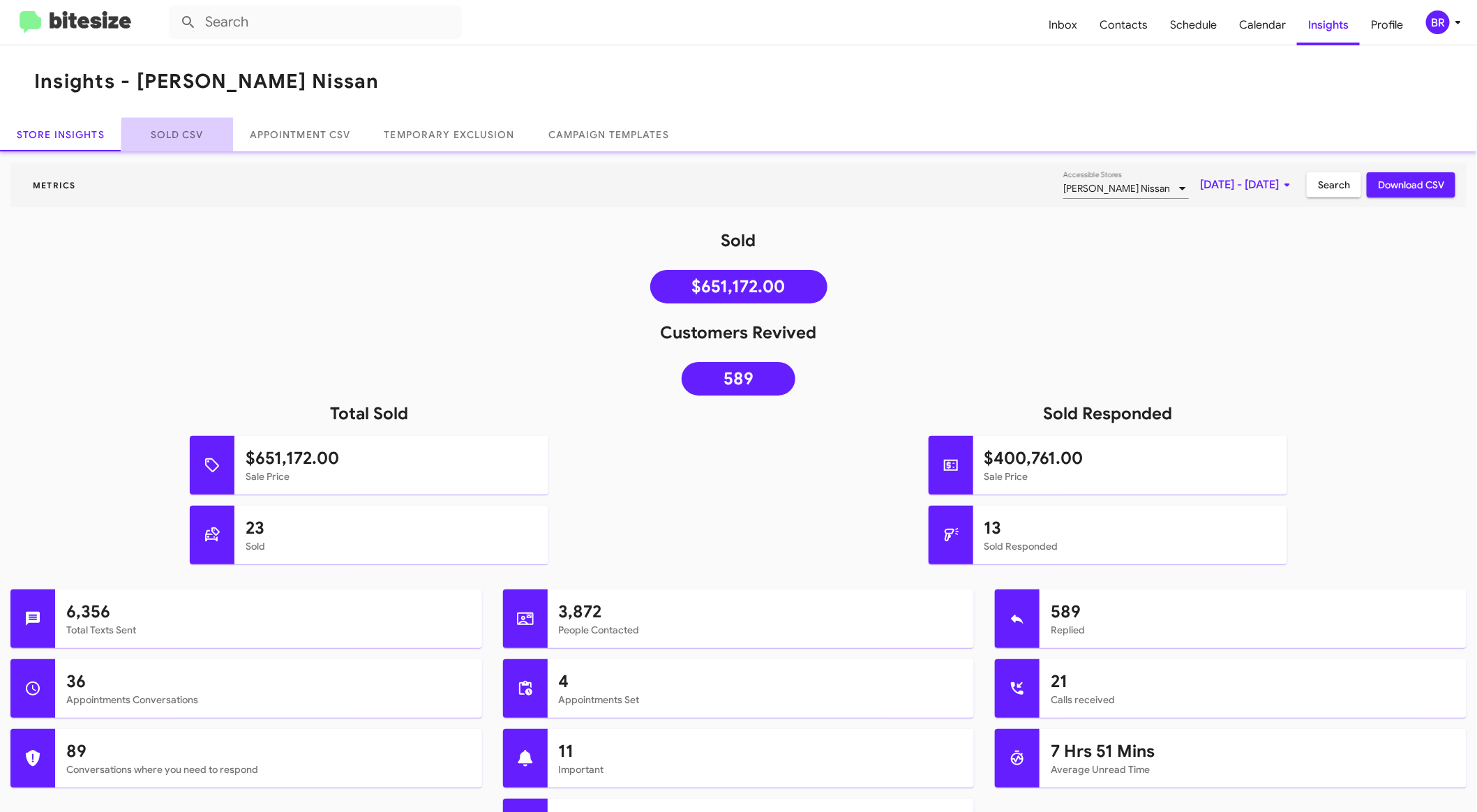
click at [190, 135] on link "Sold CSV" at bounding box center [177, 134] width 112 height 33
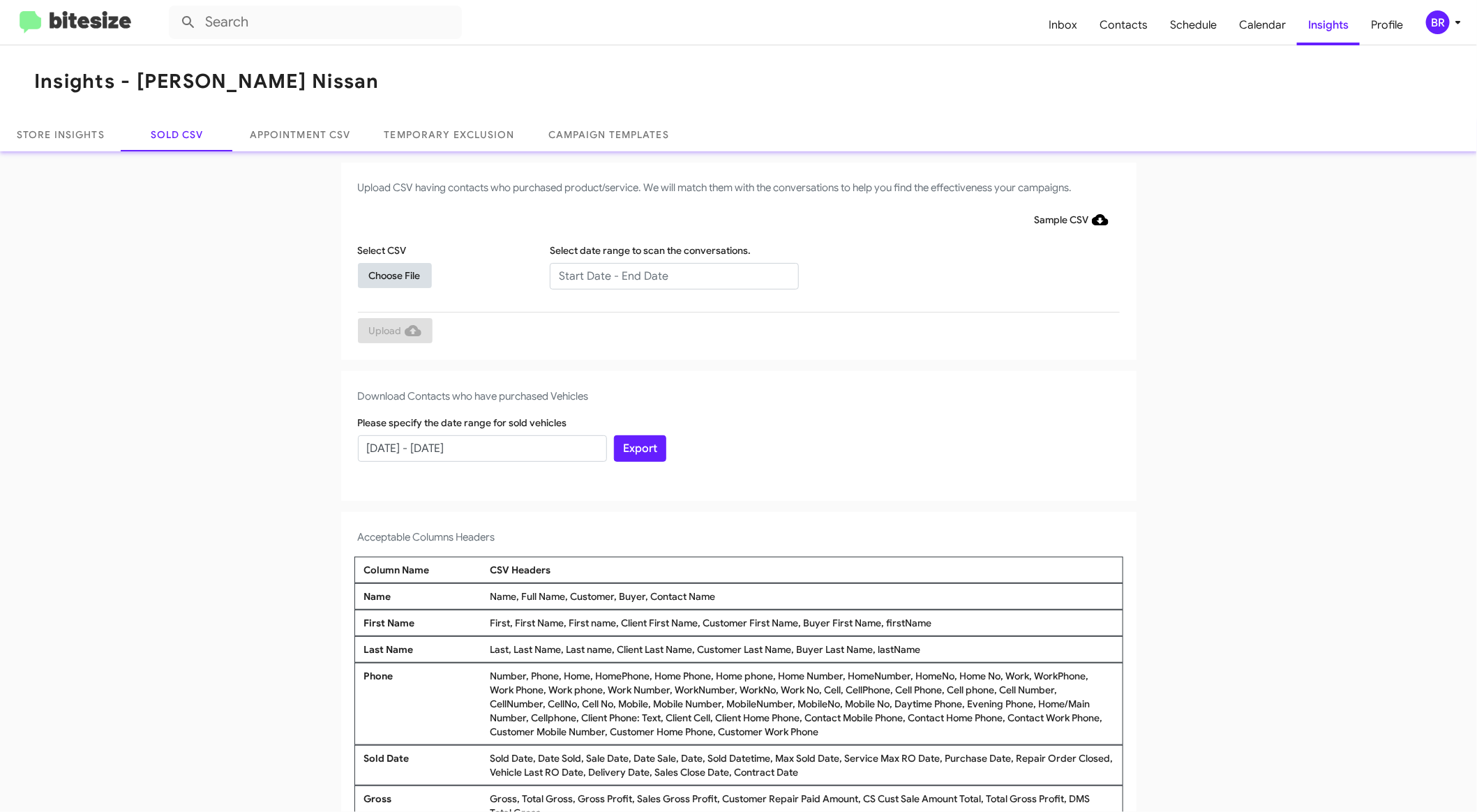
click at [406, 284] on span "Choose File" at bounding box center [394, 275] width 52 height 25
click at [586, 280] on input "text" at bounding box center [674, 276] width 249 height 26
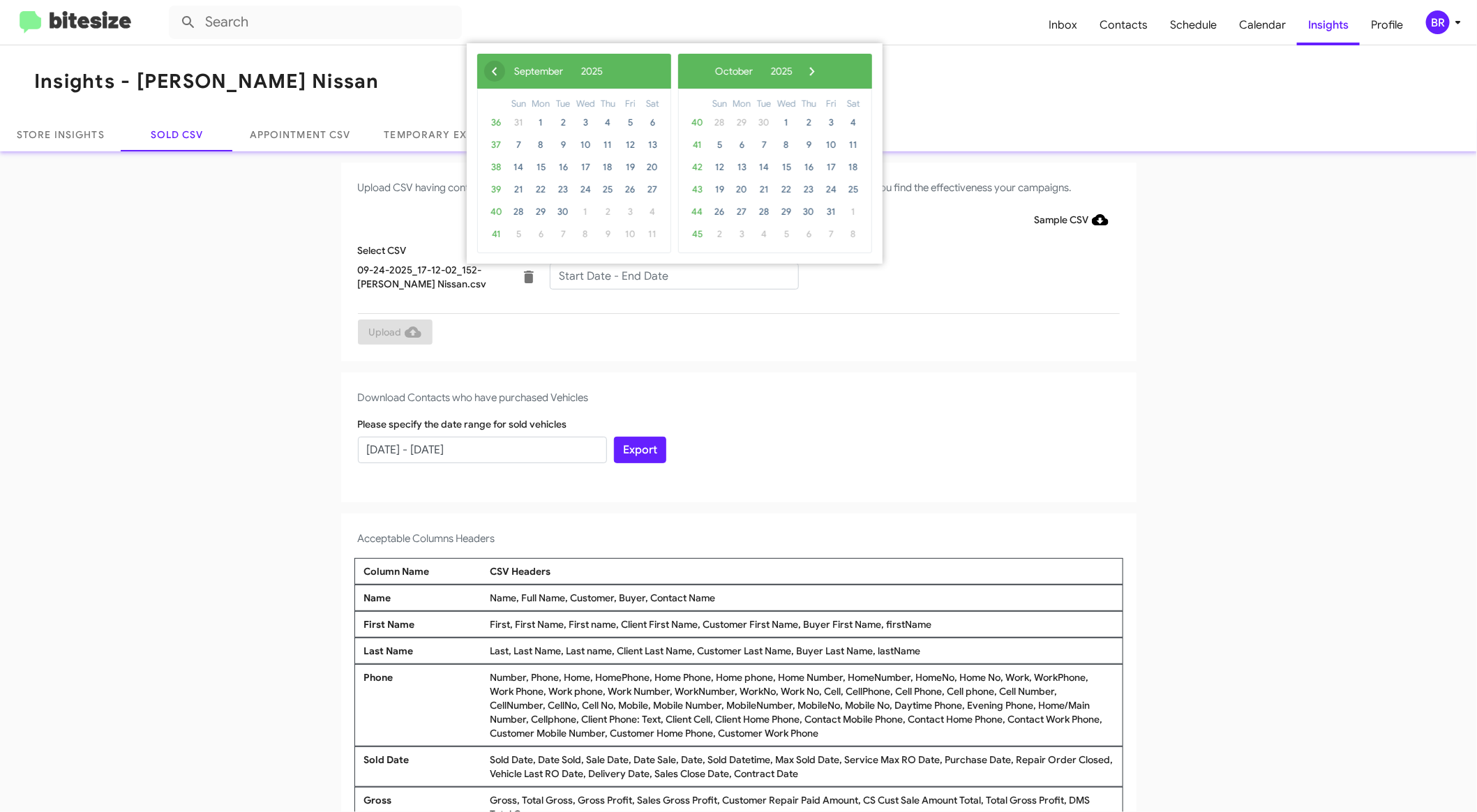
click at [494, 69] on span "‹" at bounding box center [494, 71] width 21 height 21
click at [547, 209] on span "25" at bounding box center [540, 211] width 22 height 22
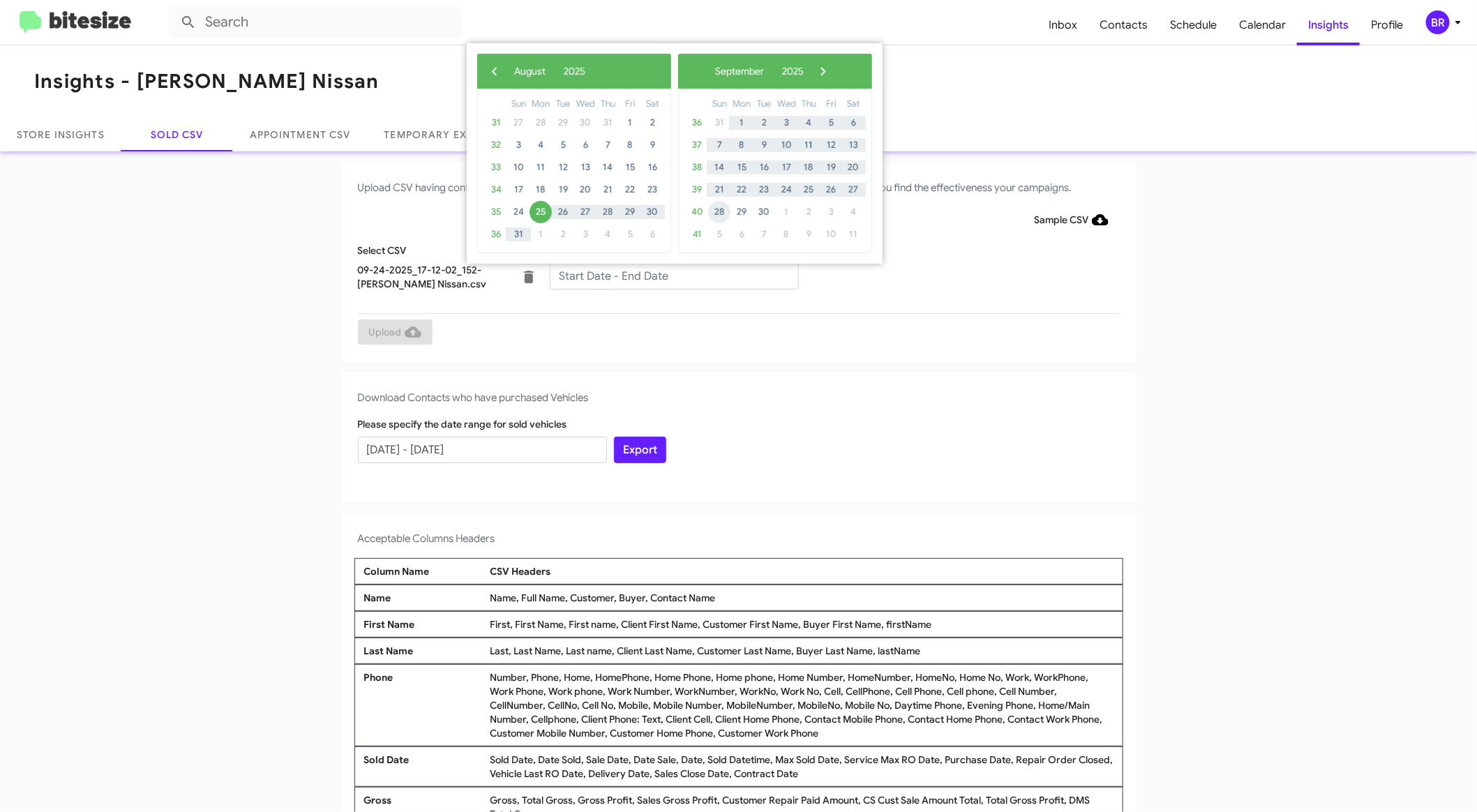
click at [724, 209] on span "28" at bounding box center [719, 211] width 22 height 22
type input "08/25/2025 - 09/28/2025"
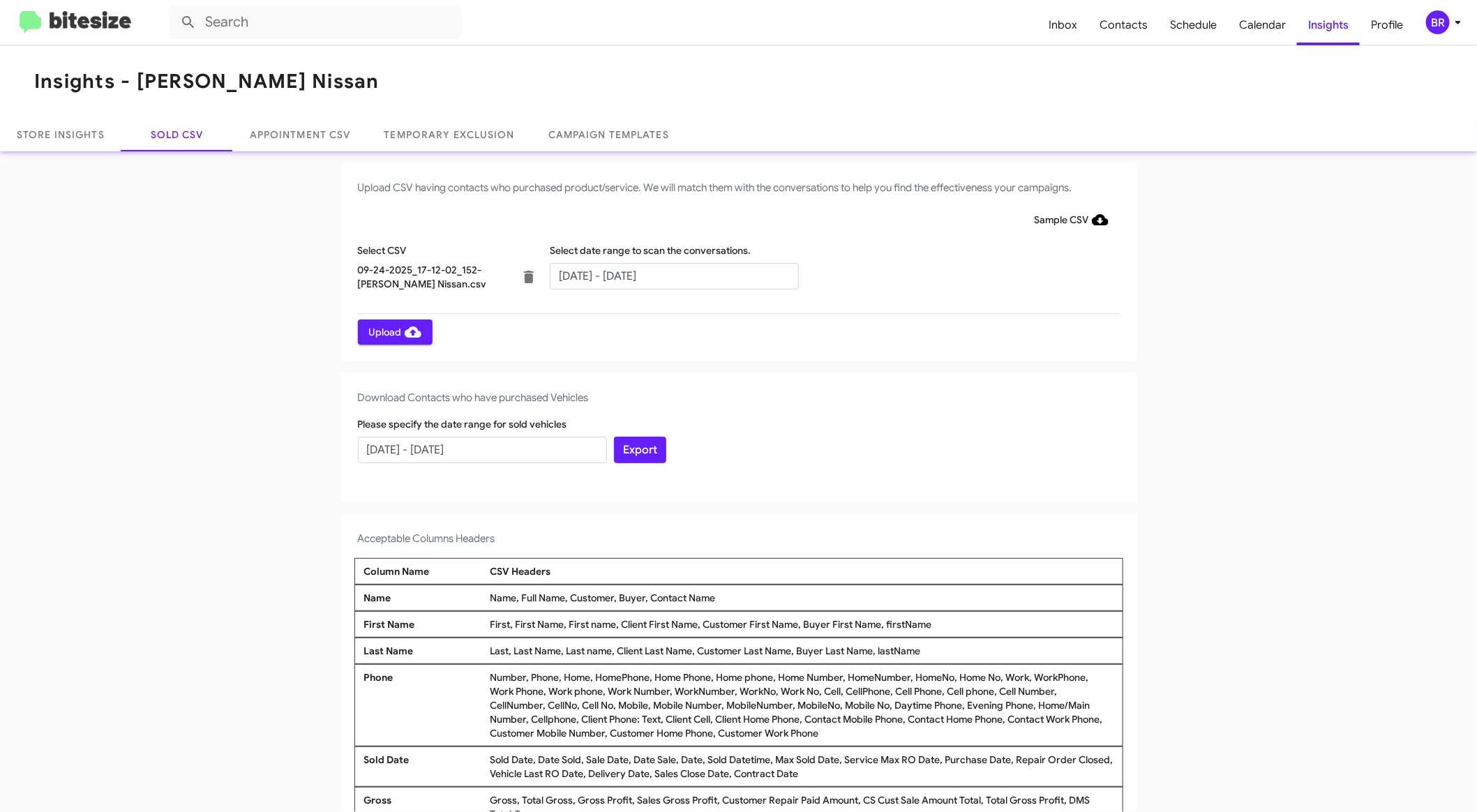
click at [389, 331] on span "Upload" at bounding box center [395, 332] width 52 height 25
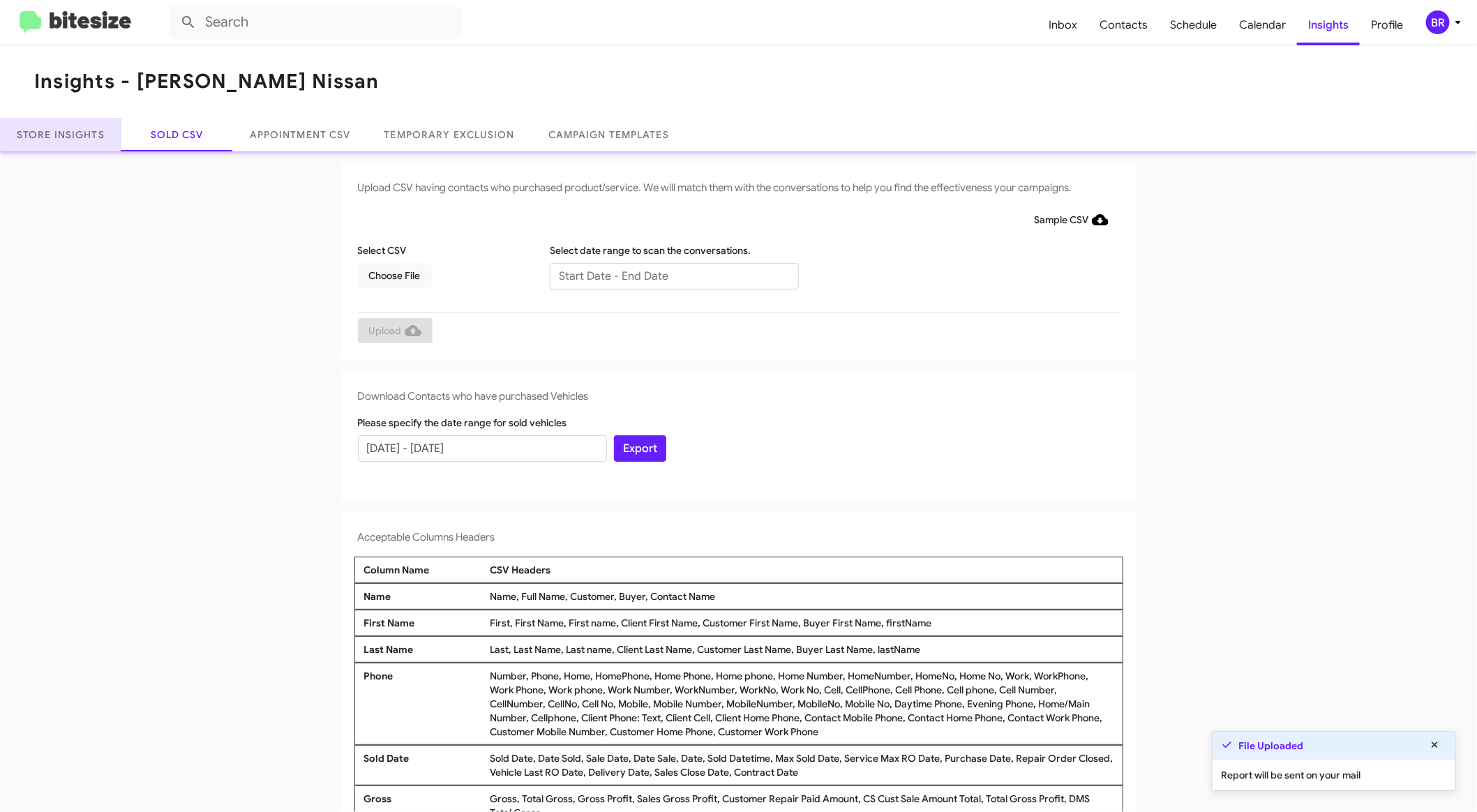
click at [91, 145] on link "Store Insights" at bounding box center [60, 134] width 121 height 33
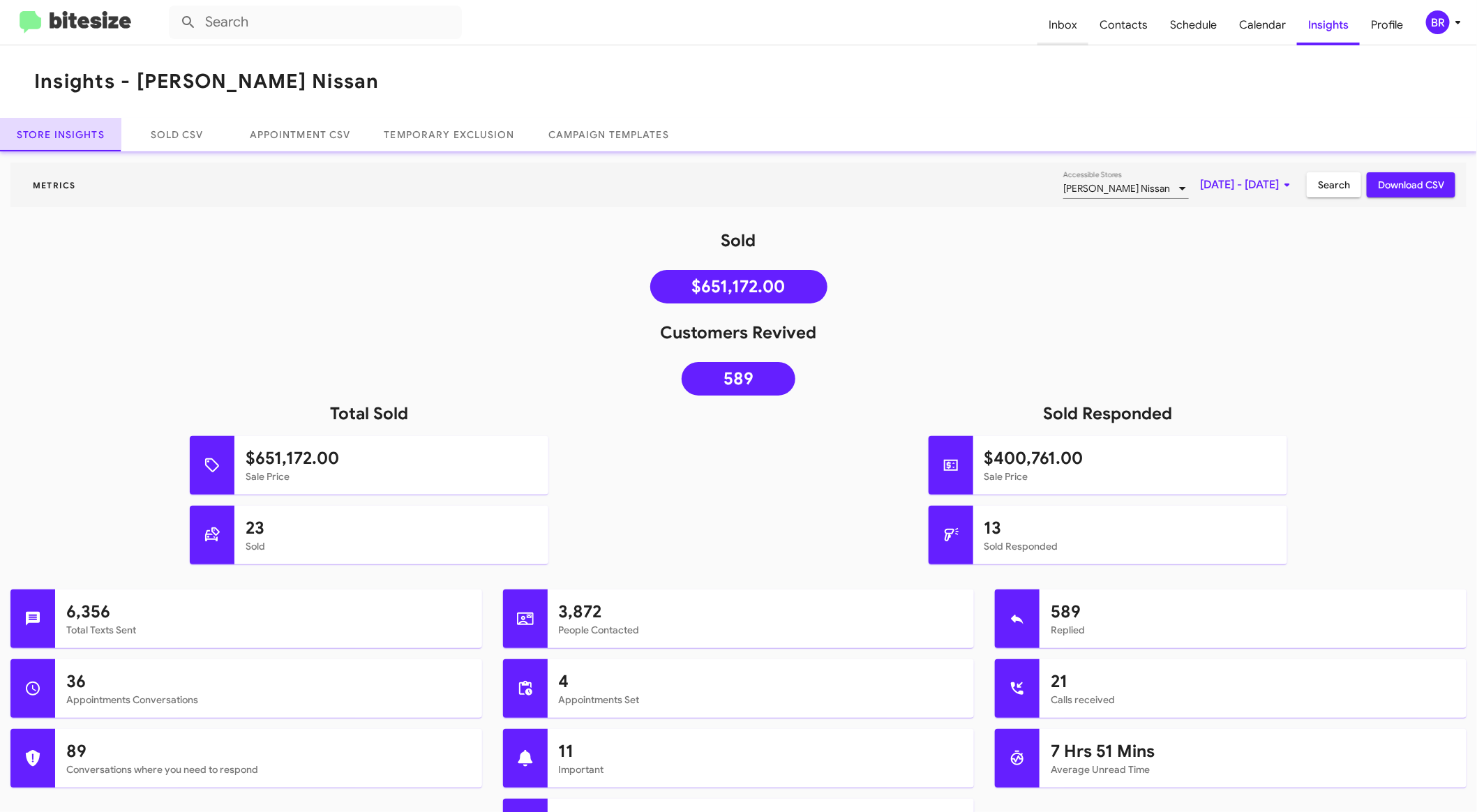
click at [1066, 29] on span "Inbox" at bounding box center [1063, 25] width 51 height 40
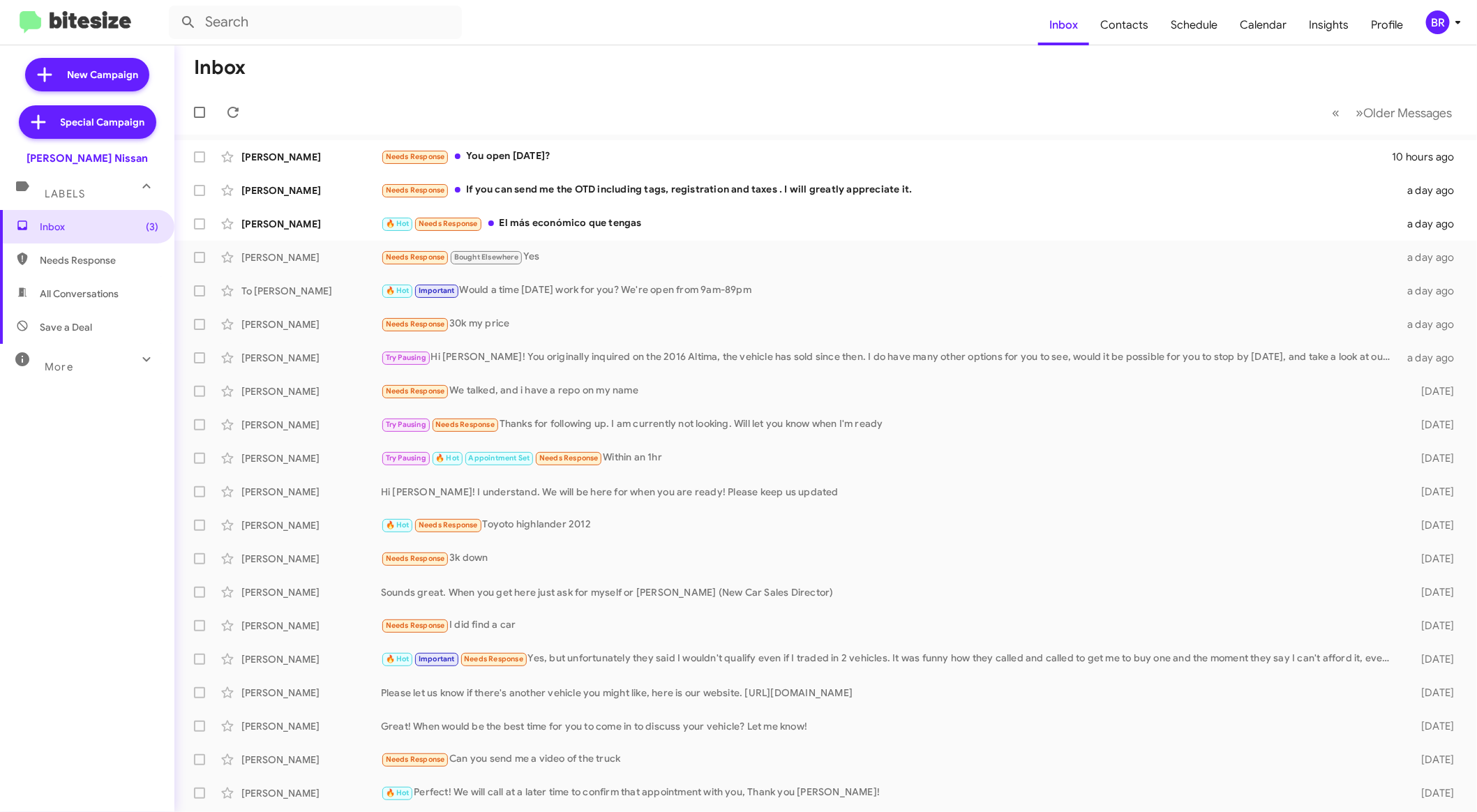
click at [120, 366] on div "More" at bounding box center [73, 360] width 124 height 25
click at [94, 576] on span "Sold" at bounding box center [87, 572] width 174 height 33
type input "in:sold"
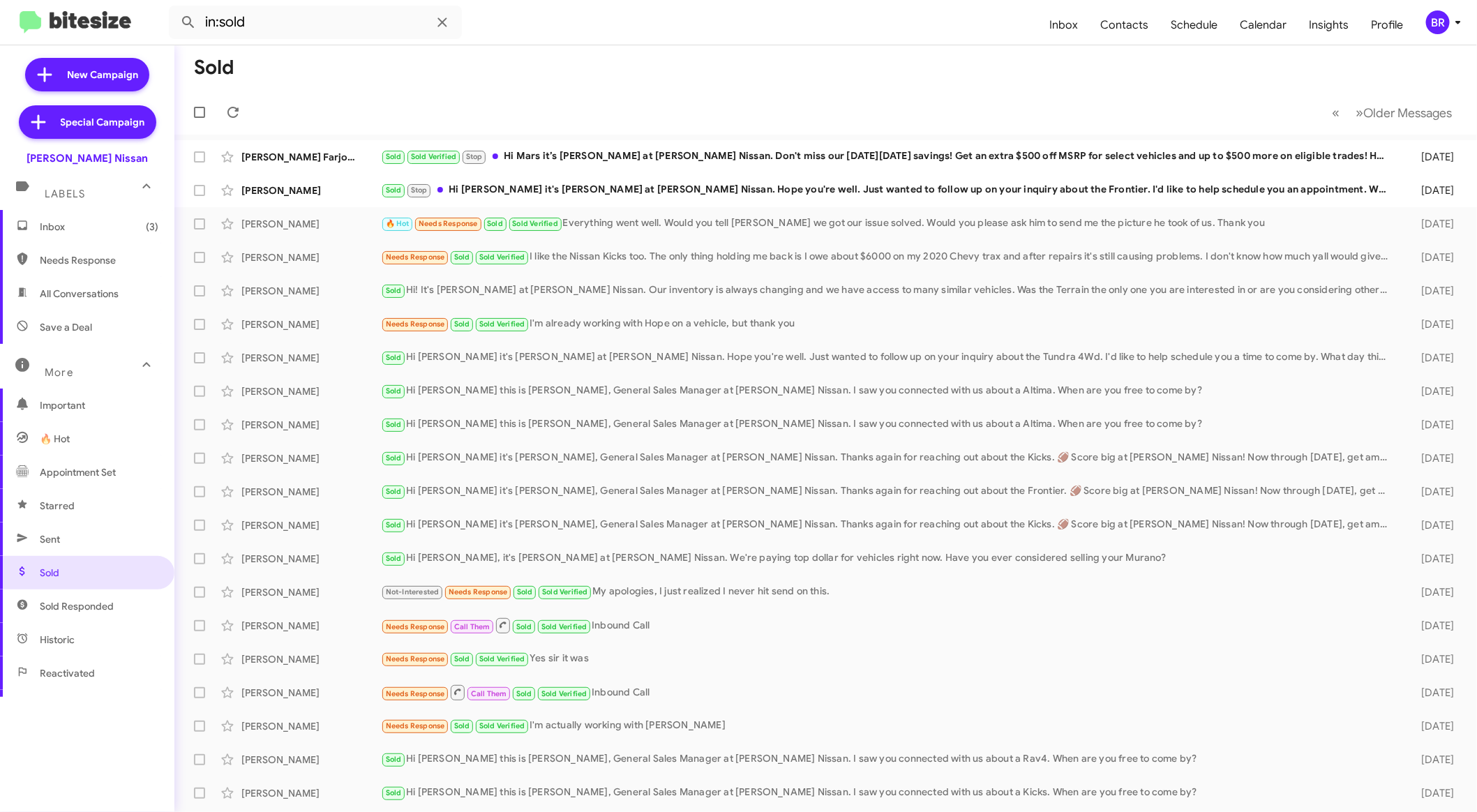
click at [1410, 96] on mat-toolbar-row "« Previous » Next Older Messages" at bounding box center [825, 113] width 1303 height 45
click at [1392, 113] on span "Older Messages" at bounding box center [1407, 113] width 89 height 15
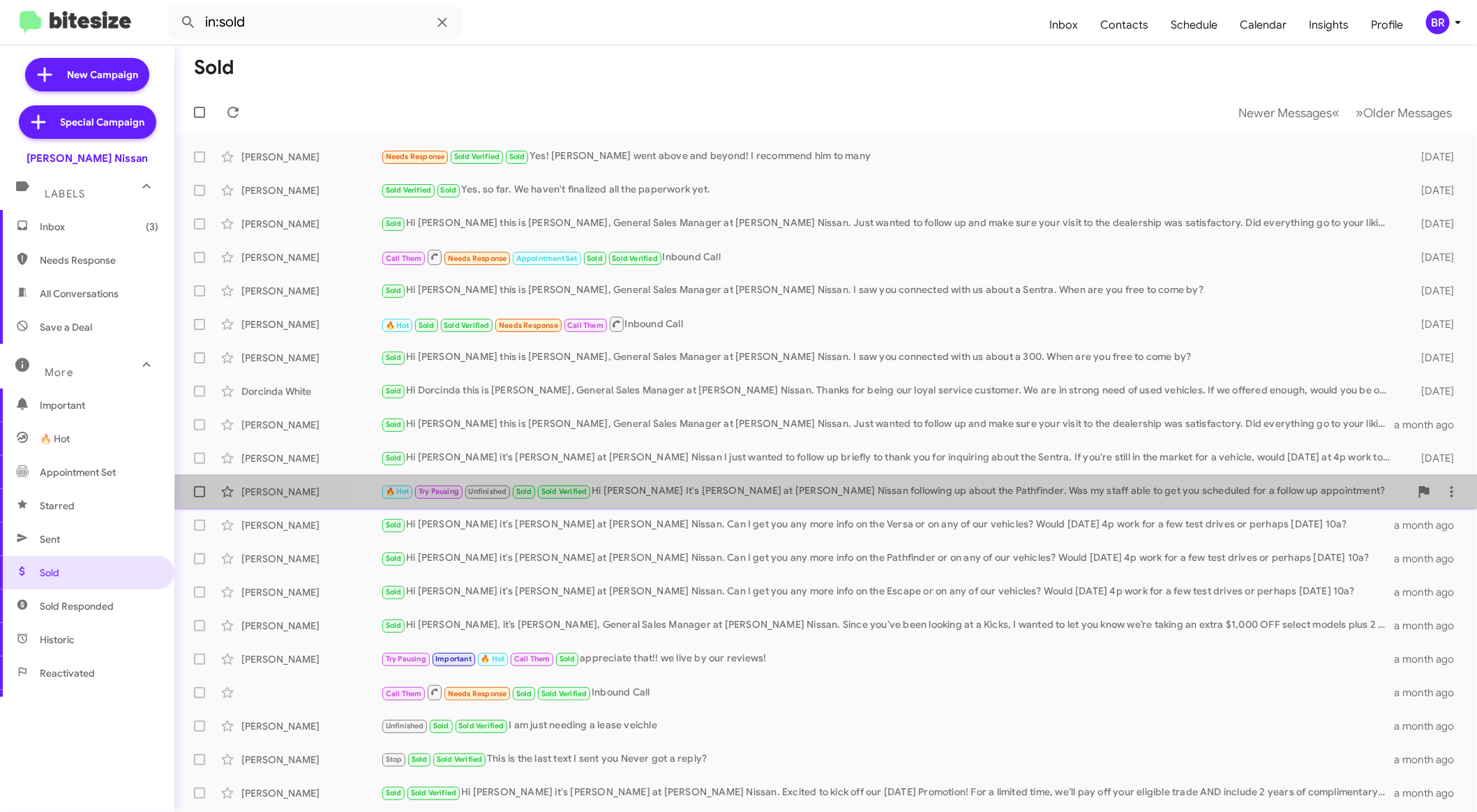
click at [1025, 498] on div "🔥 Hot Try Pausing Unfinished Sold Sold Verified Hi Tomas It's Shawn Kennedy at …" at bounding box center [895, 491] width 1029 height 16
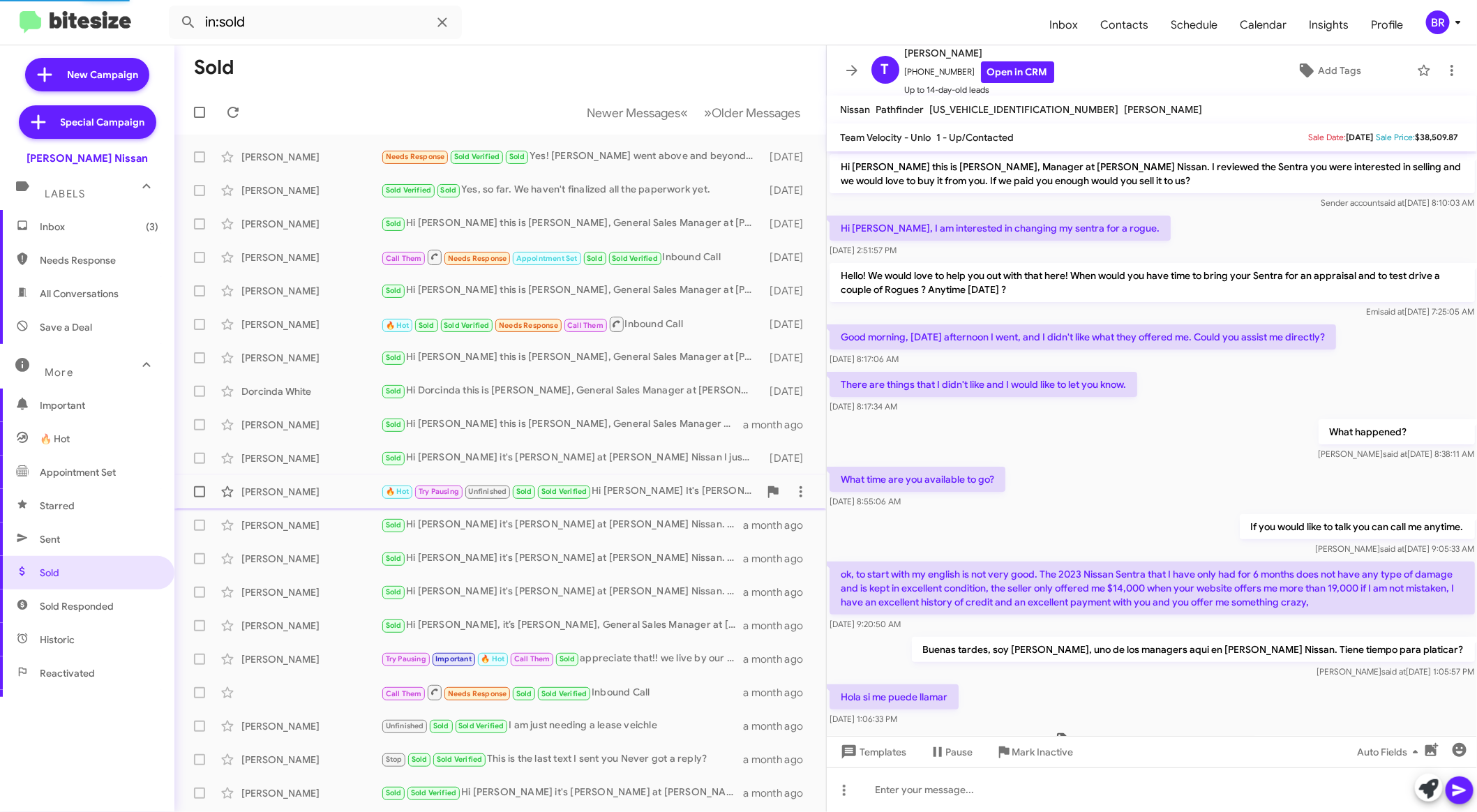
scroll to position [449, 0]
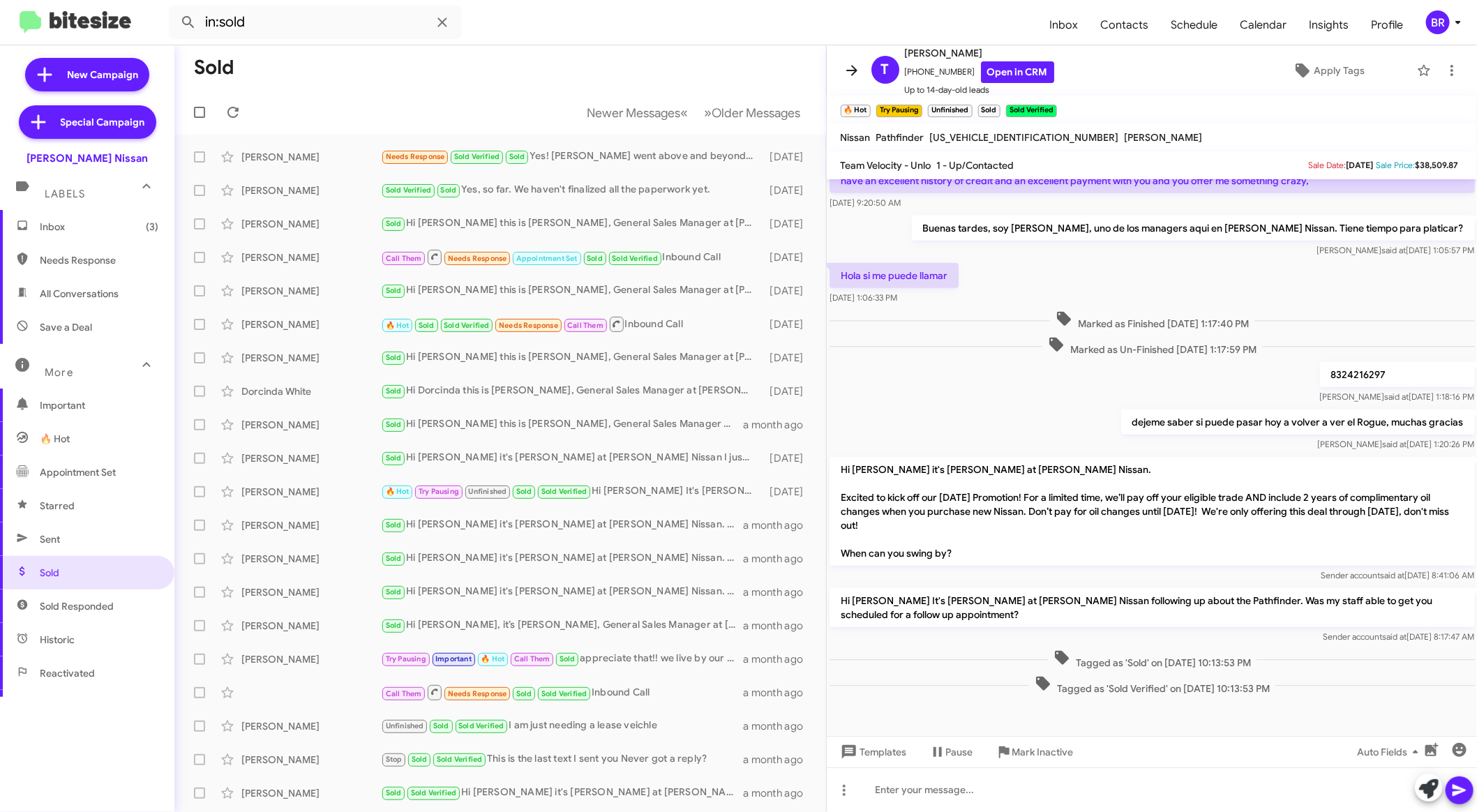
click at [847, 73] on icon at bounding box center [851, 70] width 17 height 17
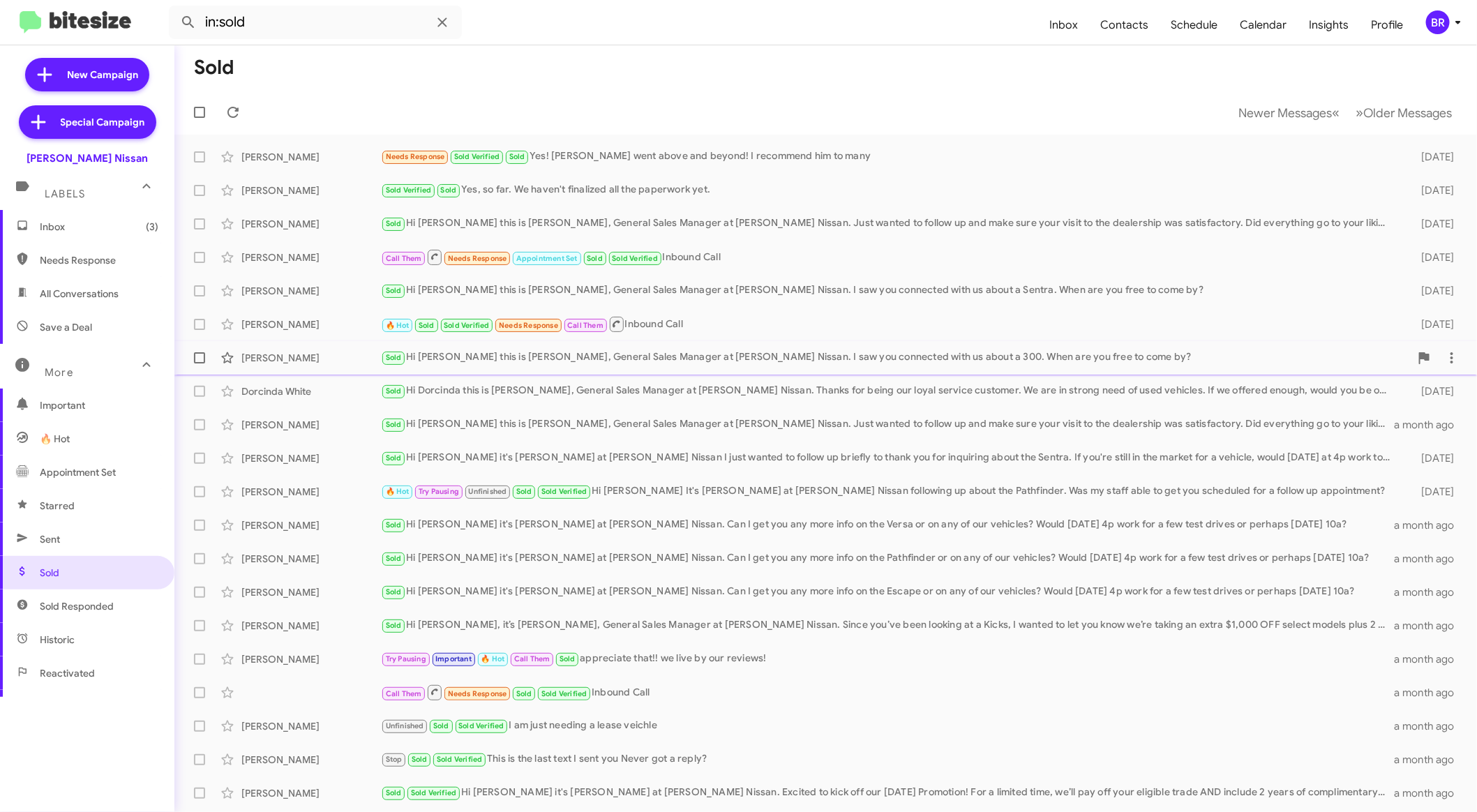
click at [818, 351] on div "Sold Hi Brayan this is Shawn Kennedy, General Sales Manager at Baker Nissan. I …" at bounding box center [895, 357] width 1029 height 16
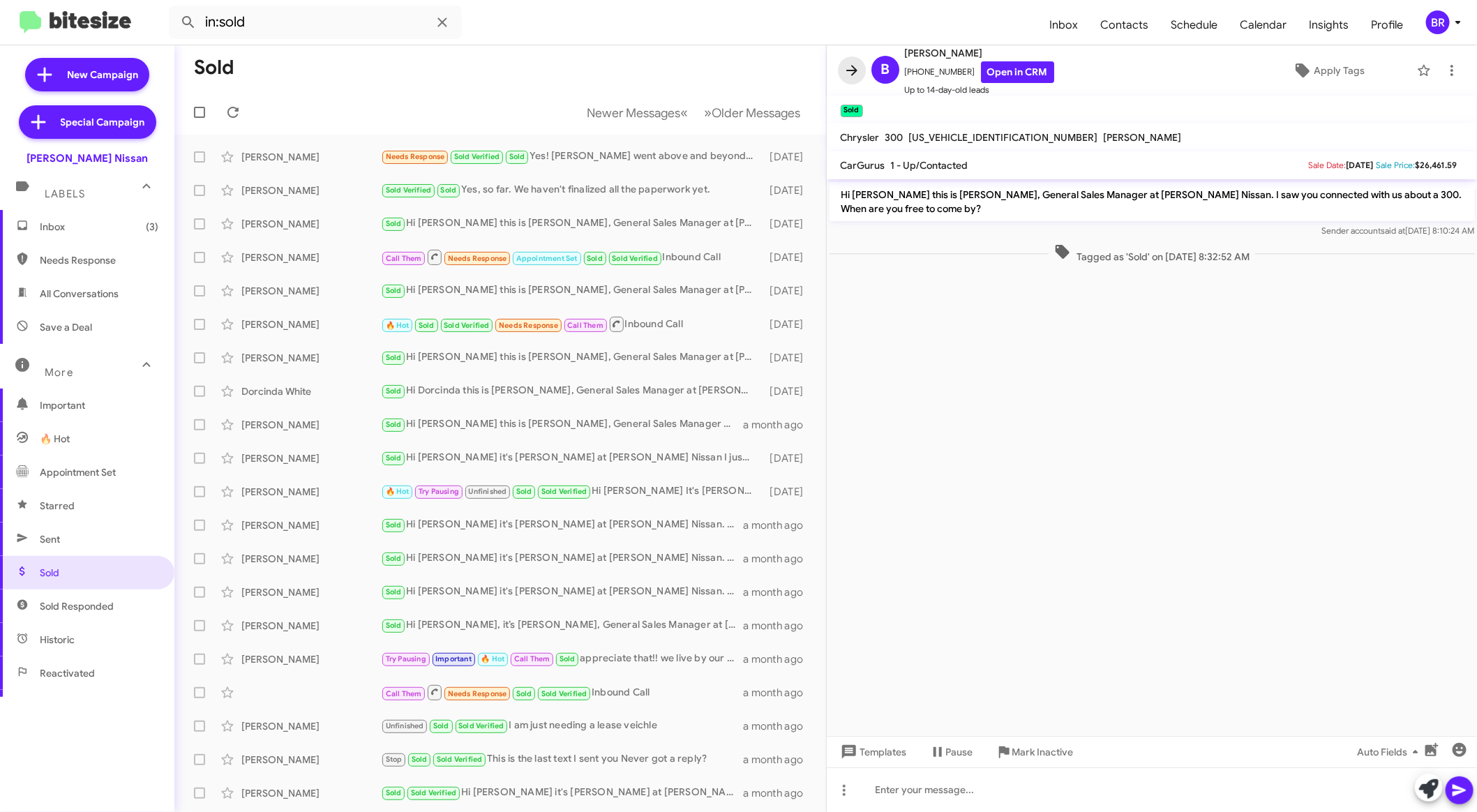
click at [848, 68] on icon at bounding box center [851, 70] width 17 height 17
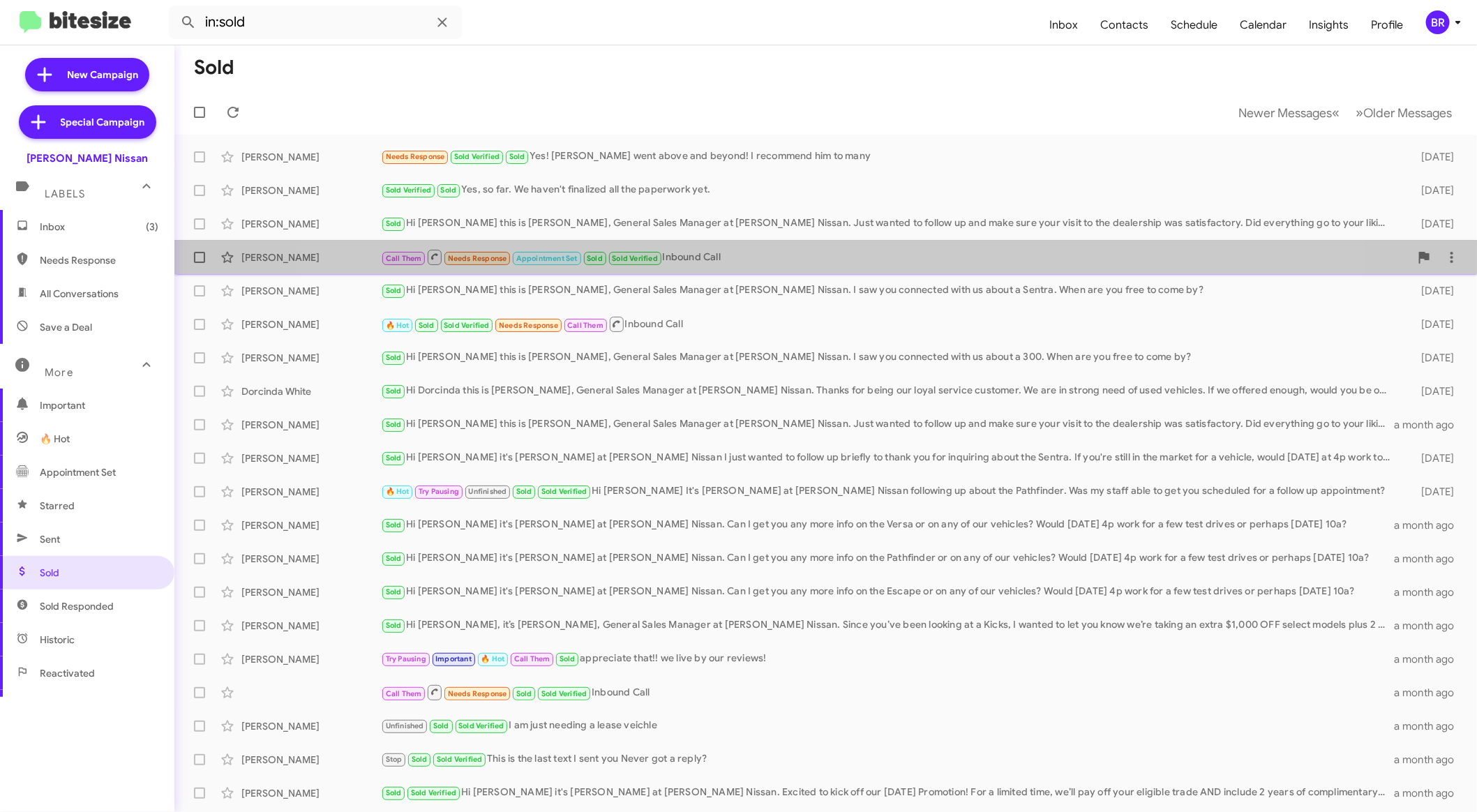
click at [800, 271] on span "James Slaughter Call Them Needs Response Appointment Set Sold Sold Verified Inb…" at bounding box center [825, 257] width 1303 height 33
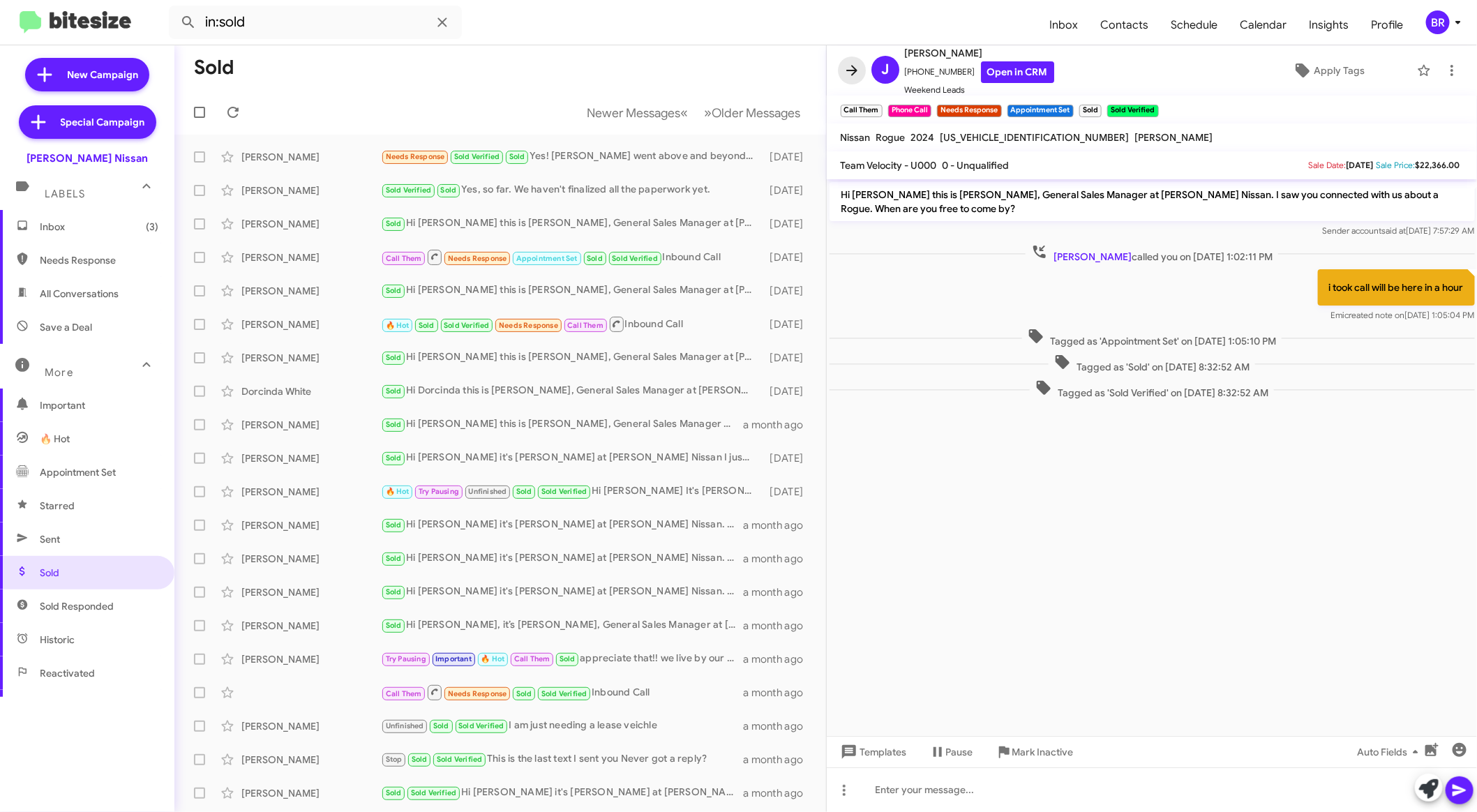
click at [855, 71] on icon at bounding box center [851, 70] width 11 height 11
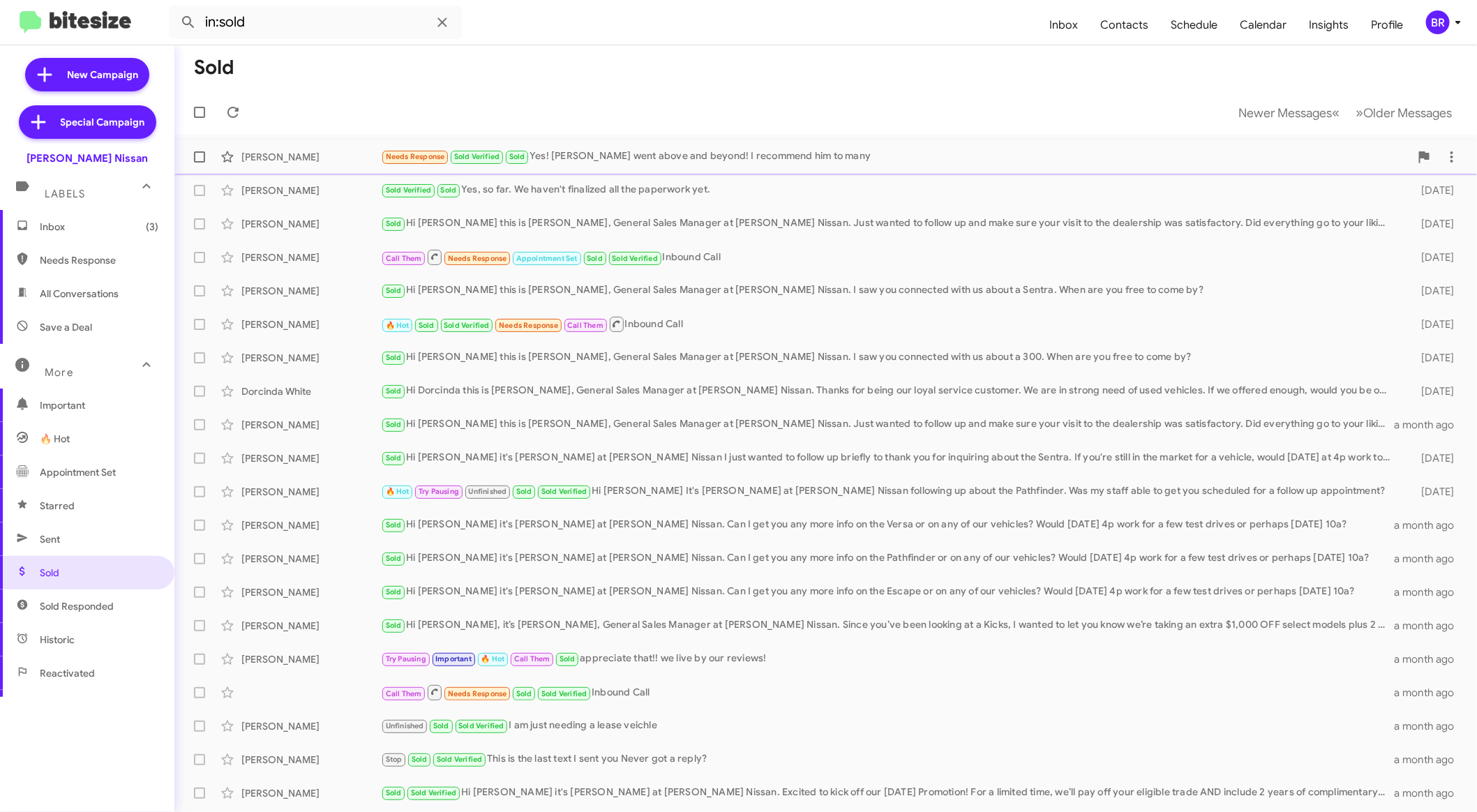
click at [820, 164] on div "Needs Response Sold Verified Sold Yes! Mr.Sands went above and beyond! I recomm…" at bounding box center [895, 157] width 1029 height 16
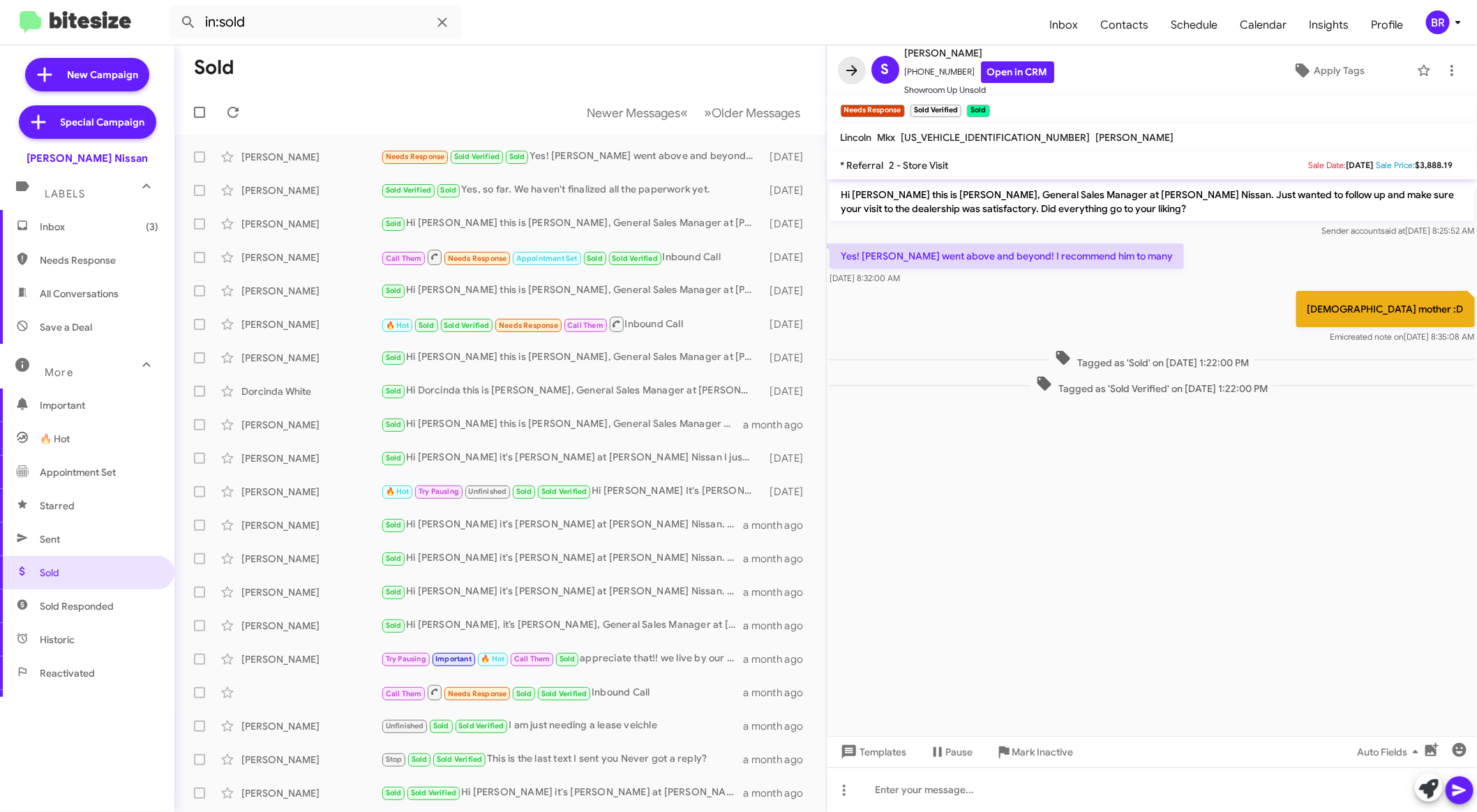
click at [848, 62] on icon at bounding box center [851, 70] width 17 height 17
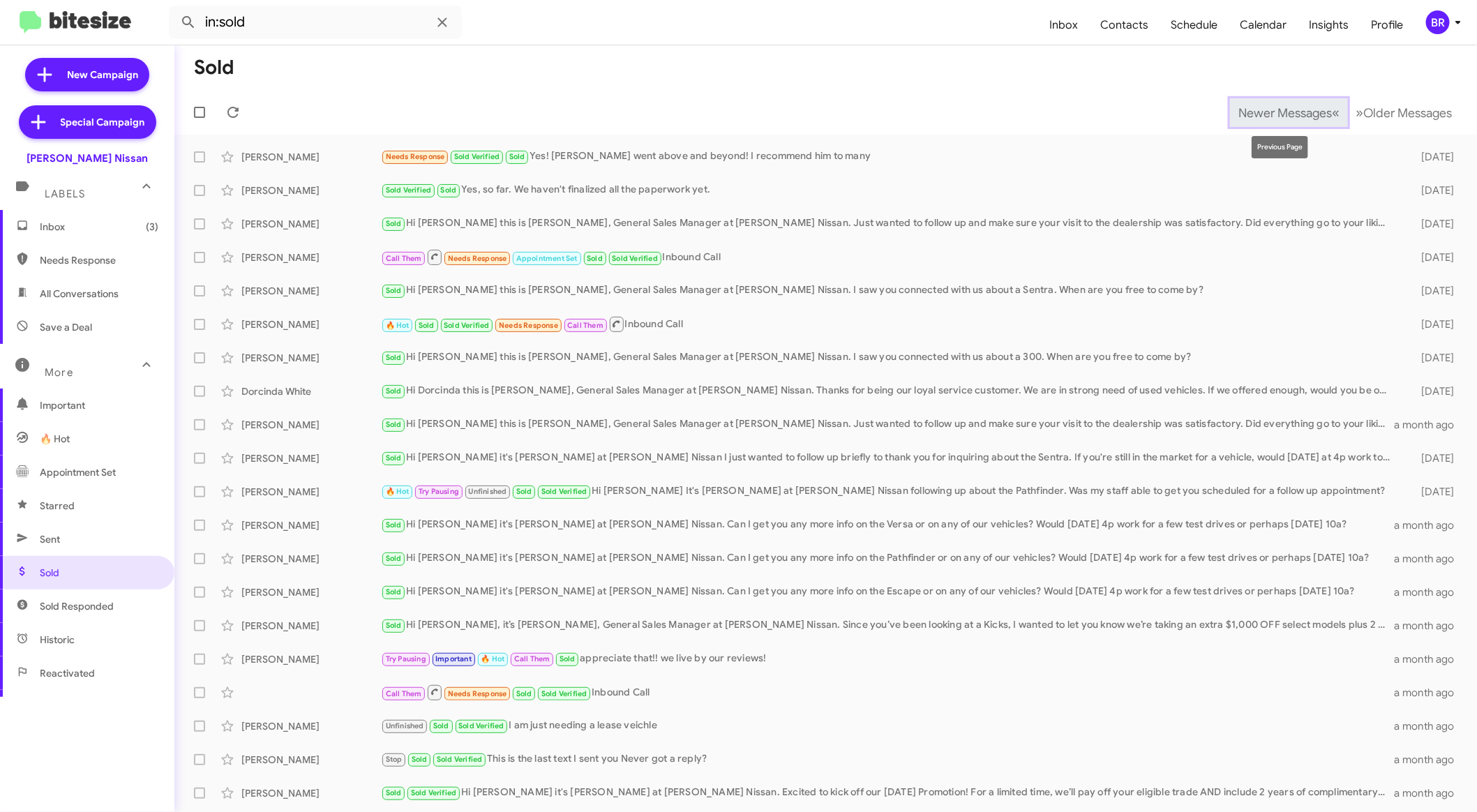
click at [1238, 116] on span "Newer Messages" at bounding box center [1284, 113] width 93 height 15
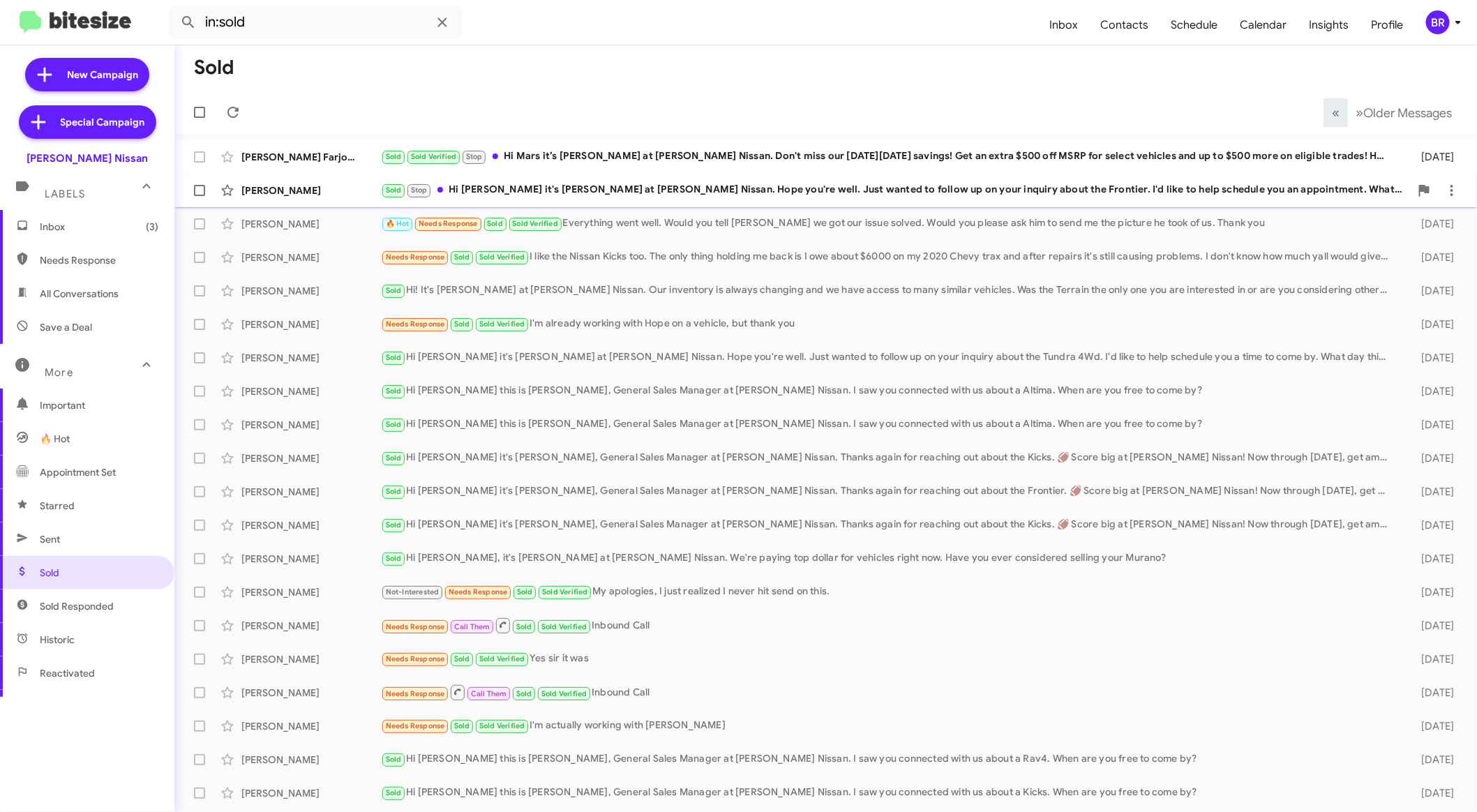
click at [197, 187] on span at bounding box center [199, 190] width 11 height 11
click at [199, 196] on input "checkbox" at bounding box center [199, 196] width 1 height 1
checkbox input "true"
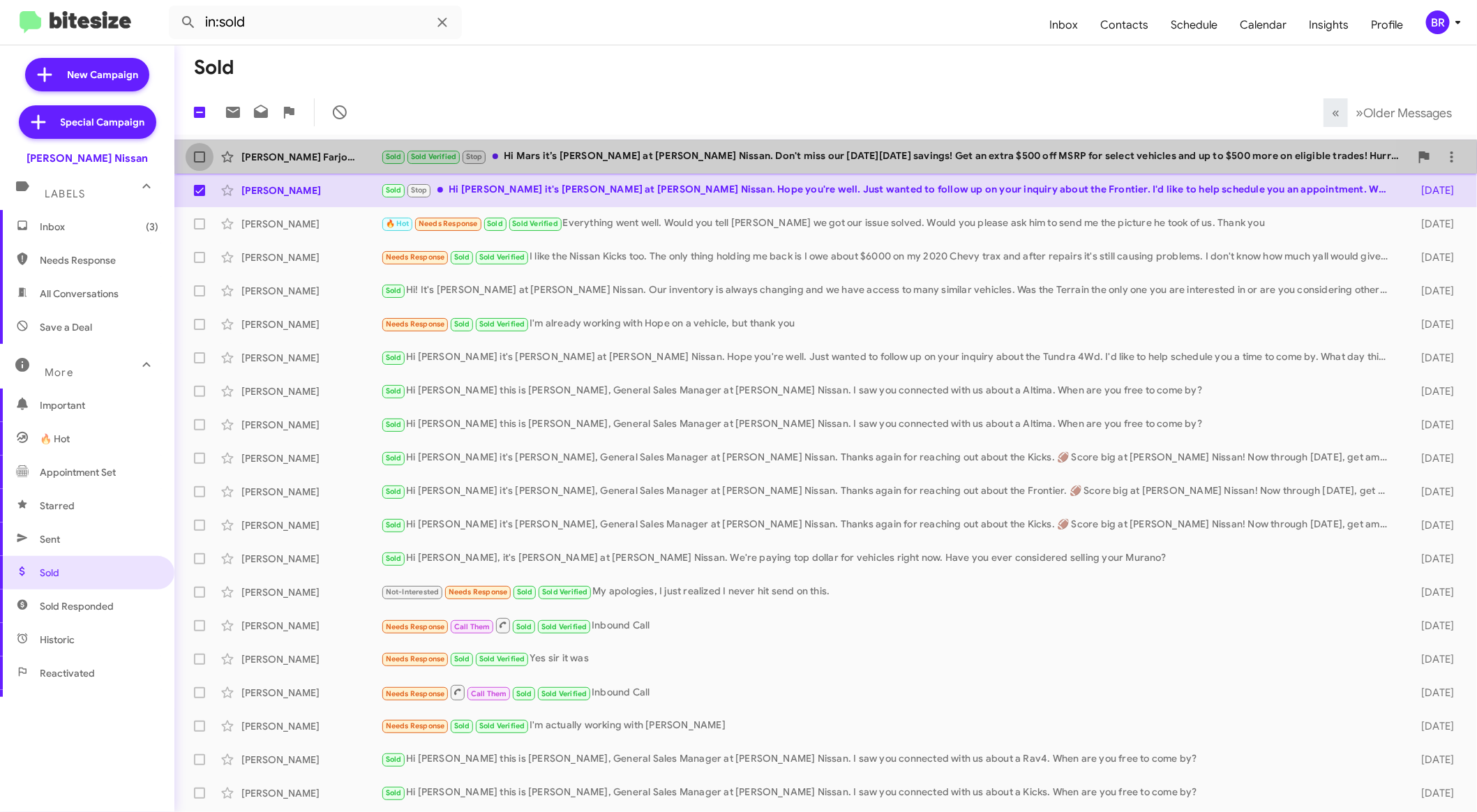
click at [196, 160] on span at bounding box center [199, 157] width 11 height 11
click at [199, 163] on input "checkbox" at bounding box center [199, 163] width 1 height 1
checkbox input "true"
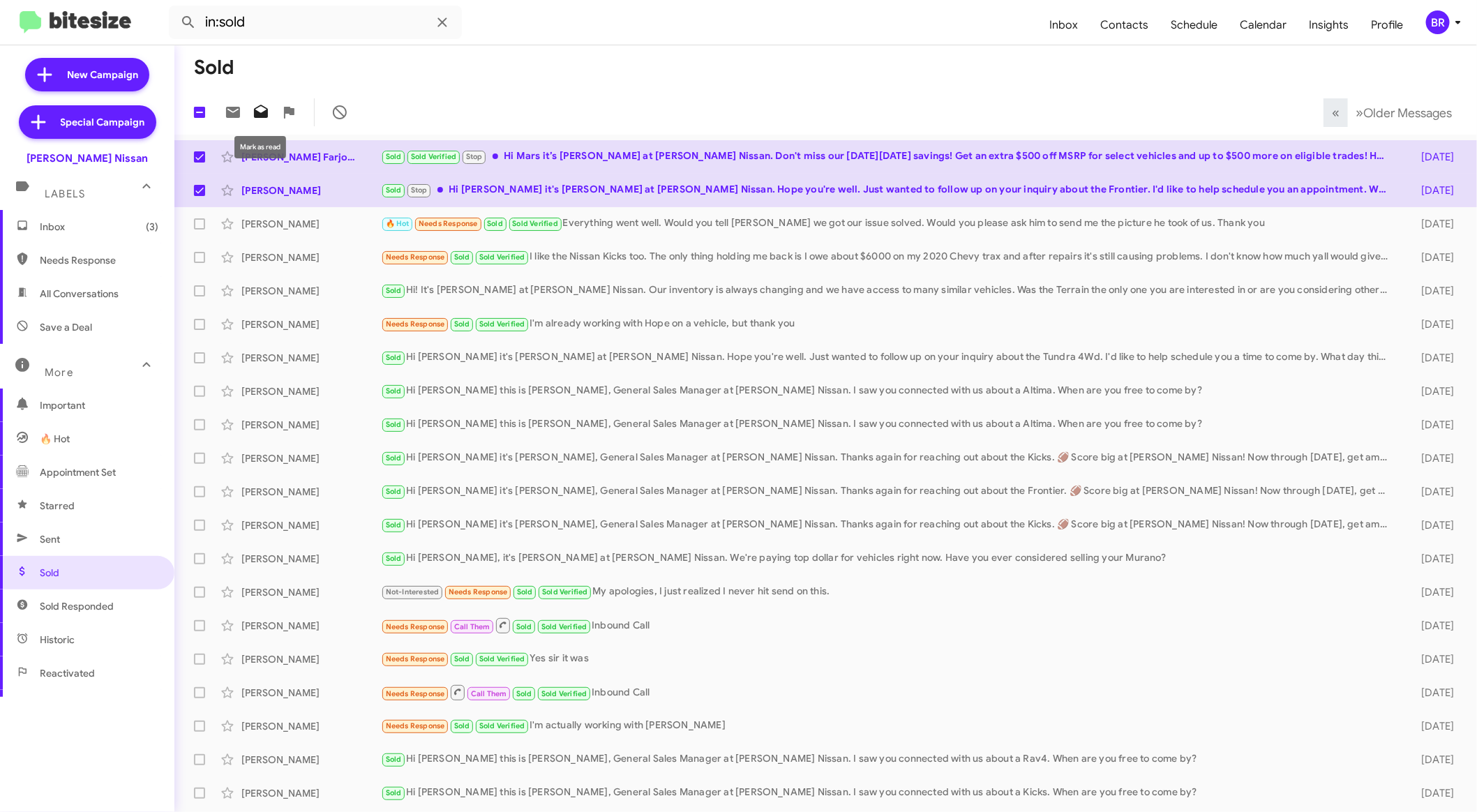
click at [261, 111] on icon at bounding box center [261, 113] width 17 height 17
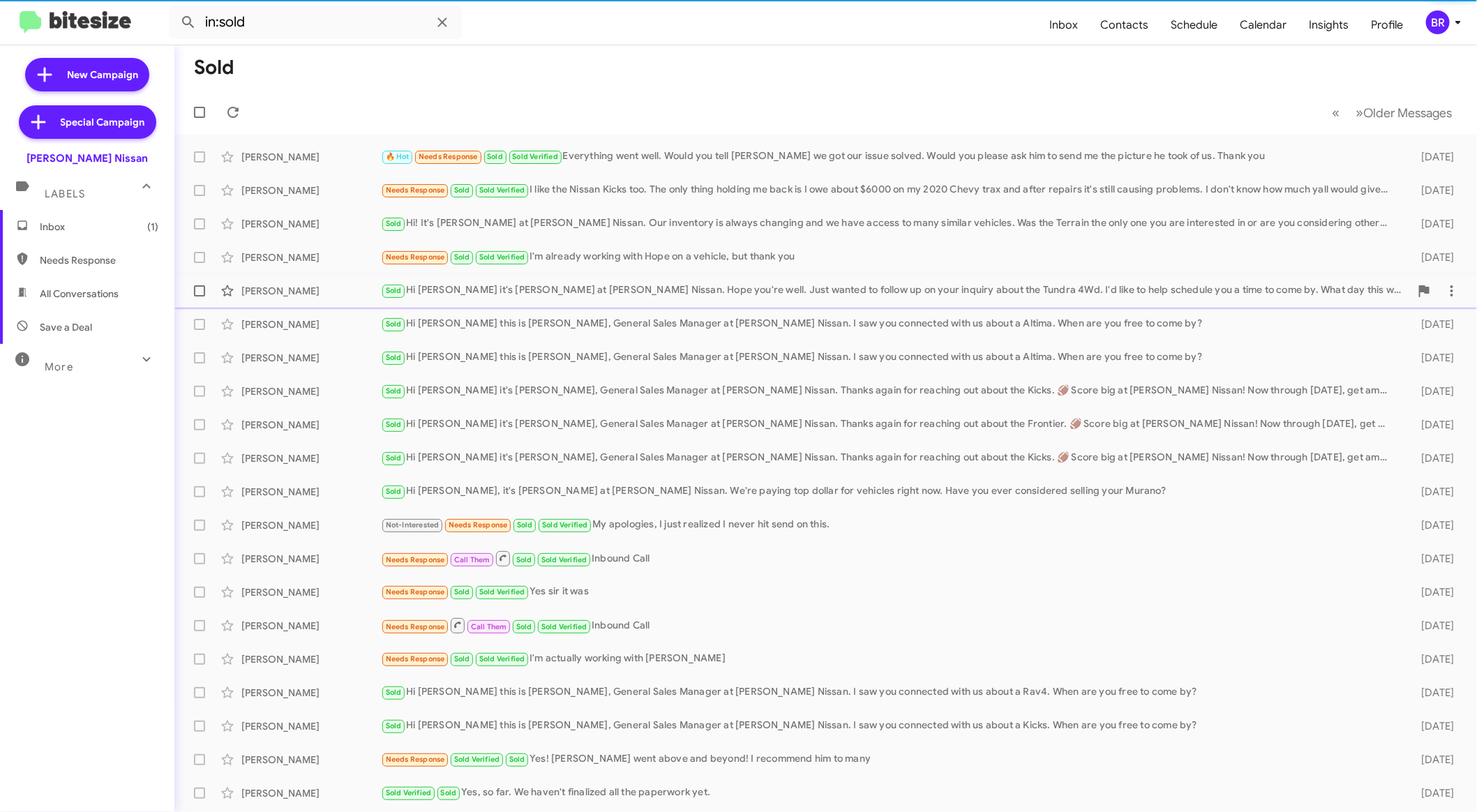
click at [701, 277] on div "[PERSON_NAME] Sold Hi [PERSON_NAME] it's [PERSON_NAME] at [PERSON_NAME] Nissan.…" at bounding box center [826, 291] width 1280 height 28
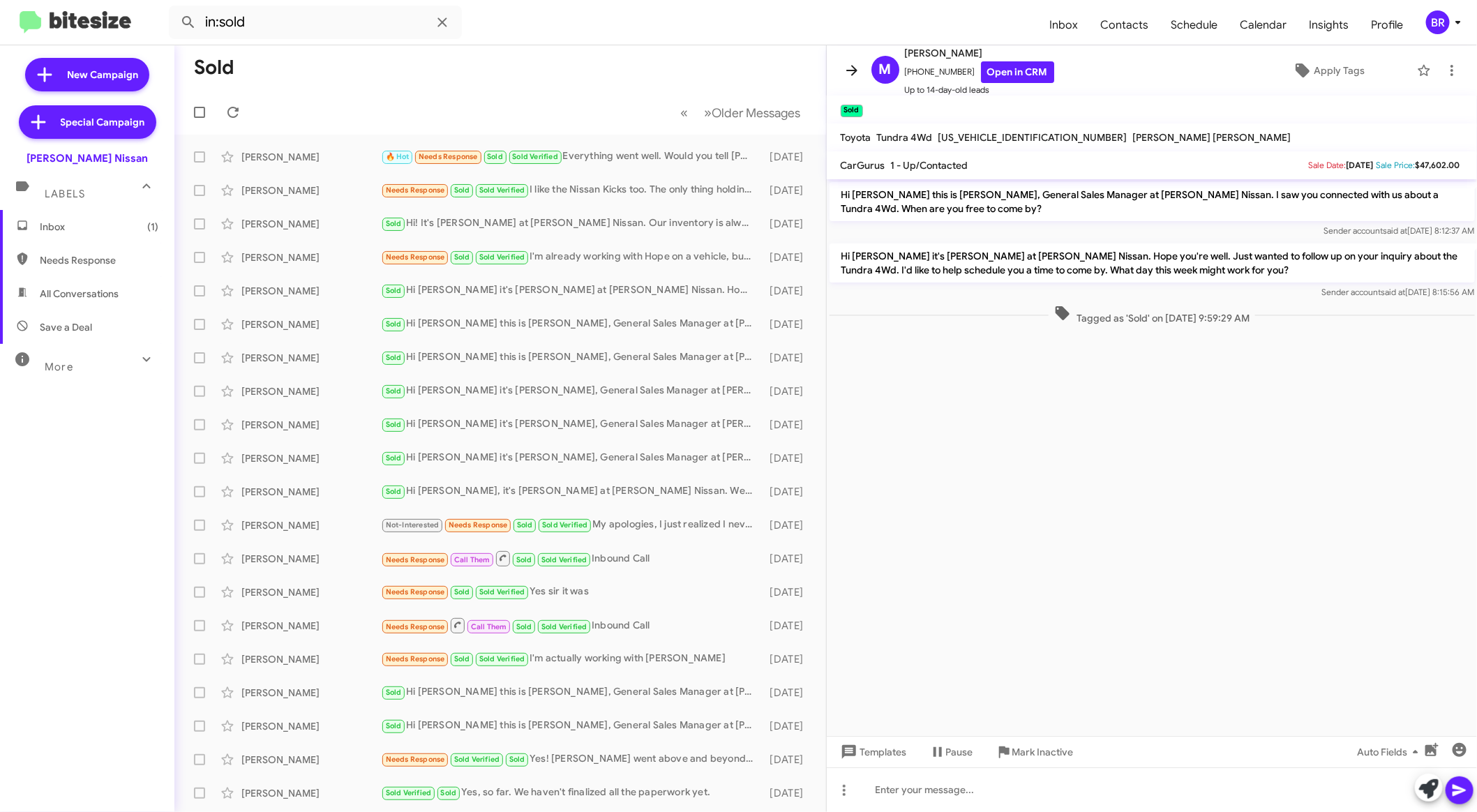
click at [857, 79] on button at bounding box center [851, 70] width 28 height 28
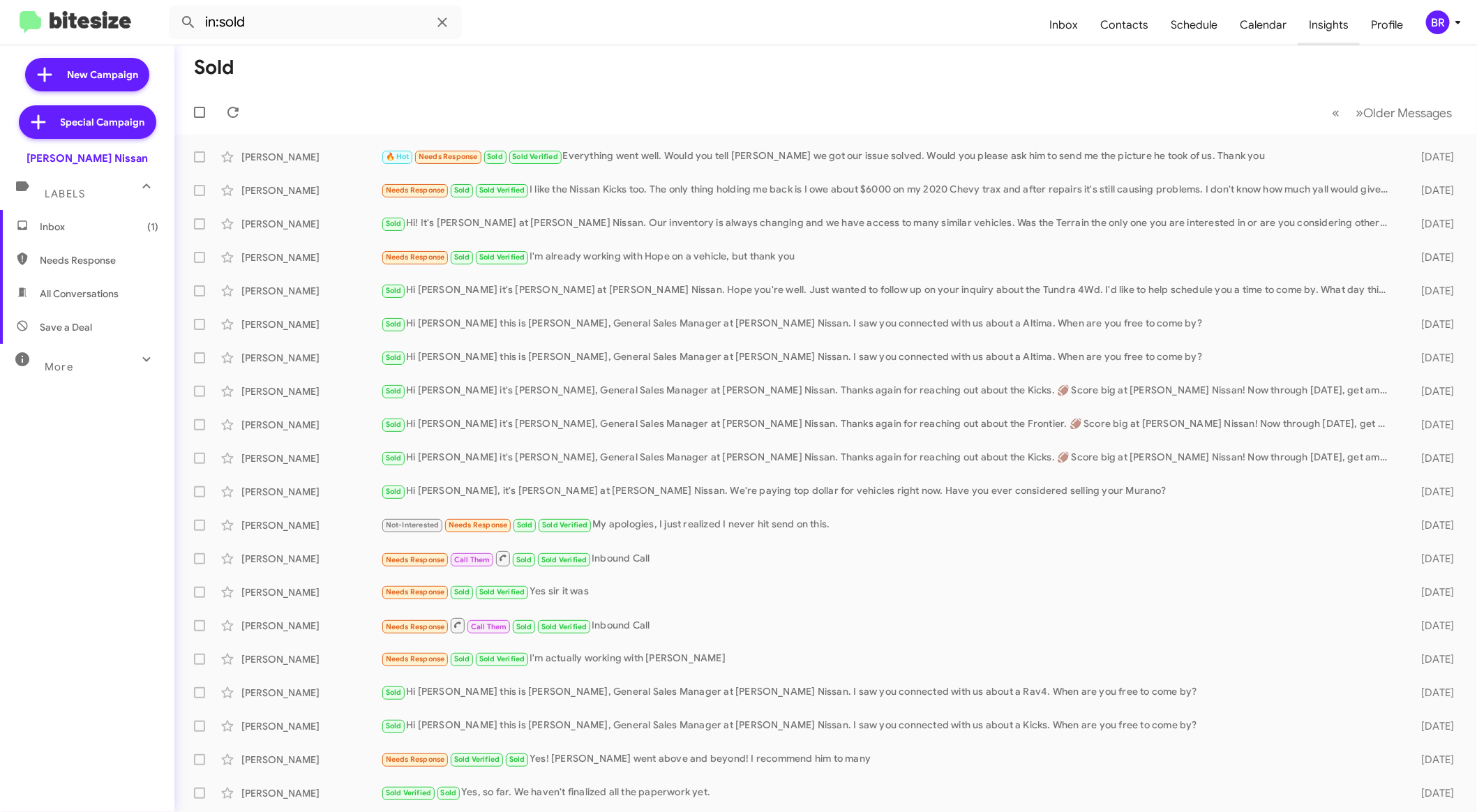
click at [1326, 30] on span "Insights" at bounding box center [1328, 25] width 62 height 40
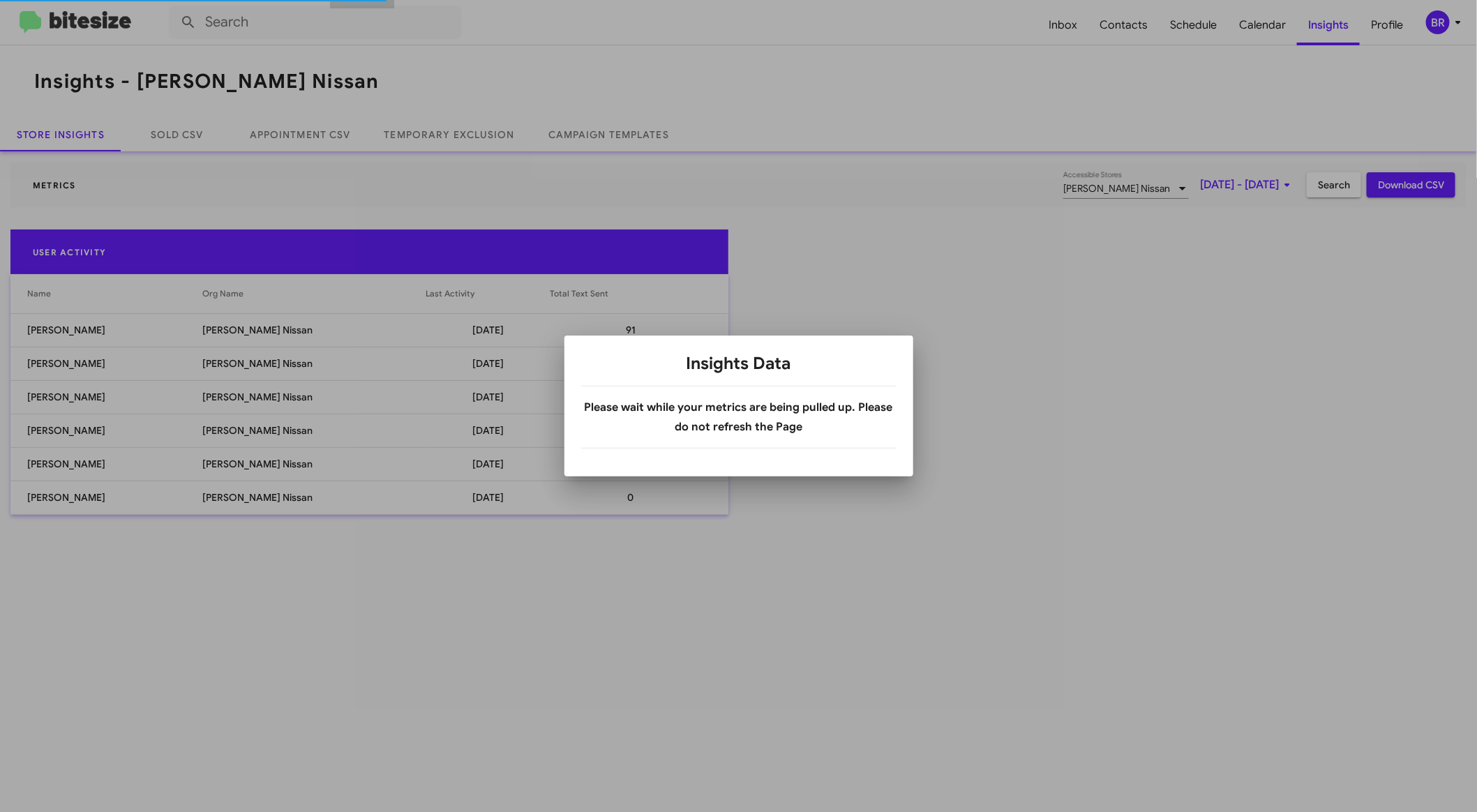
click at [1446, 25] on div at bounding box center [738, 406] width 1477 height 812
click at [1447, 32] on div at bounding box center [738, 406] width 1477 height 812
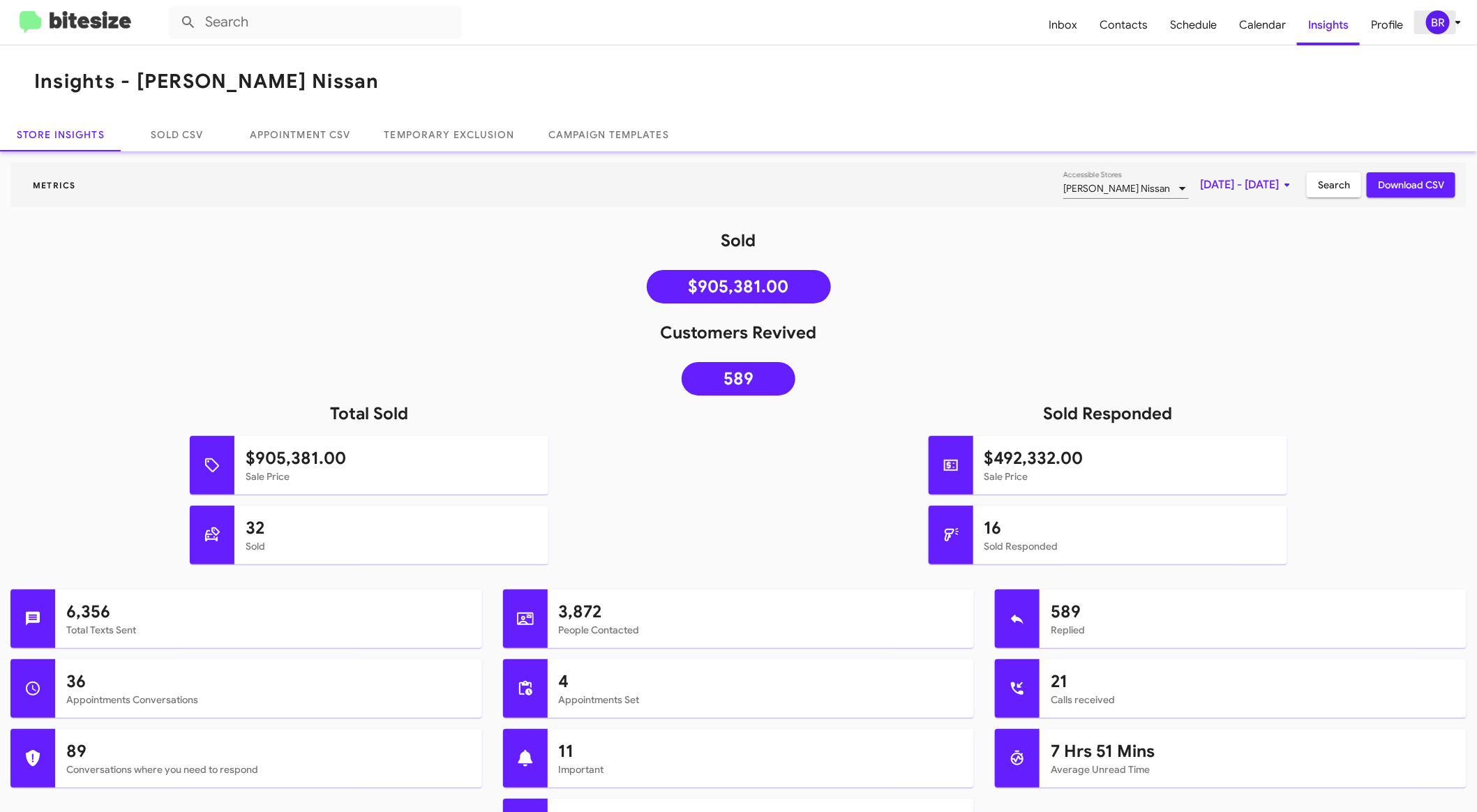
click at [1444, 22] on div "BR" at bounding box center [1438, 22] width 24 height 24
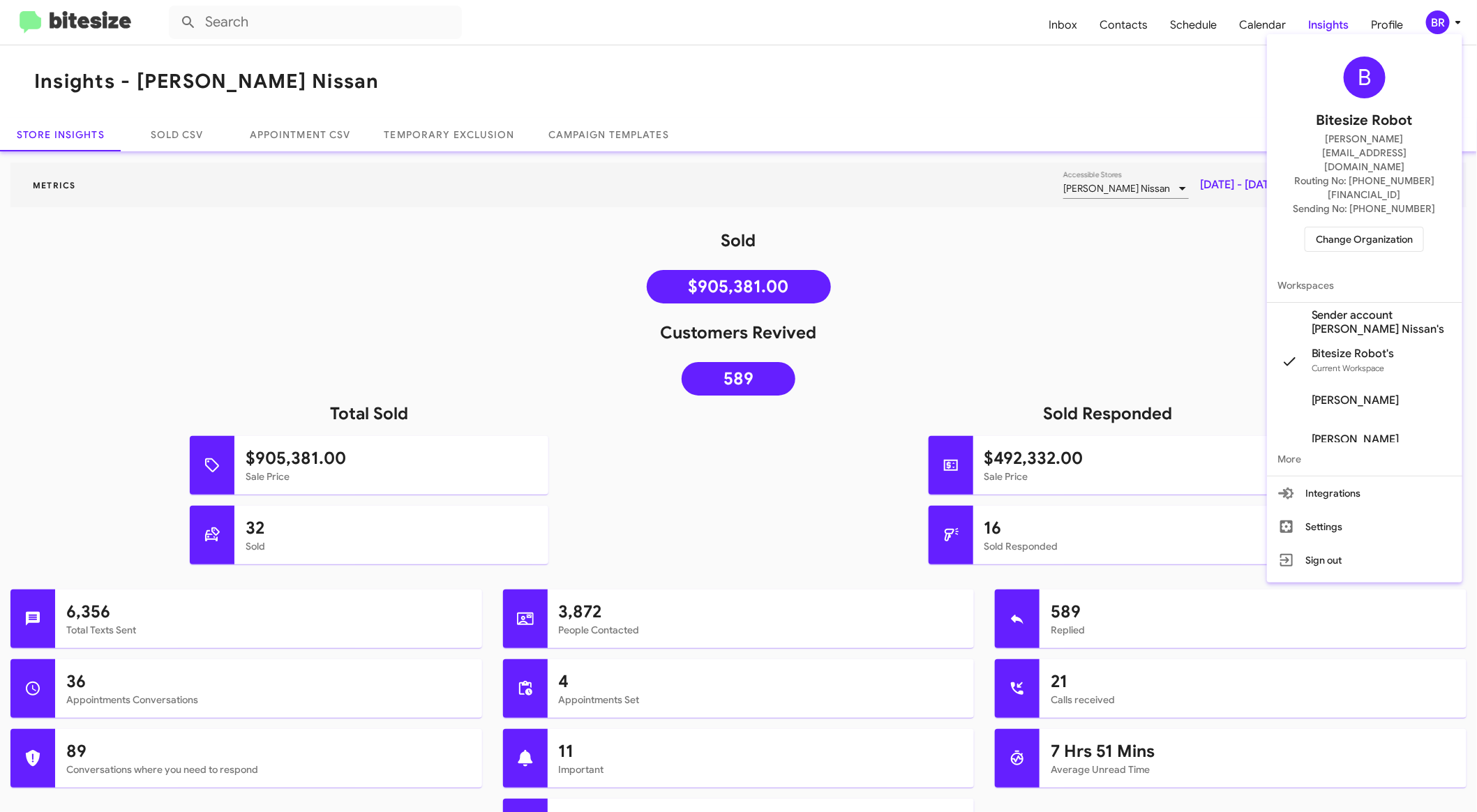
click at [1159, 58] on div at bounding box center [738, 406] width 1477 height 812
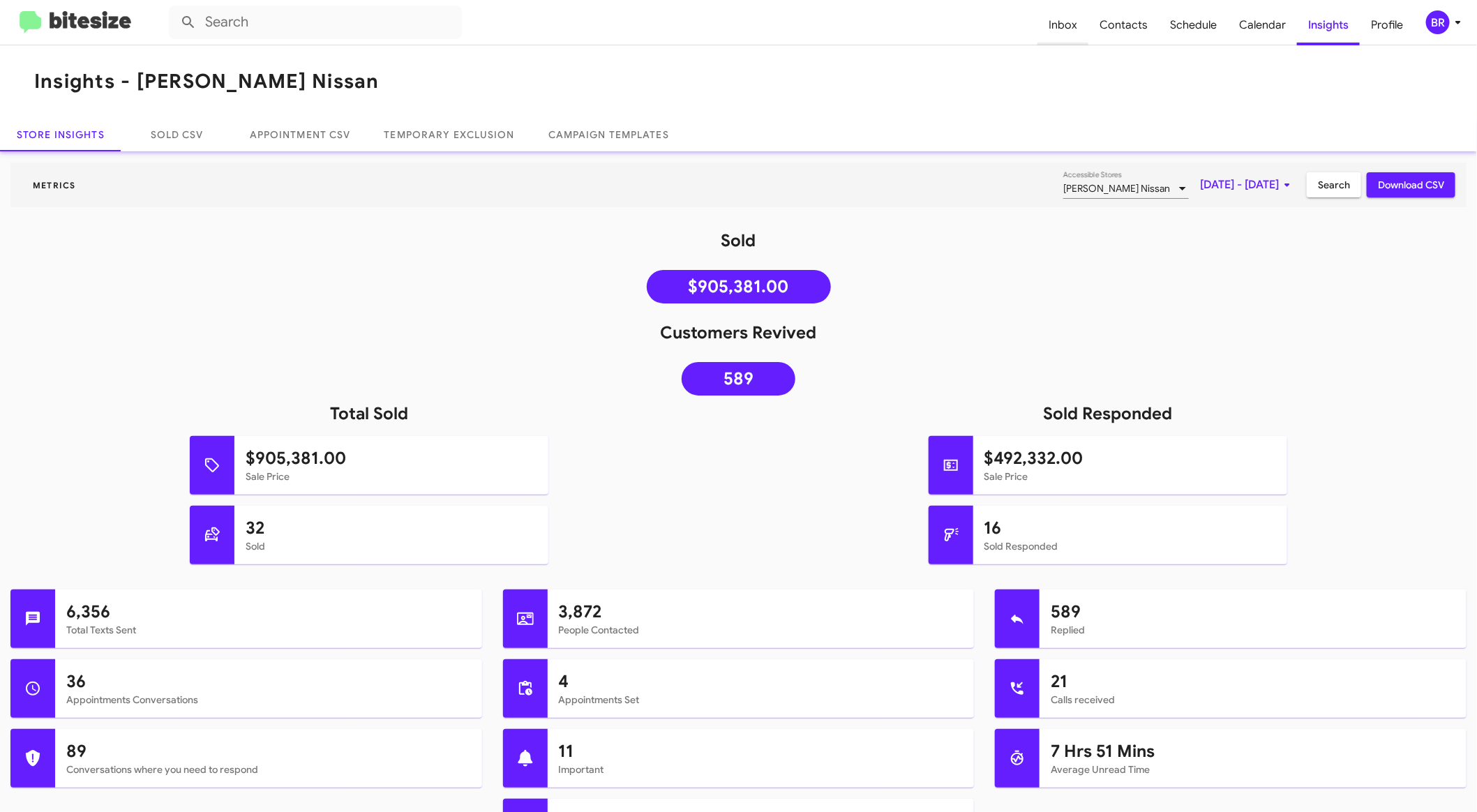
click at [1075, 29] on span "Inbox" at bounding box center [1063, 25] width 51 height 40
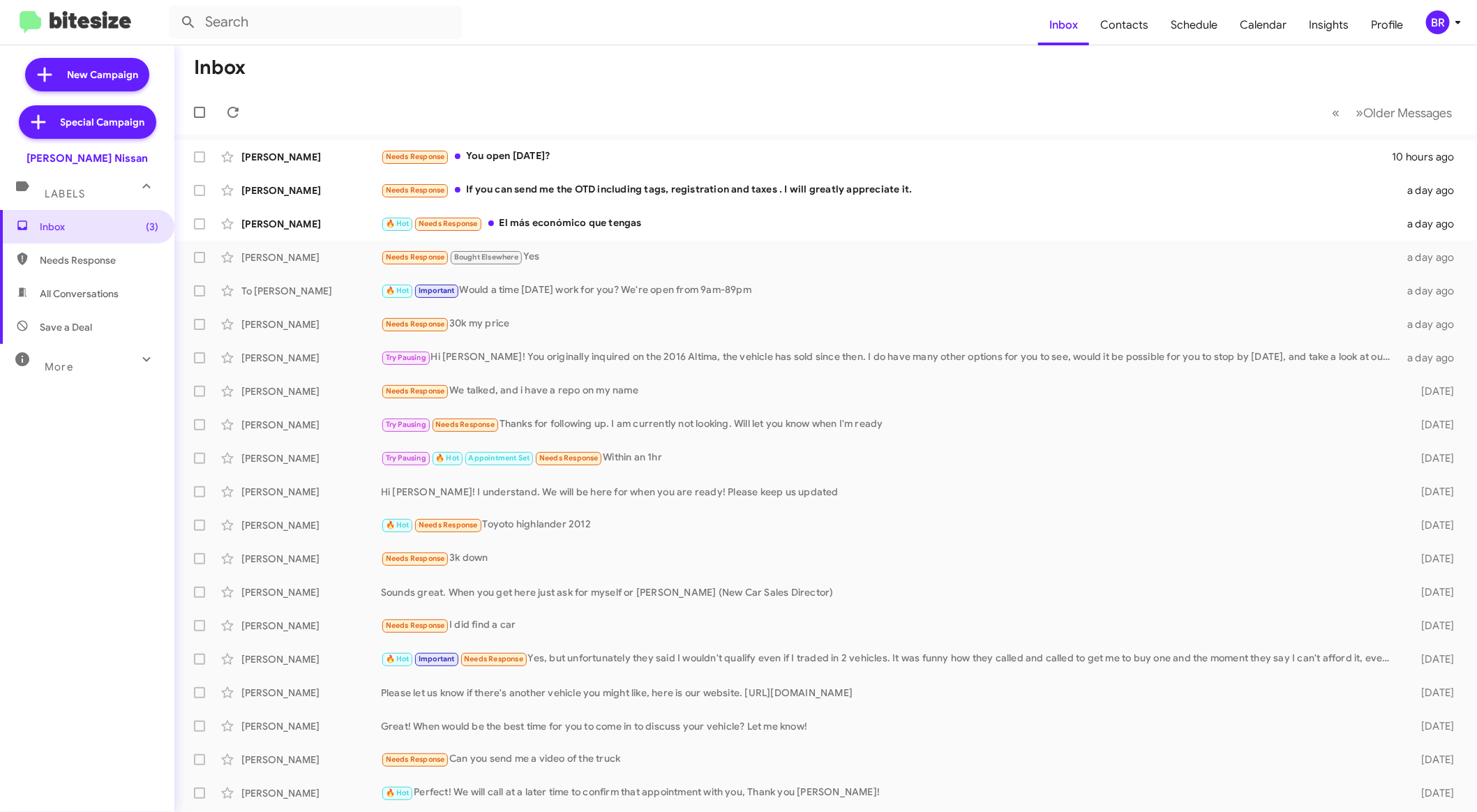
click at [97, 361] on div "More" at bounding box center [73, 360] width 124 height 25
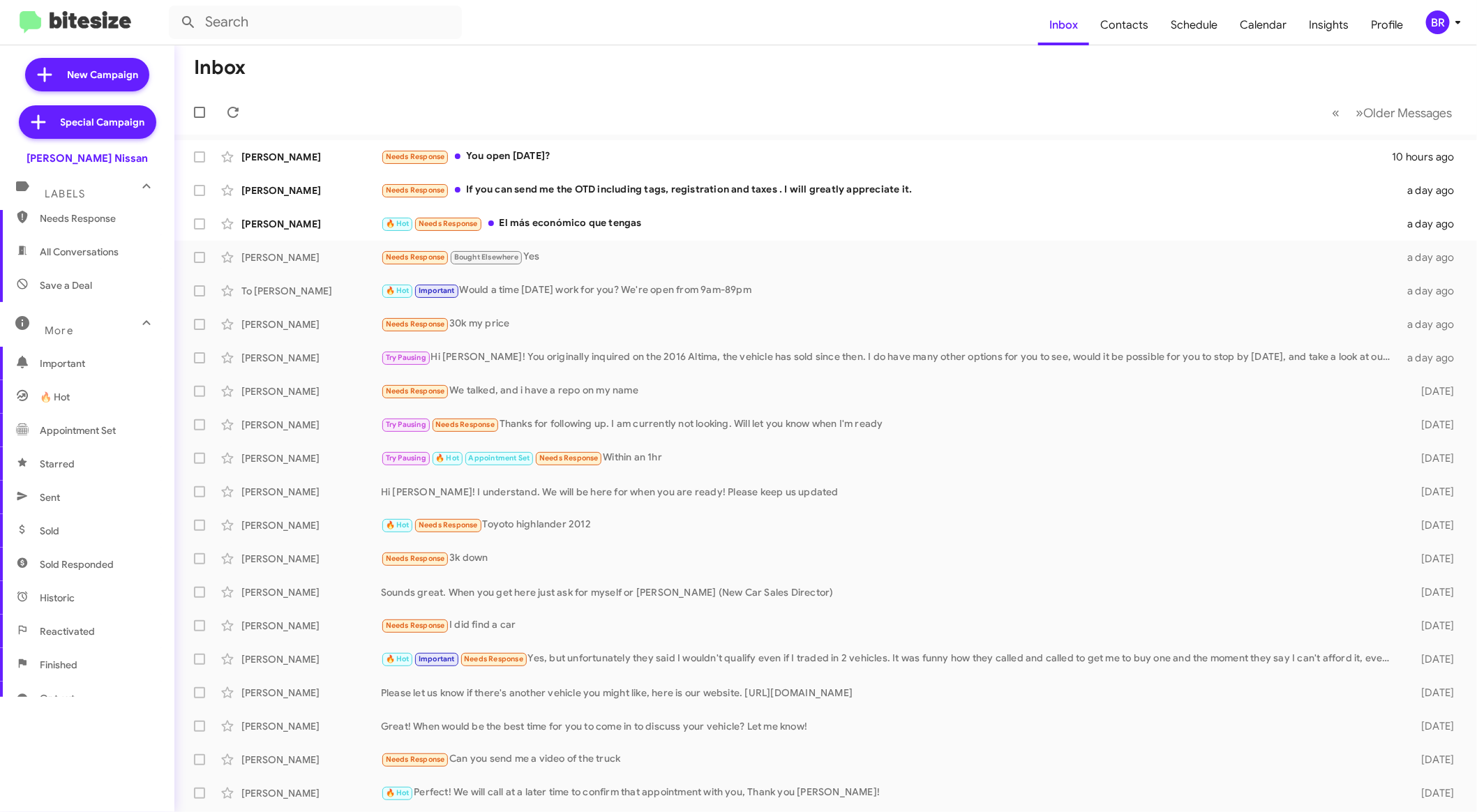
scroll to position [157, 0]
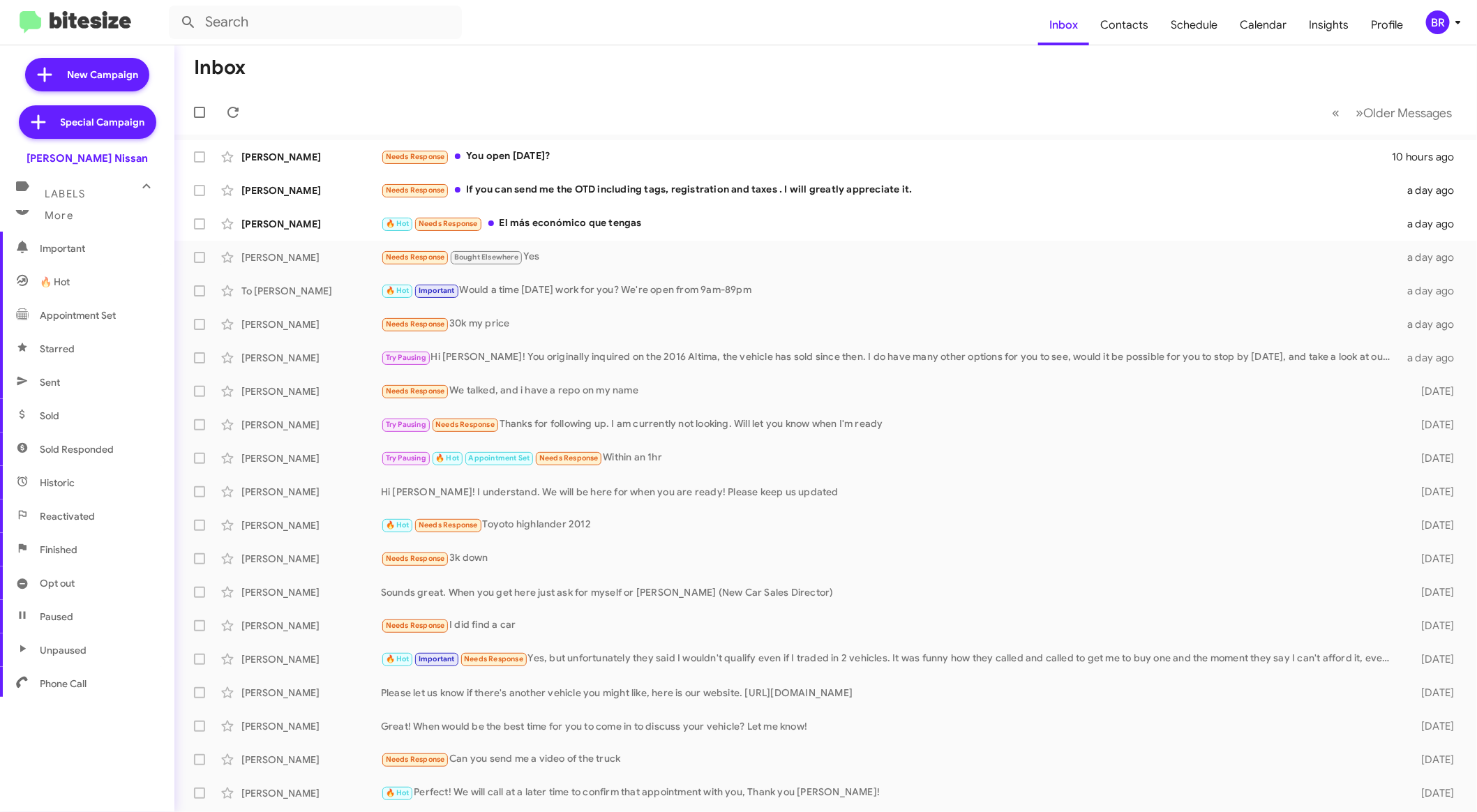
click at [72, 414] on span "Sold" at bounding box center [87, 415] width 174 height 33
type input "in:sold"
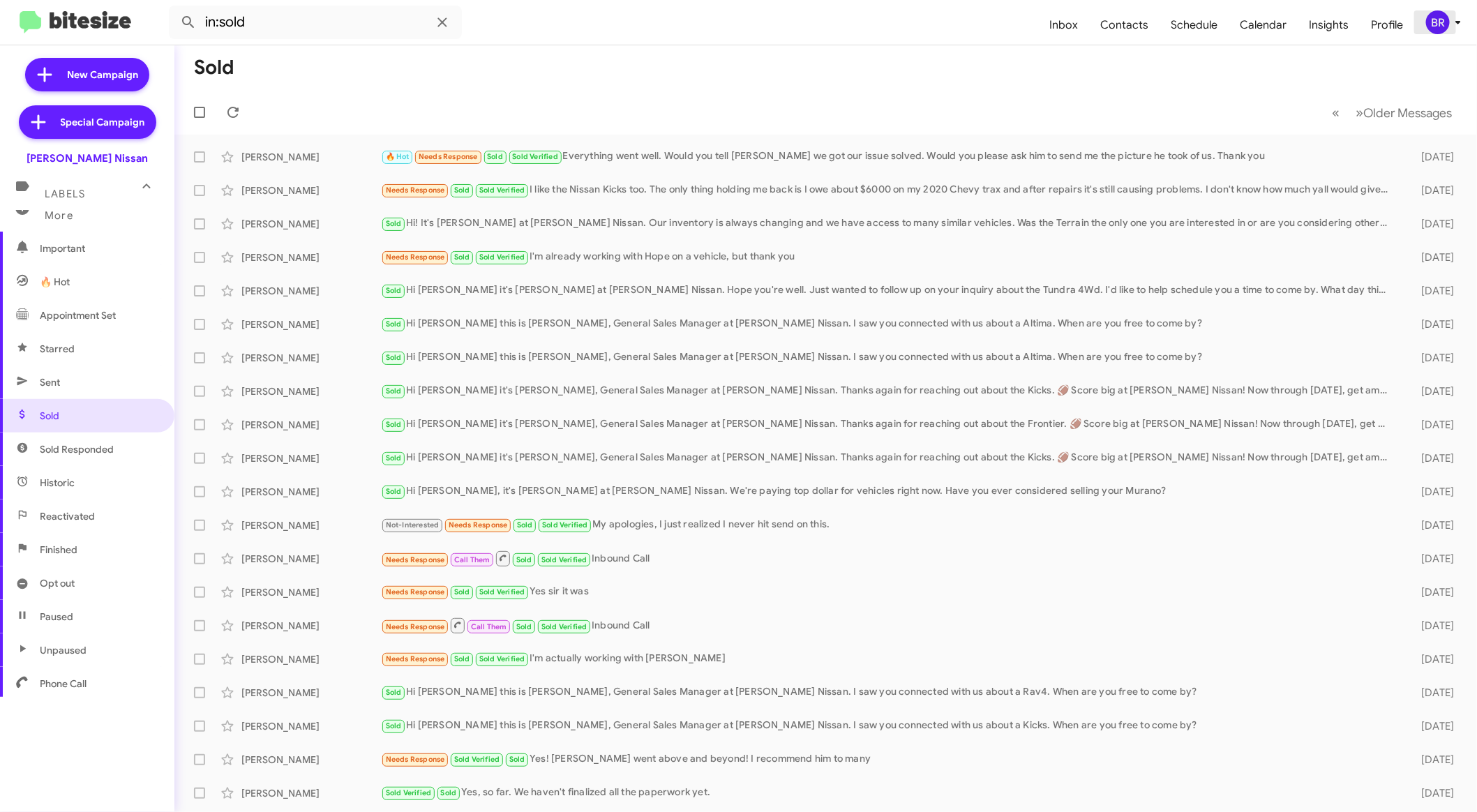
click at [1450, 22] on icon at bounding box center [1458, 22] width 17 height 17
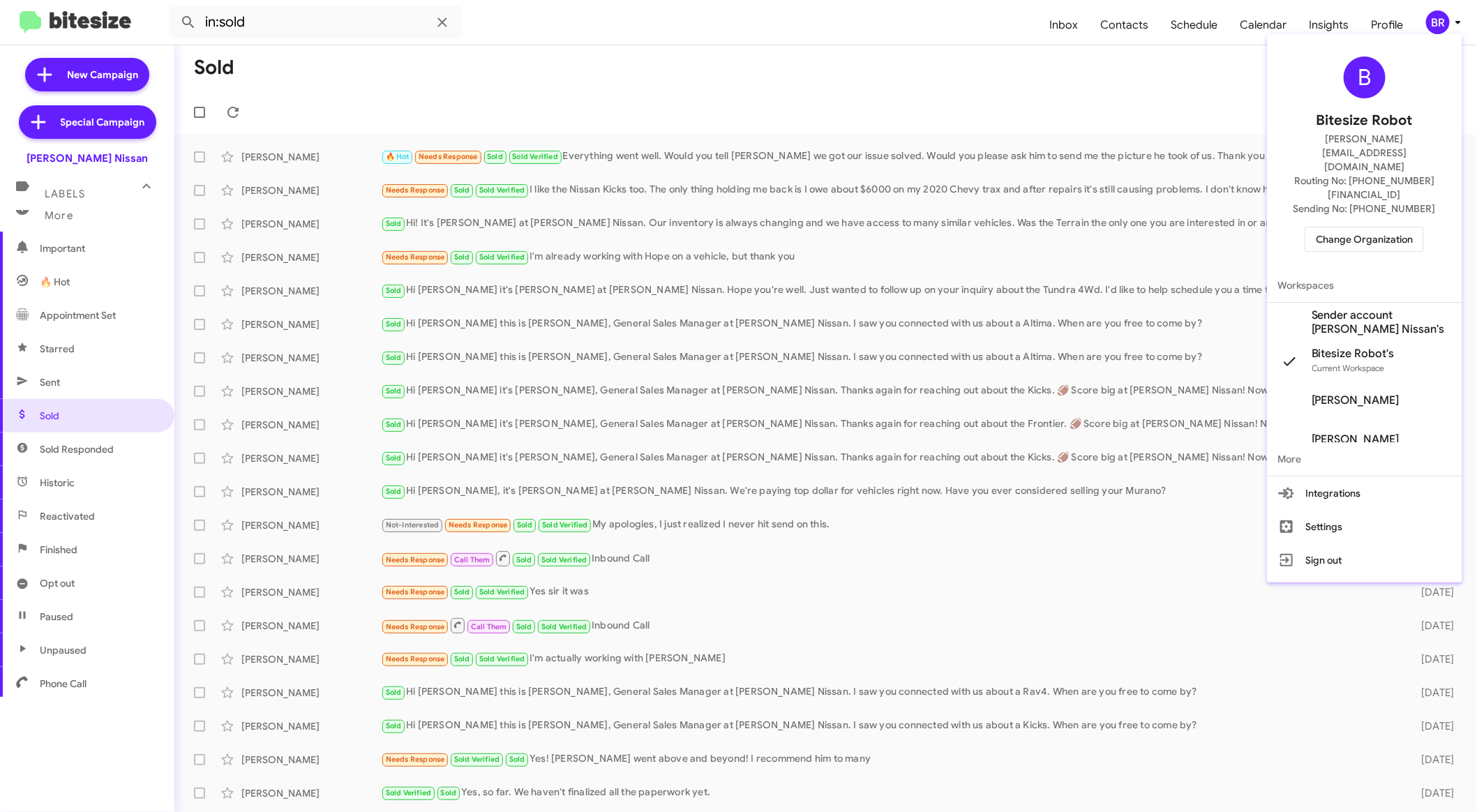
click at [1392, 227] on span "Change Organization" at bounding box center [1364, 239] width 97 height 24
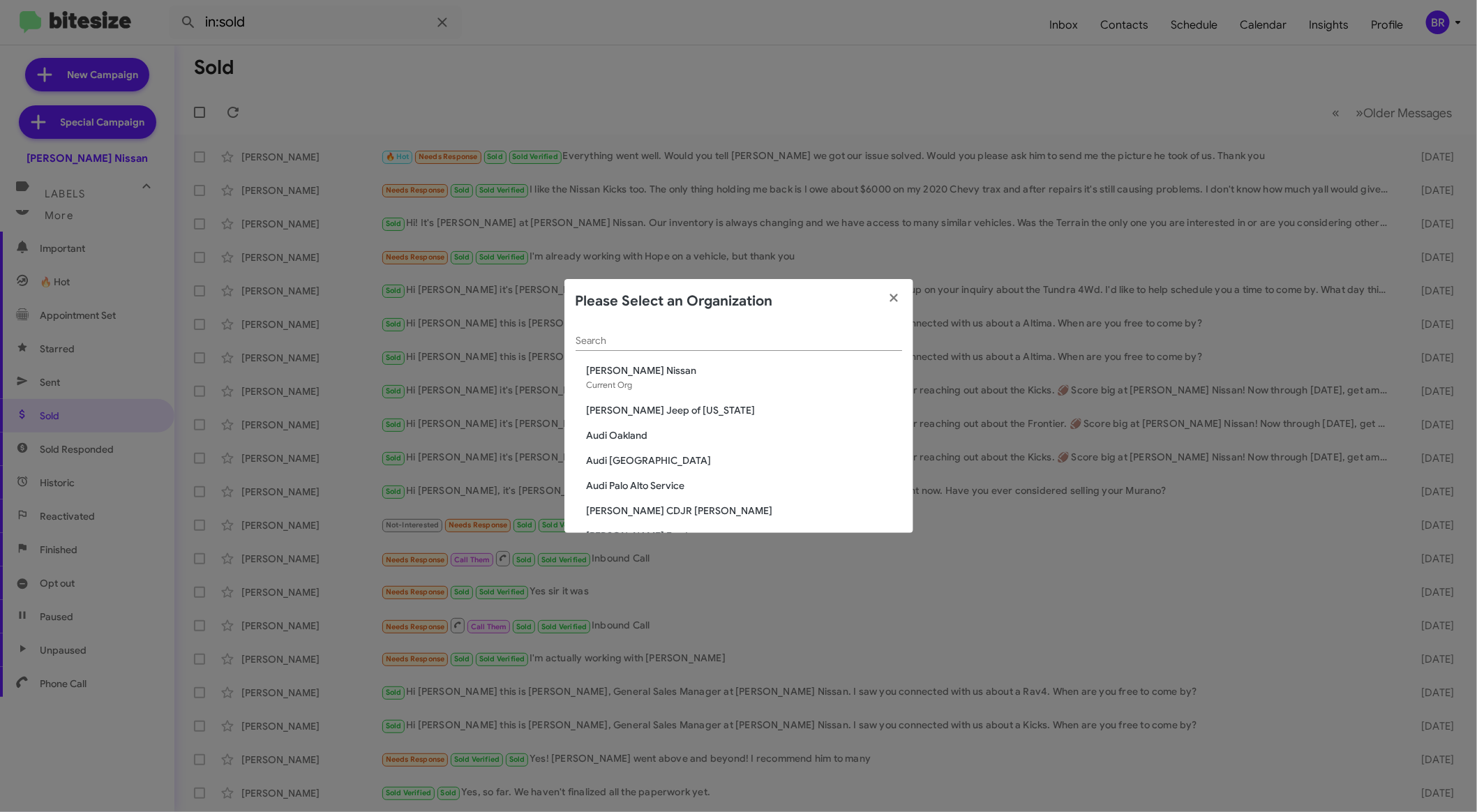
click at [739, 346] on div "Search" at bounding box center [738, 337] width 326 height 27
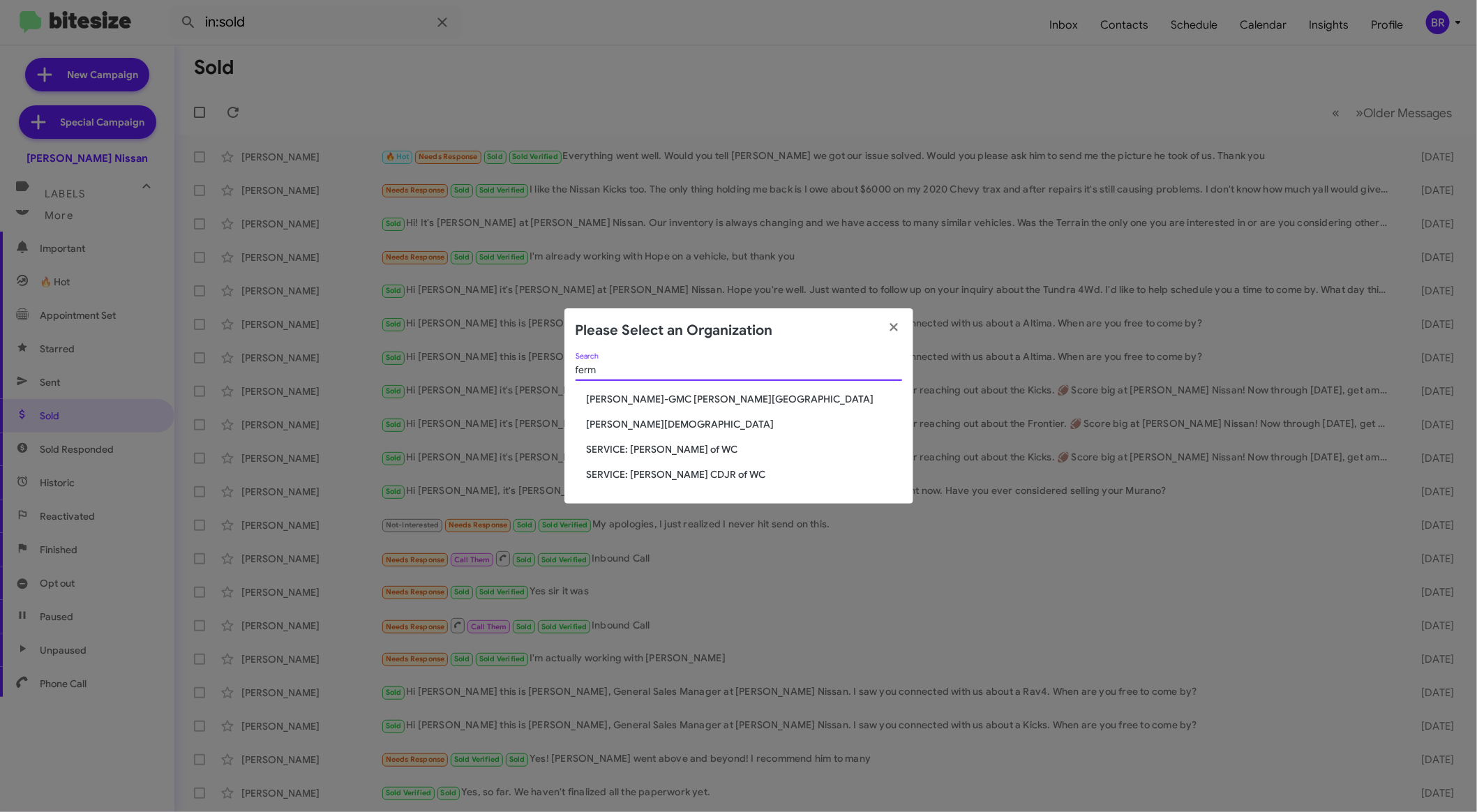
type input "ferm"
click at [675, 419] on span "[PERSON_NAME][DEMOGRAPHIC_DATA]" at bounding box center [744, 424] width 315 height 14
